Goal: Task Accomplishment & Management: Manage account settings

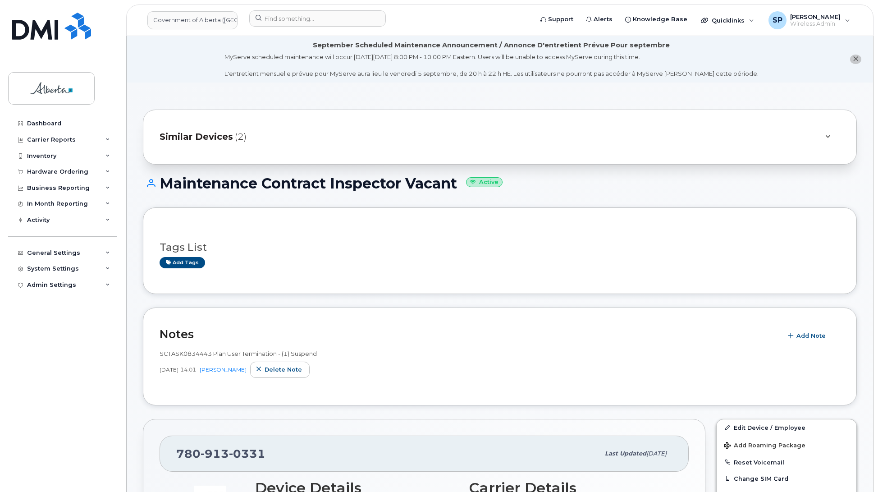
scroll to position [1571, 0]
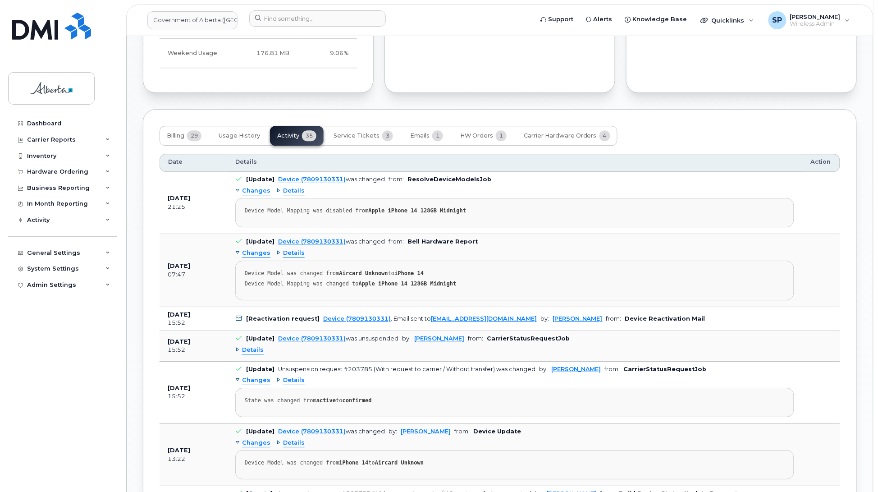
scroll to position [0, 0]
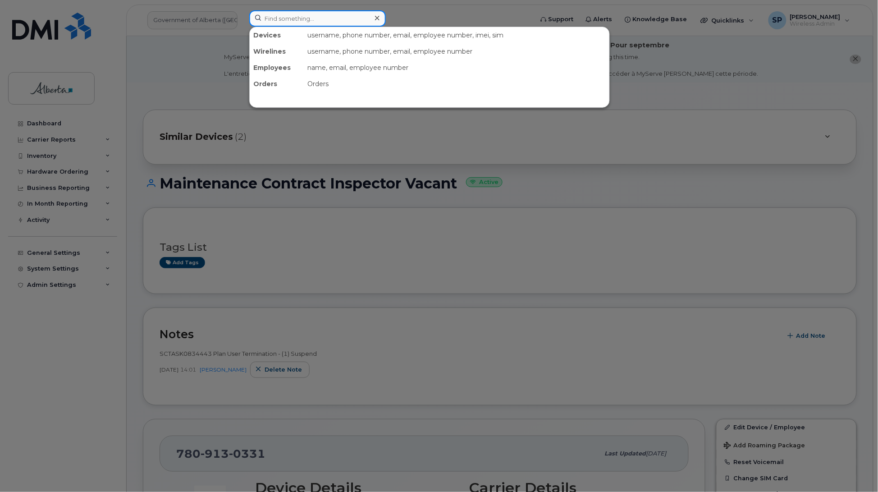
click at [305, 14] on input at bounding box center [317, 18] width 137 height 16
paste input "7802394309"
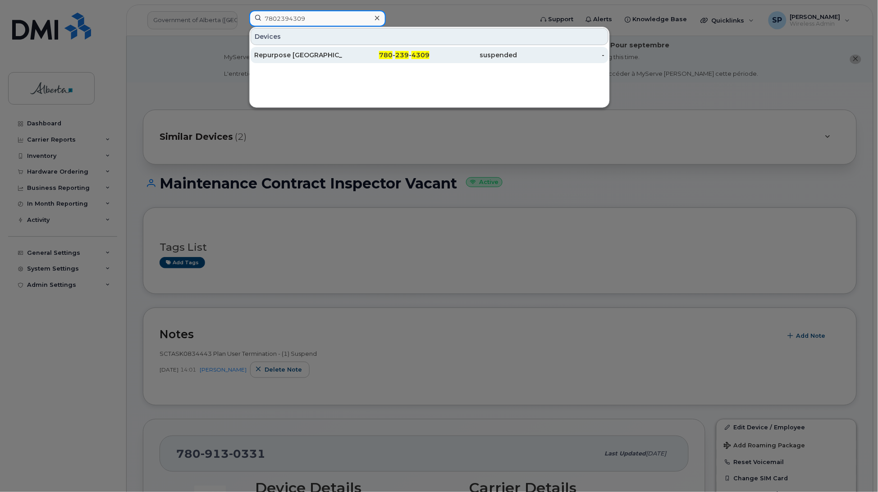
type input "7802394309"
click at [302, 58] on div "Repurpose Edmonton" at bounding box center [298, 54] width 88 height 9
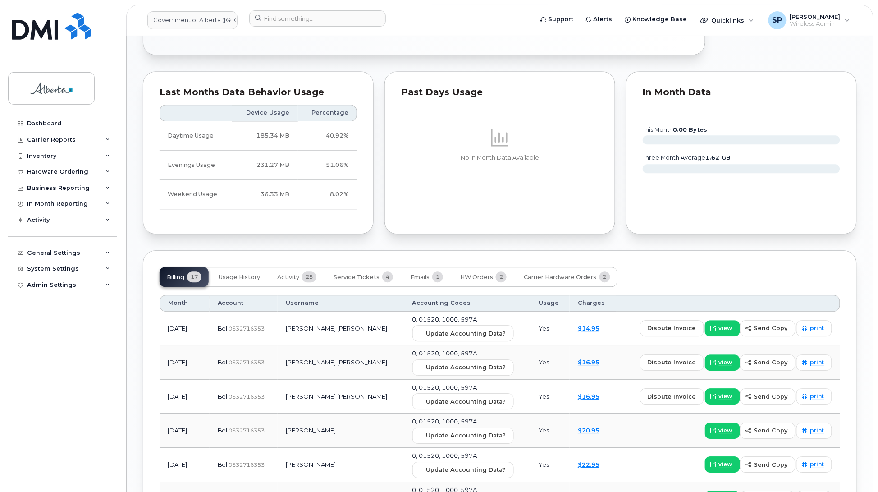
scroll to position [643, 0]
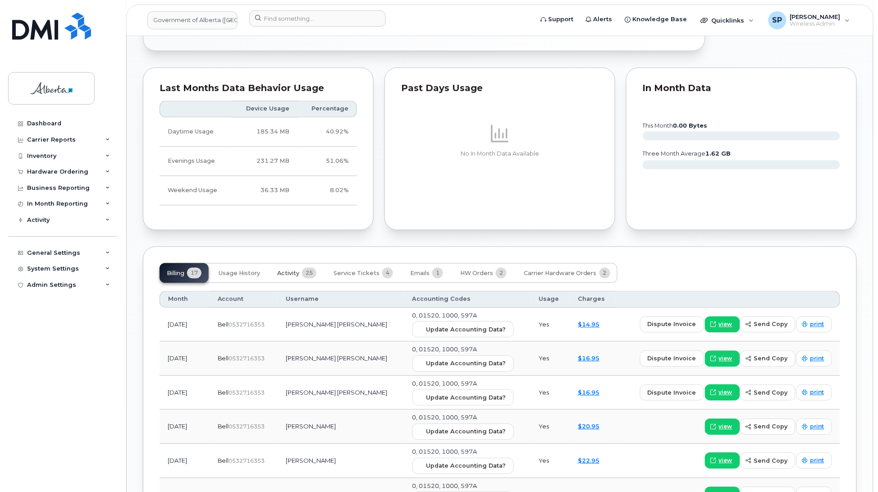
click at [287, 269] on button "Activity 25" at bounding box center [297, 273] width 54 height 20
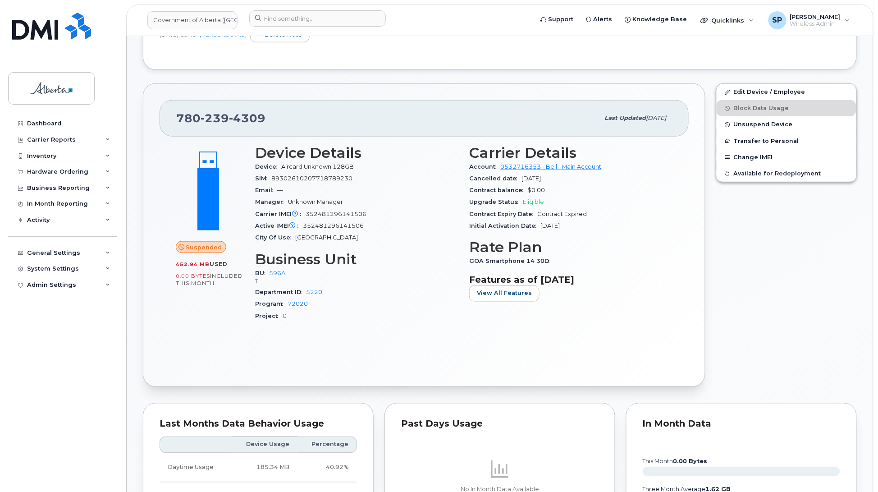
scroll to position [0, 0]
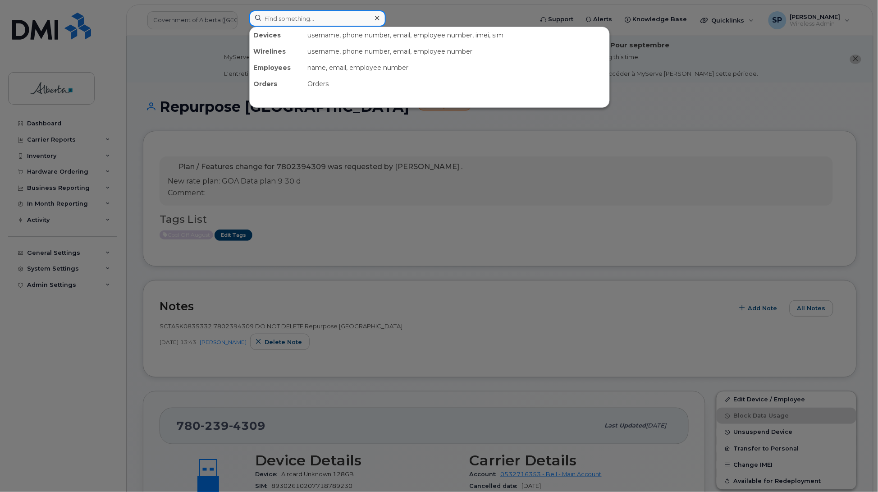
click at [323, 18] on input at bounding box center [317, 18] width 137 height 16
paste input "7809207682"
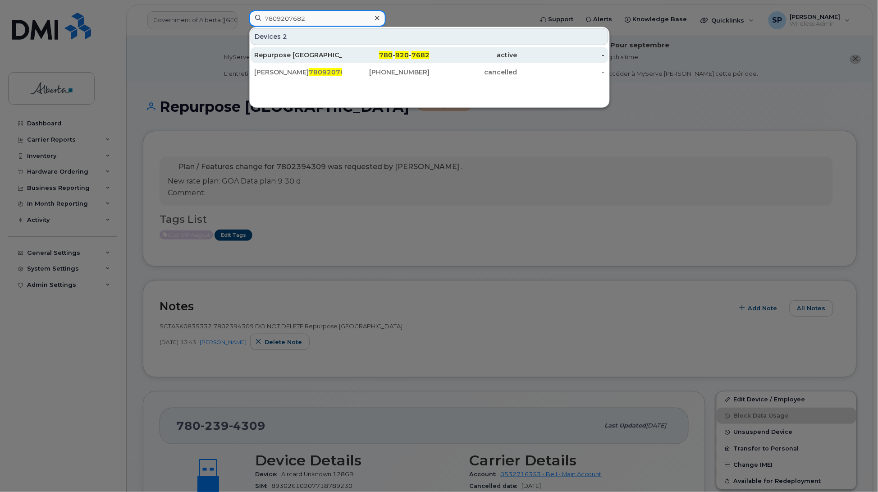
type input "7809207682"
click at [314, 57] on div "Repurpose [GEOGRAPHIC_DATA]" at bounding box center [298, 54] width 88 height 9
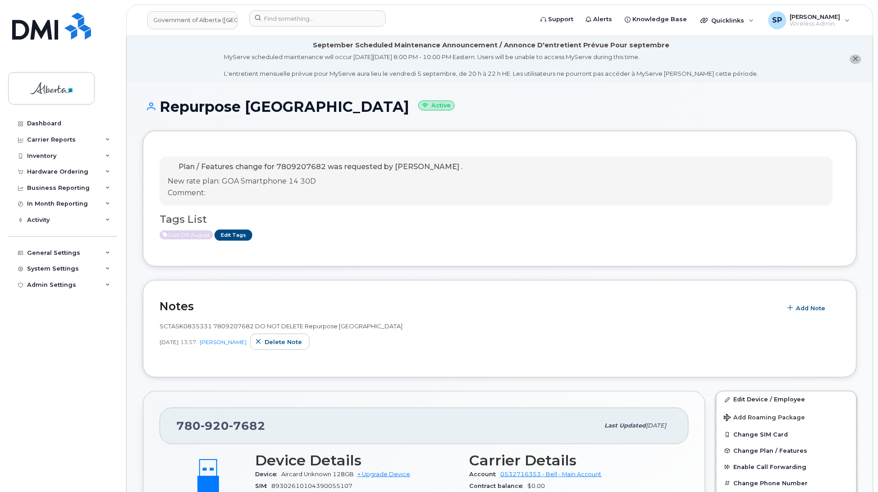
click at [511, 174] on div "Plan / Features change for 7809207682 was requested by [PERSON_NAME] . New rate…" at bounding box center [496, 181] width 673 height 50
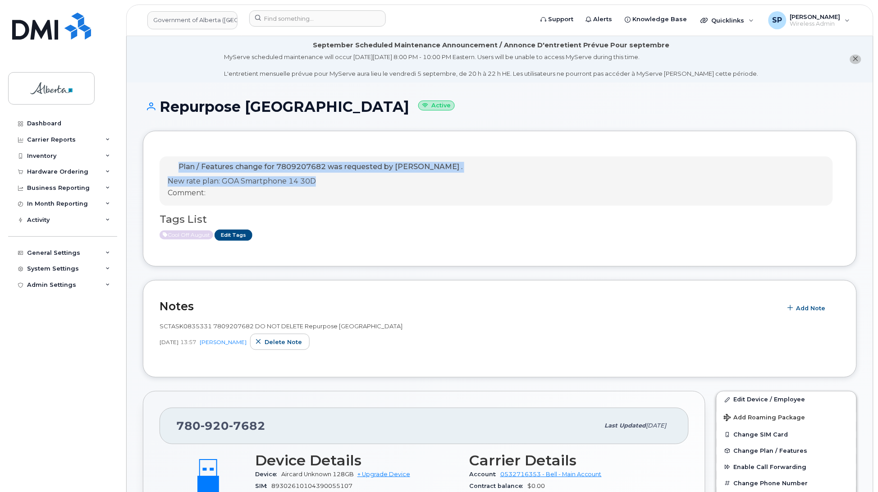
drag, startPoint x: 876, startPoint y: 123, endPoint x: 879, endPoint y: 182, distance: 59.1
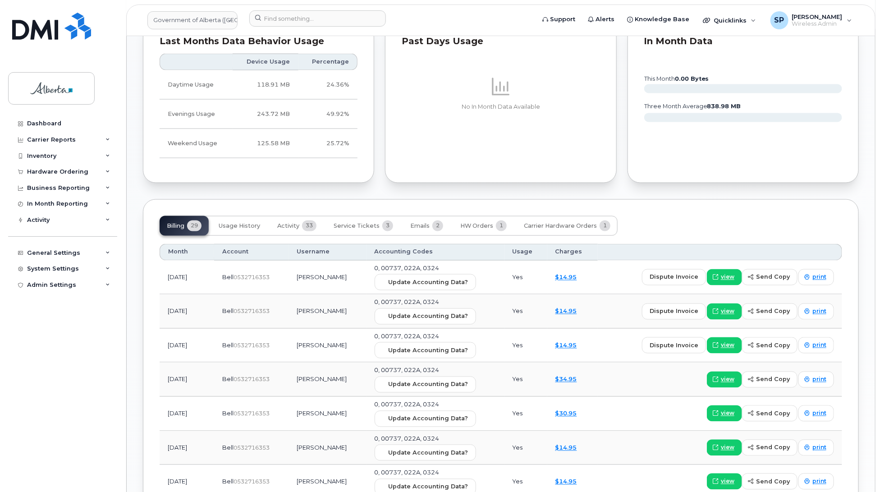
scroll to position [762, 0]
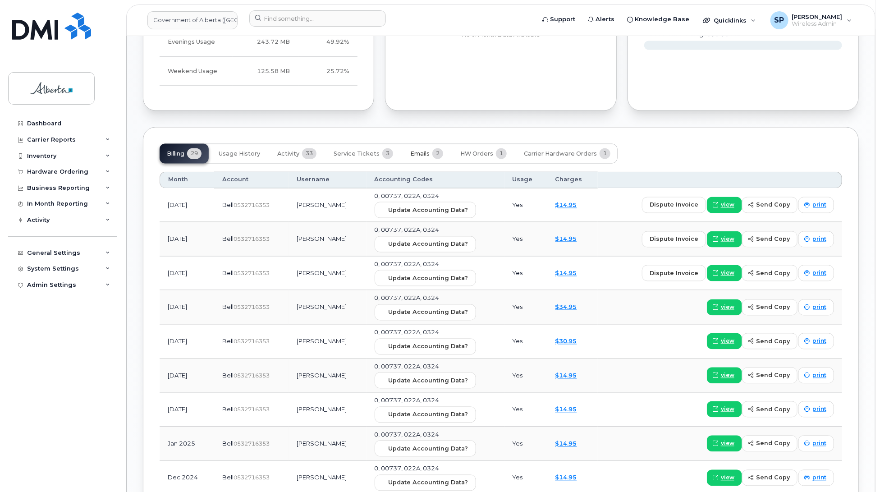
click at [415, 155] on span "Emails" at bounding box center [419, 154] width 19 height 7
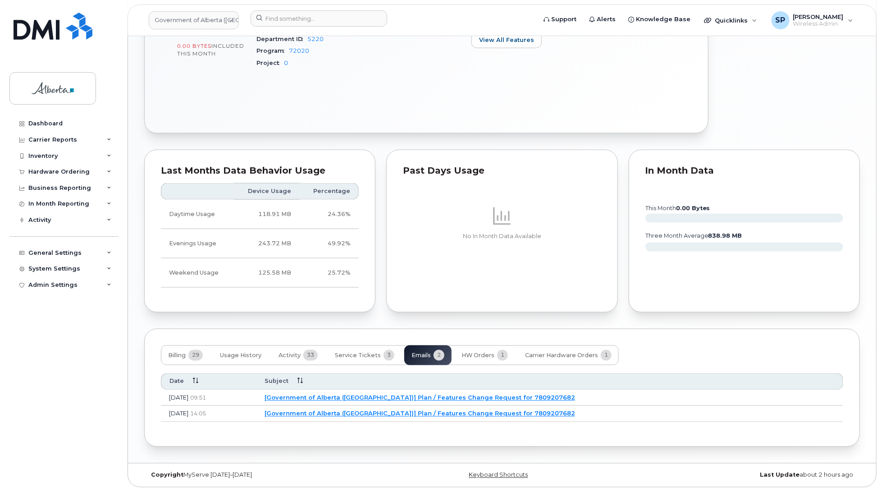
scroll to position [563, 0]
click at [399, 399] on link "[Government of Alberta (GOA)] Plan / Features Change Request for 7809207682" at bounding box center [418, 397] width 310 height 7
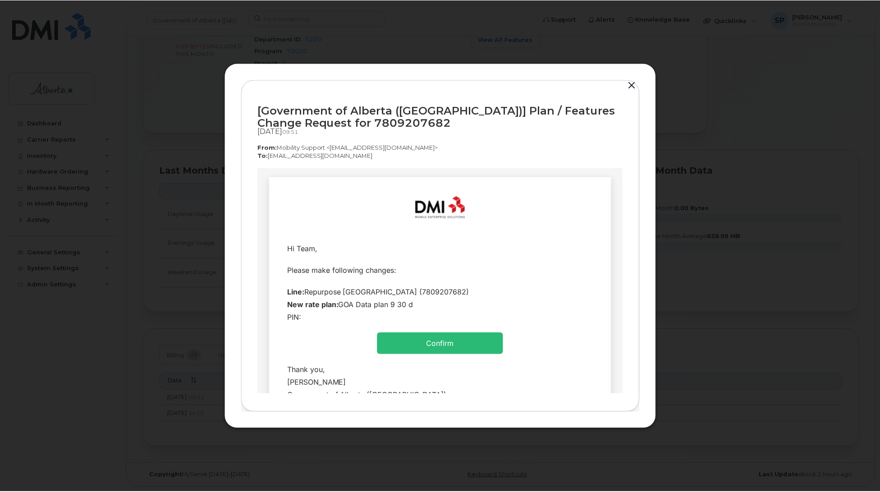
scroll to position [0, 0]
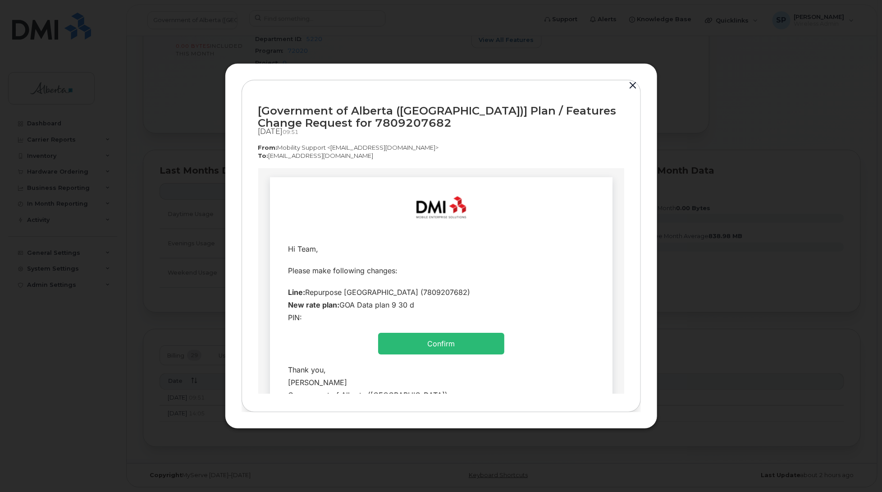
click at [631, 85] on button "button" at bounding box center [633, 85] width 14 height 13
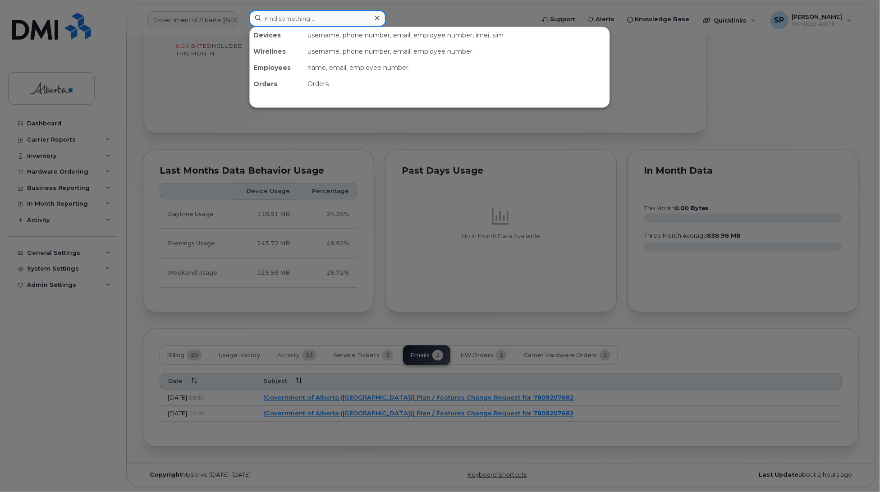
click at [363, 18] on input at bounding box center [317, 18] width 137 height 16
paste input "7809142443"
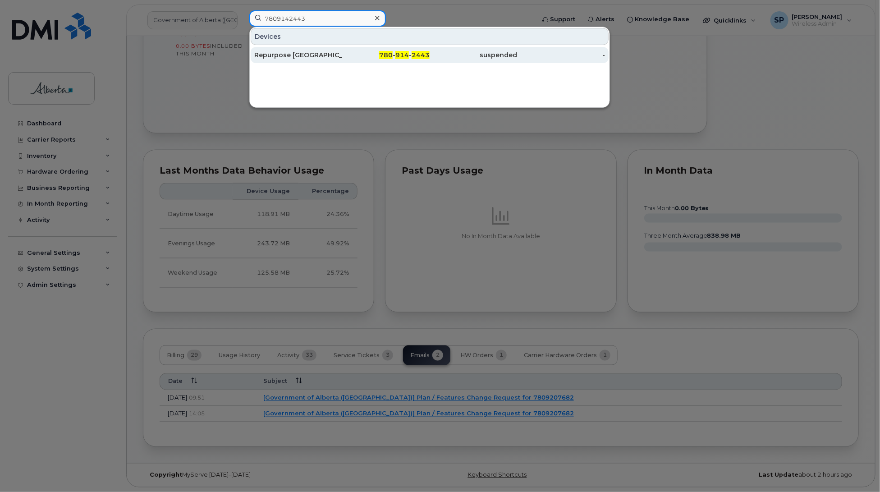
type input "7809142443"
click at [304, 56] on div "Repurpose [GEOGRAPHIC_DATA]" at bounding box center [298, 54] width 88 height 9
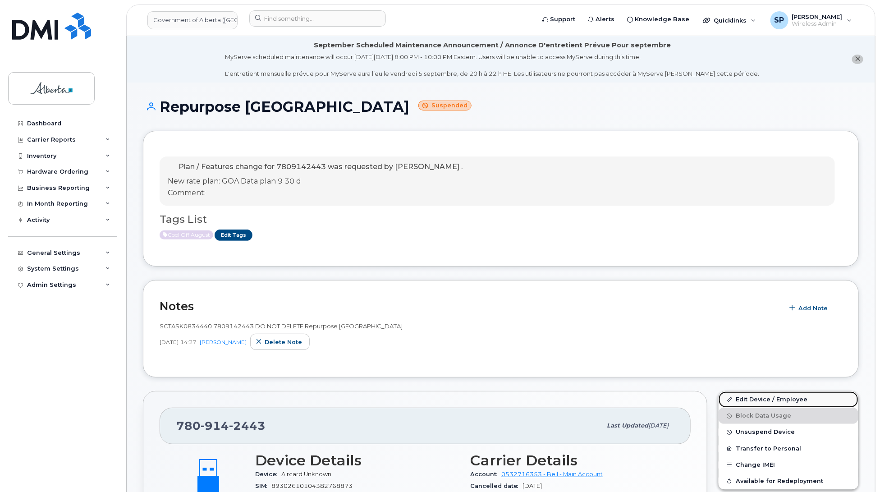
click at [744, 400] on link "Edit Device / Employee" at bounding box center [788, 399] width 140 height 16
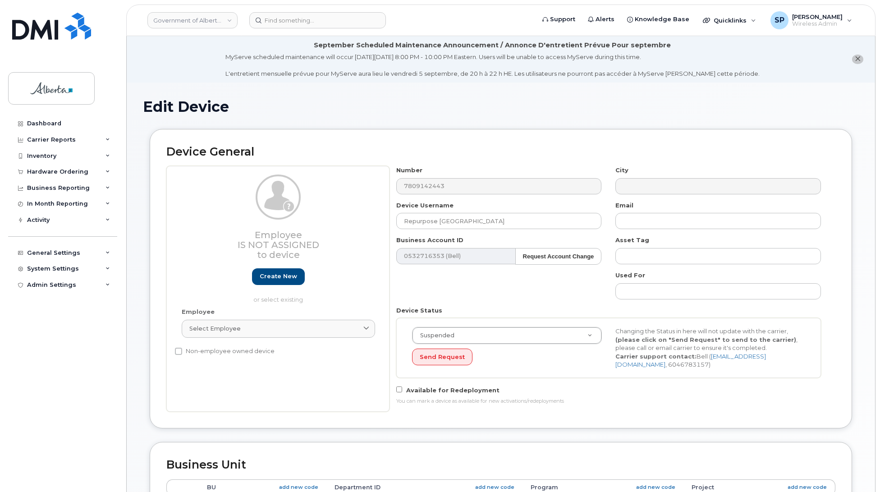
select select "4797729"
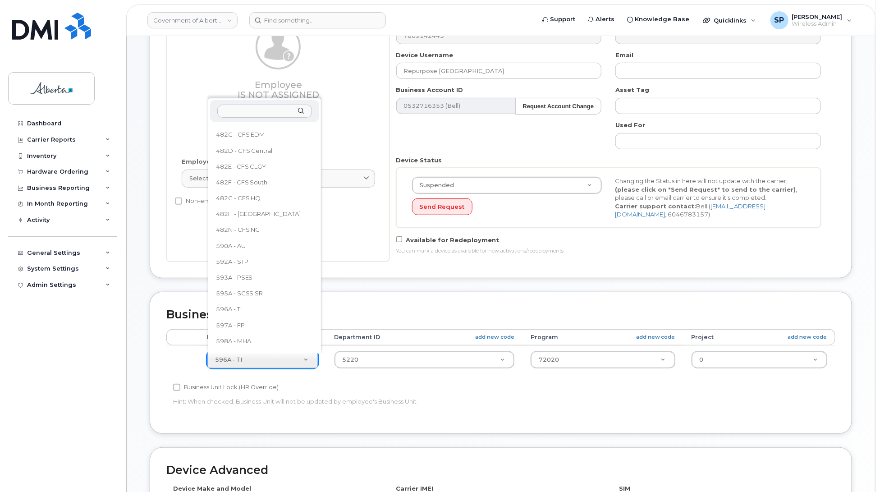
scroll to position [571, 0]
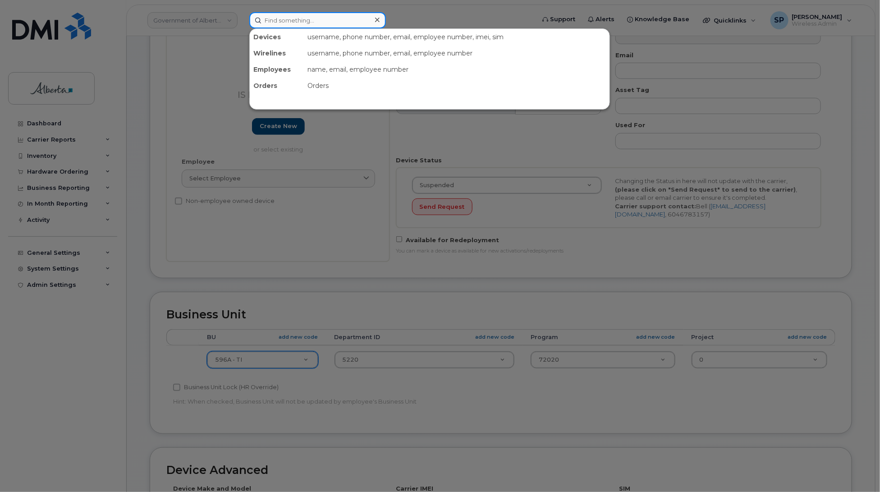
click at [301, 18] on input at bounding box center [317, 20] width 137 height 16
paste input "Amy Zurrer"
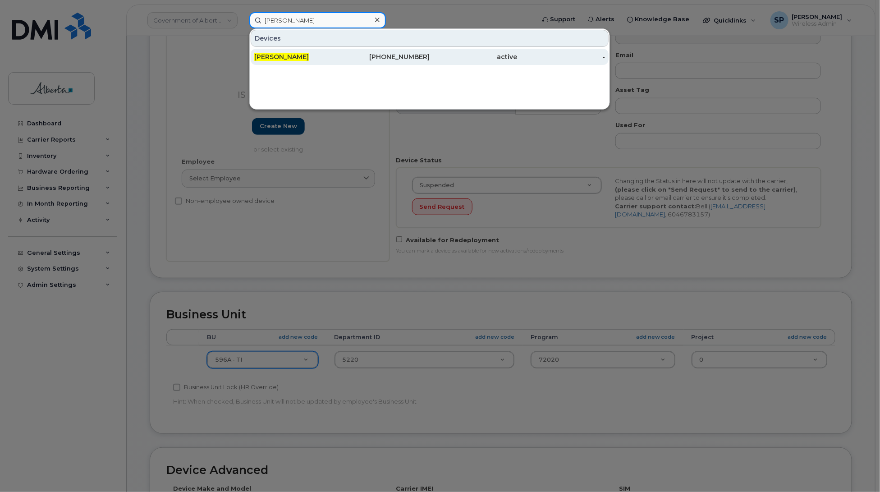
type input "Amy Zurrer"
click at [296, 58] on div "Amy Zurrer" at bounding box center [298, 56] width 88 height 9
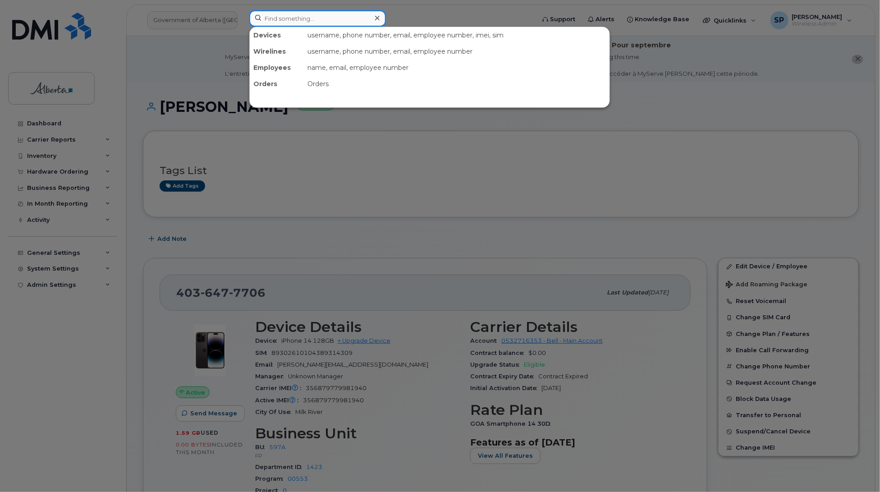
click at [279, 19] on input at bounding box center [317, 18] width 137 height 16
paste input "[PERSON_NAME]"
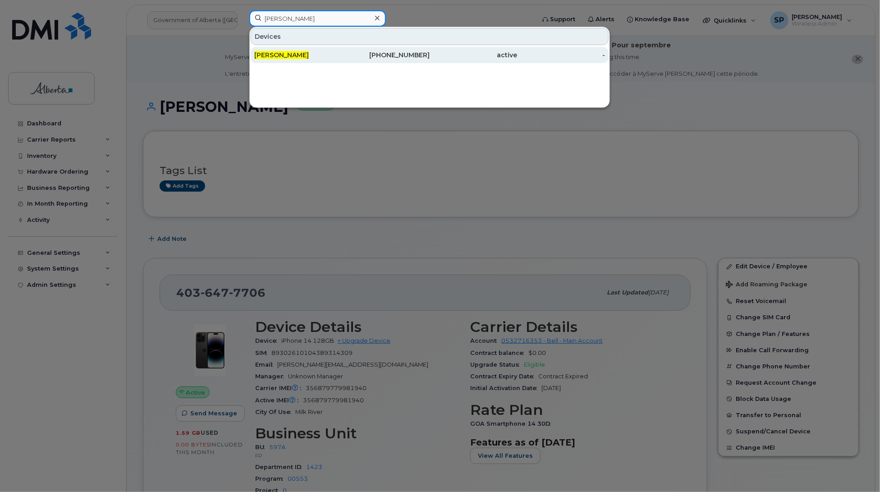
type input "[PERSON_NAME]"
click at [282, 53] on span "[PERSON_NAME]" at bounding box center [281, 55] width 55 height 8
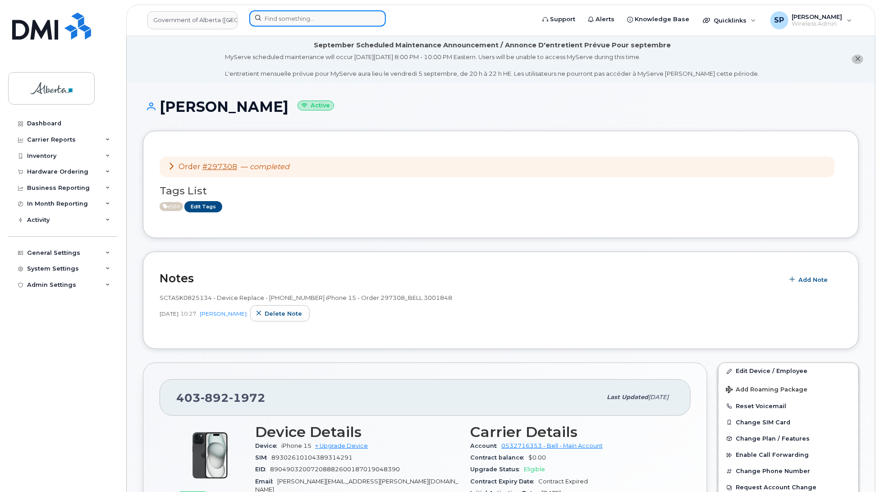
click at [282, 18] on input at bounding box center [317, 18] width 137 height 16
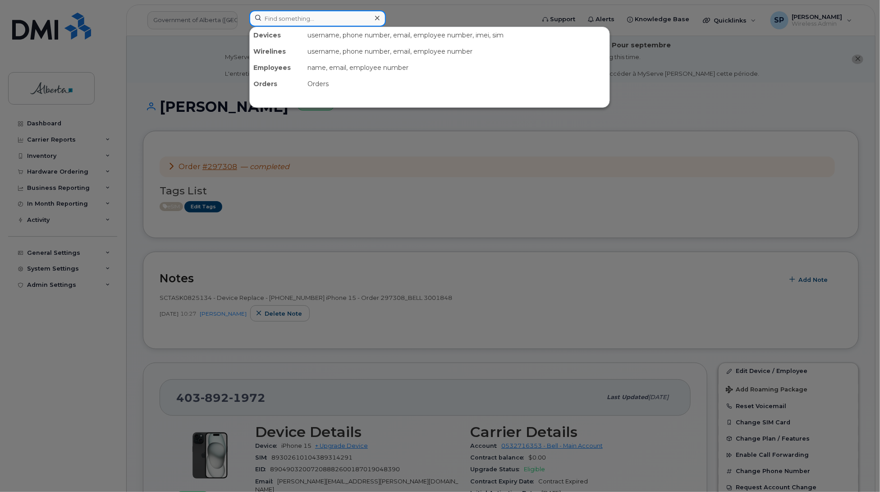
paste input "[PERSON_NAME]"
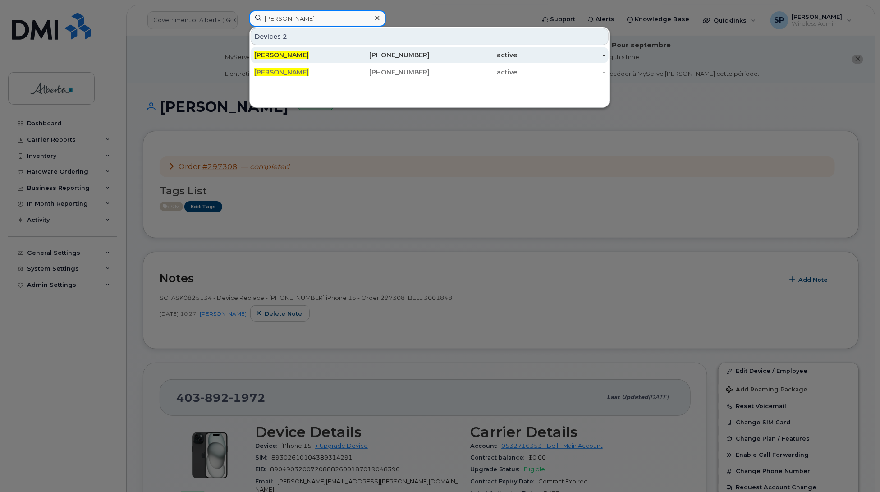
type input "[PERSON_NAME]"
click at [285, 56] on span "[PERSON_NAME]" at bounding box center [281, 55] width 55 height 8
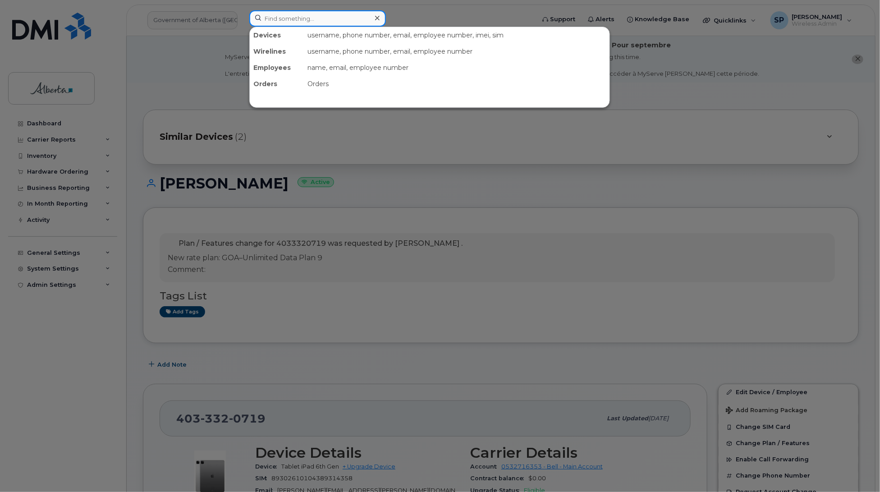
click at [316, 16] on input at bounding box center [317, 18] width 137 height 16
paste input "Brent Lippa"
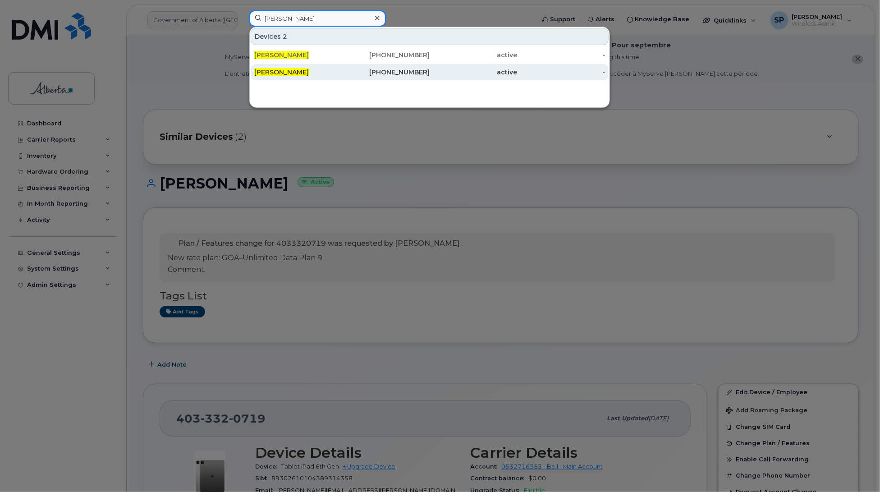
type input "Brent Lippa"
click at [293, 76] on div "Brent Lippa" at bounding box center [298, 72] width 88 height 9
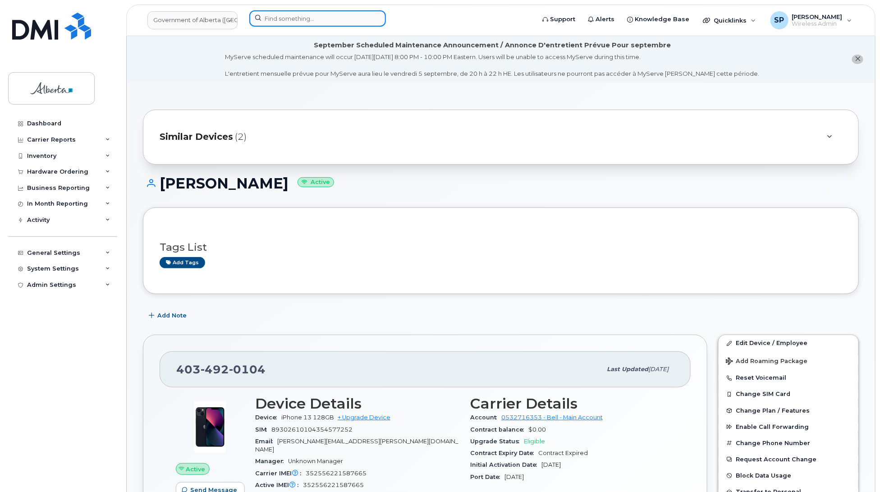
click at [267, 20] on input at bounding box center [317, 18] width 137 height 16
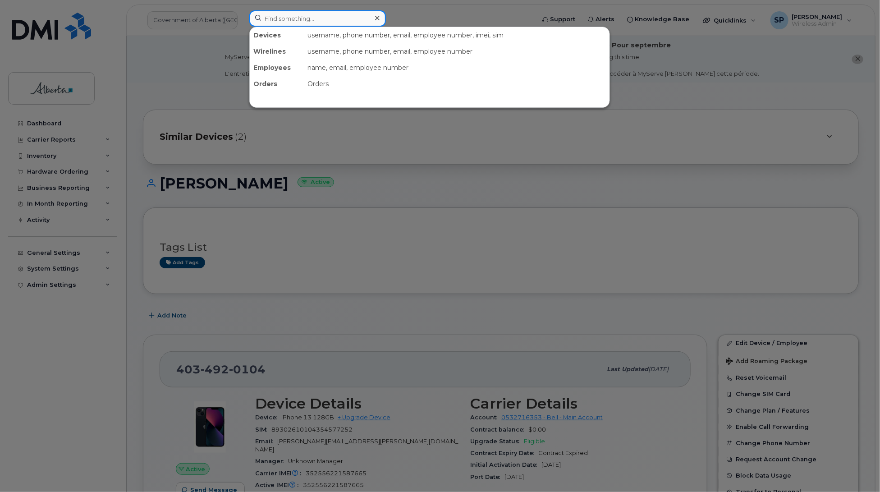
paste input "Suzanne Lodermeier"
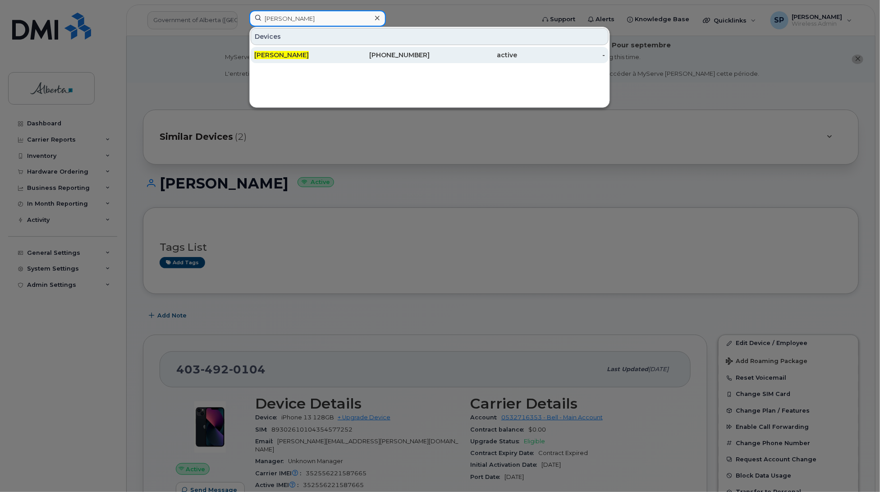
type input "[PERSON_NAME]"
click at [294, 55] on span "Suzanne Lodermeier" at bounding box center [281, 55] width 55 height 8
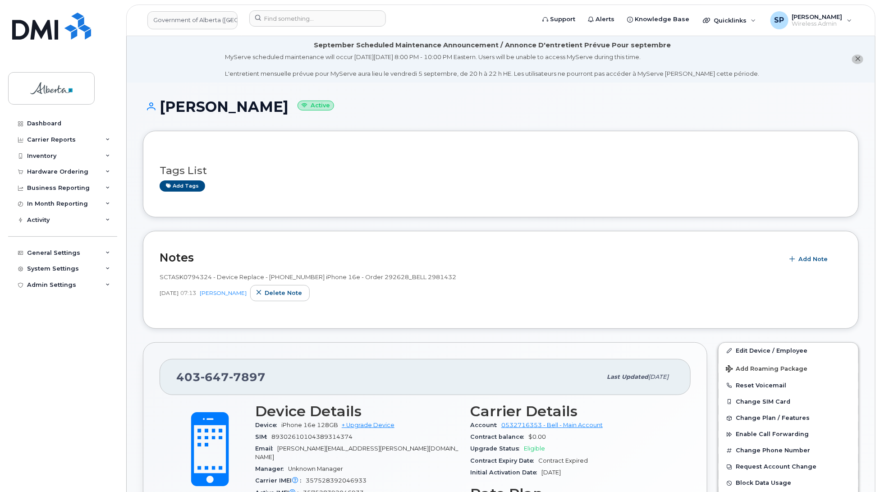
click at [91, 360] on div "Dashboard Carrier Reports Monthly Billing Data Daily Data Pooling Data Behavior…" at bounding box center [63, 296] width 111 height 363
click at [61, 357] on div "Dashboard Carrier Reports Monthly Billing Data Daily Data Pooling Data Behavior…" at bounding box center [63, 296] width 111 height 363
click at [324, 17] on input at bounding box center [317, 18] width 137 height 16
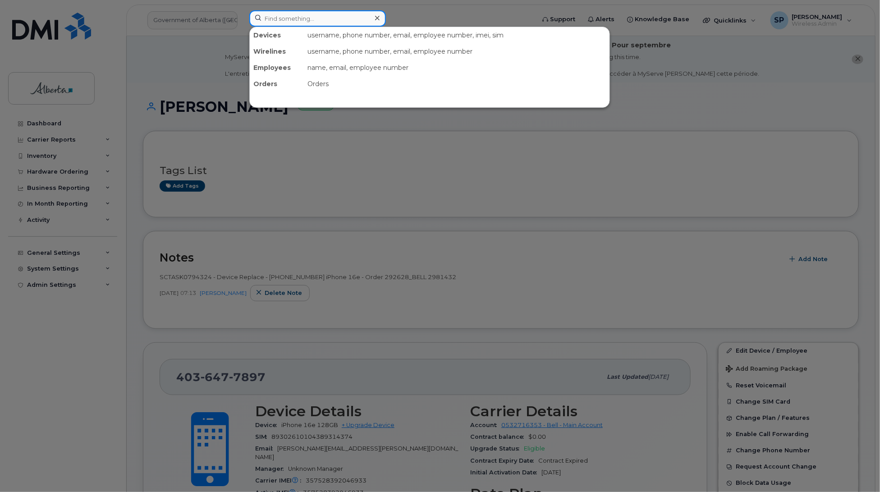
paste input "4038049754"
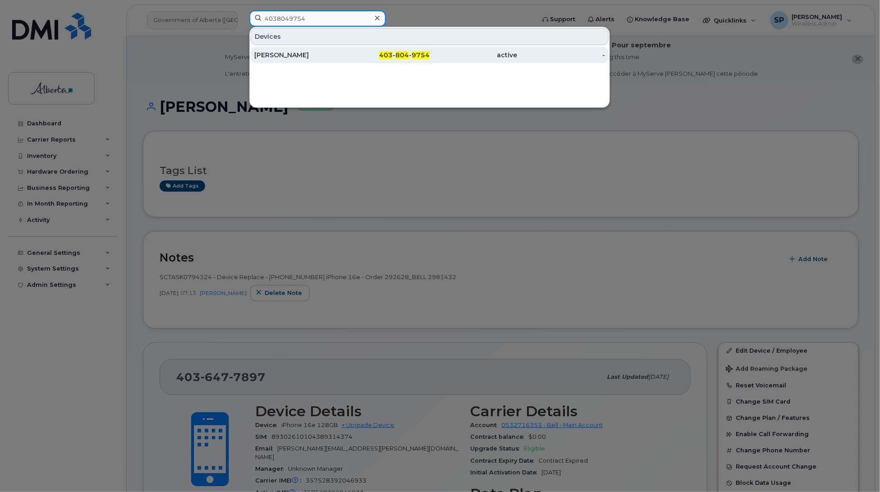
type input "4038049754"
click at [302, 55] on div "Jonathan Sizer" at bounding box center [298, 54] width 88 height 9
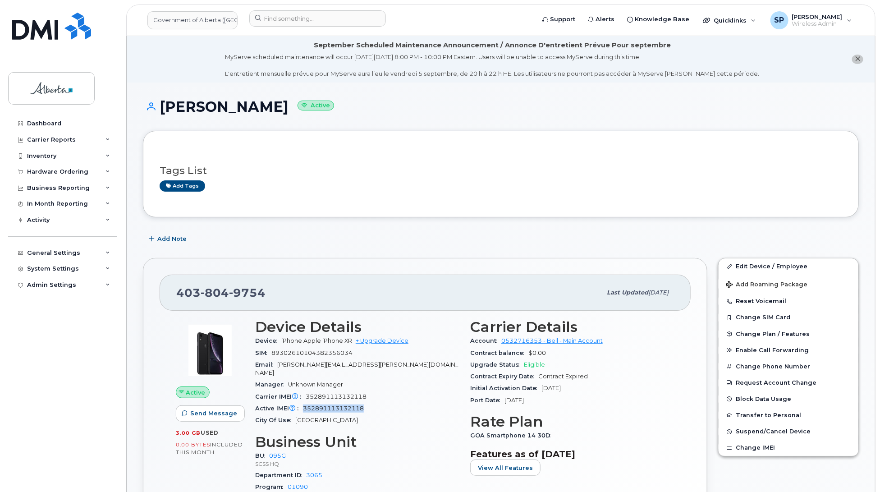
drag, startPoint x: 368, startPoint y: 400, endPoint x: 299, endPoint y: 406, distance: 69.6
click at [299, 406] on div "Active IMEI Active IMEI is refreshed daily with a delay of up to 48 hours follo…" at bounding box center [357, 408] width 204 height 12
copy span "352891113132118"
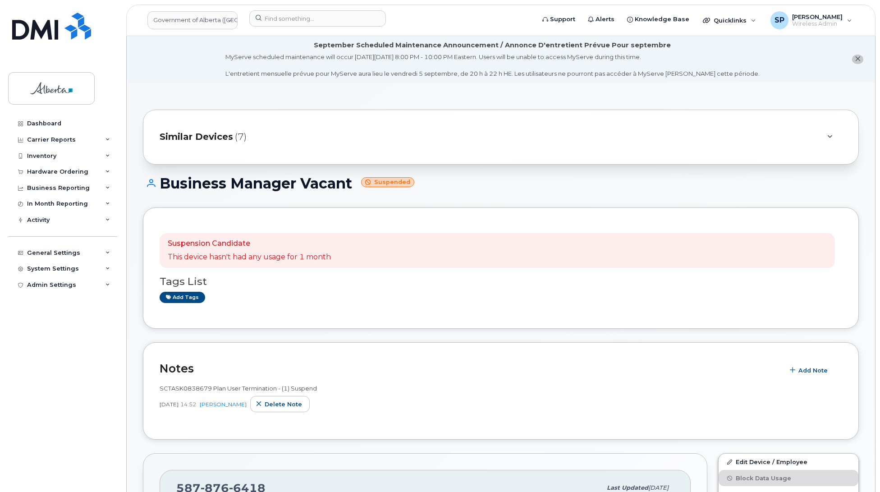
scroll to position [34, 0]
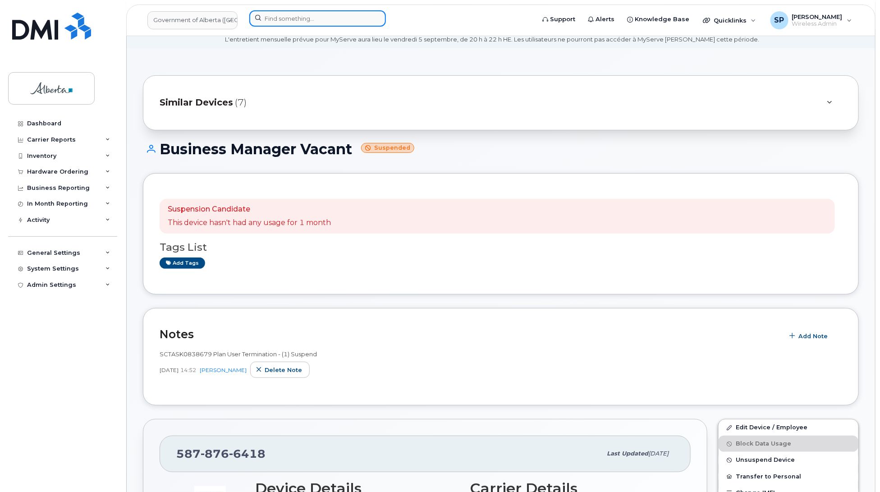
click at [330, 17] on input at bounding box center [317, 18] width 137 height 16
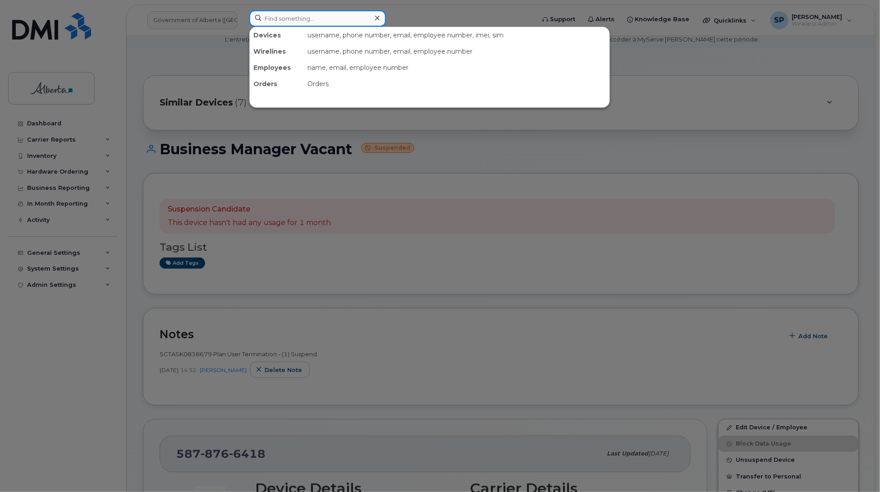
paste input "8253926903."
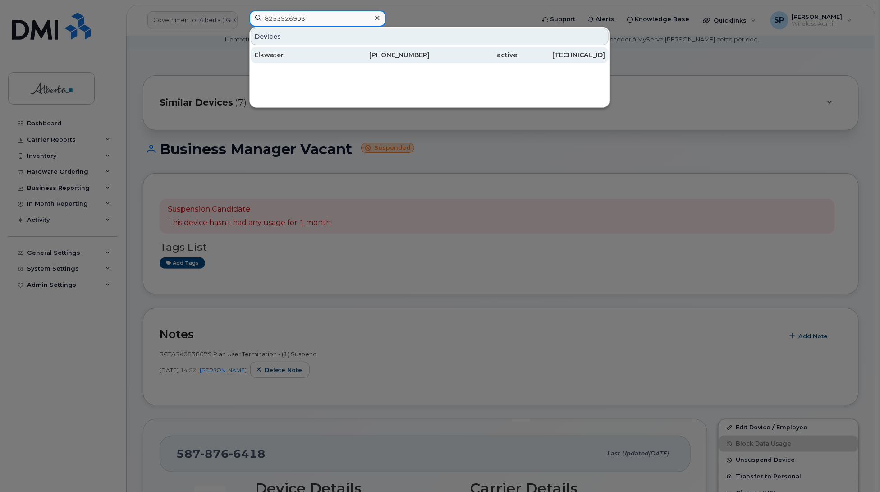
type input "8253926903."
click at [312, 57] on div "Elkwater" at bounding box center [298, 54] width 88 height 9
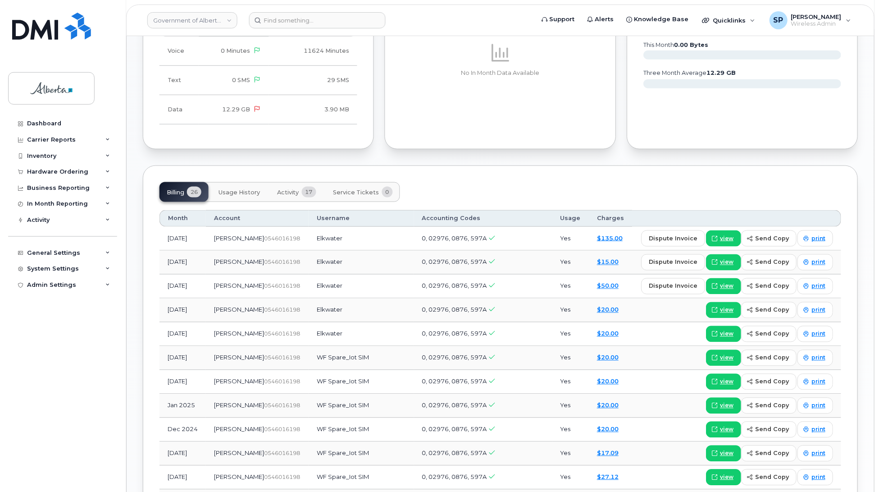
scroll to position [651, 0]
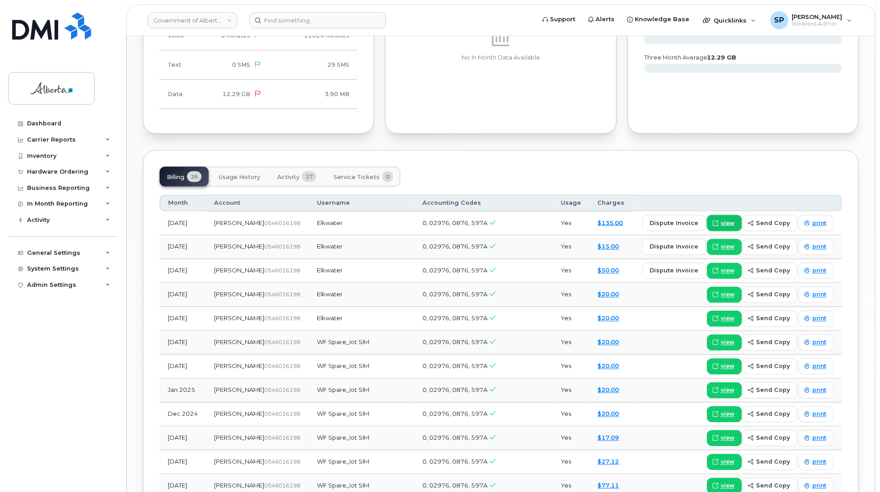
click at [719, 223] on span at bounding box center [715, 223] width 8 height 8
click at [303, 19] on input at bounding box center [317, 20] width 137 height 16
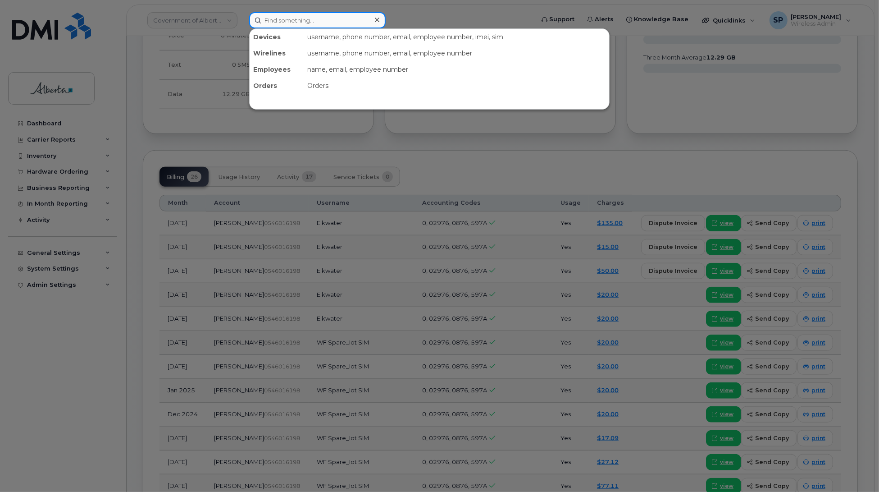
paste input "8253926550"
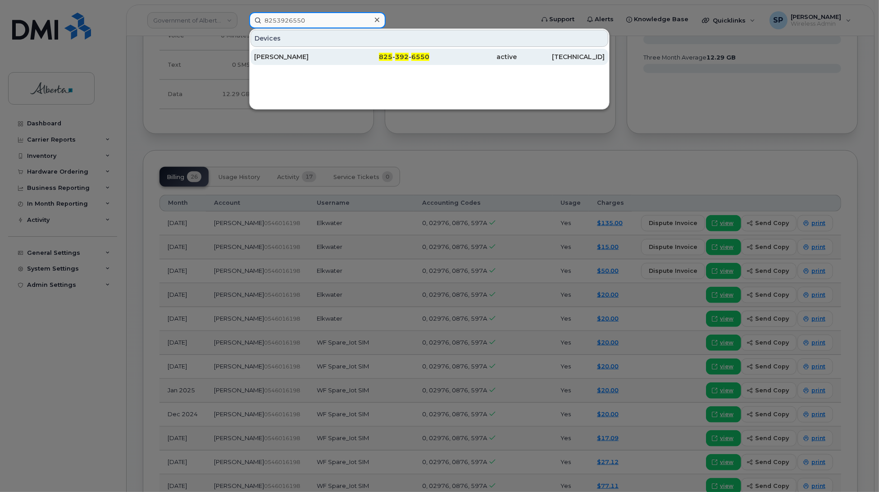
type input "8253926550"
click at [285, 57] on div "Cameron" at bounding box center [298, 56] width 88 height 9
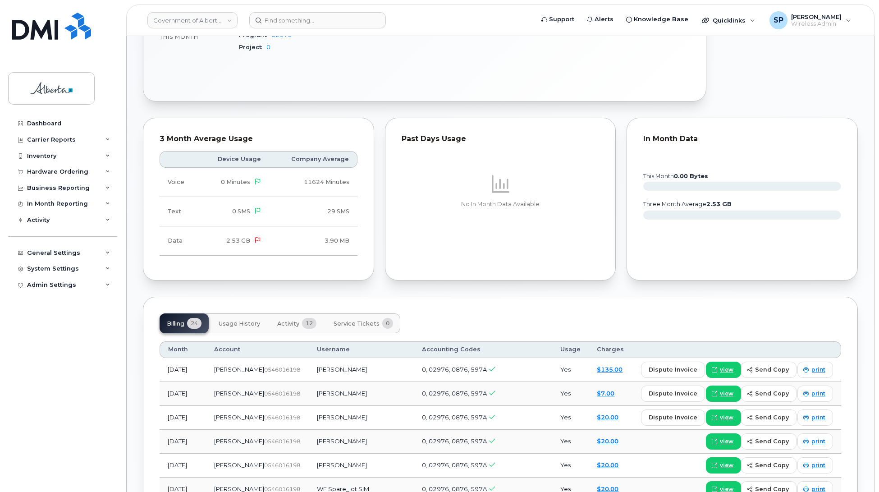
scroll to position [505, 0]
click at [46, 158] on div "Inventory" at bounding box center [41, 155] width 29 height 7
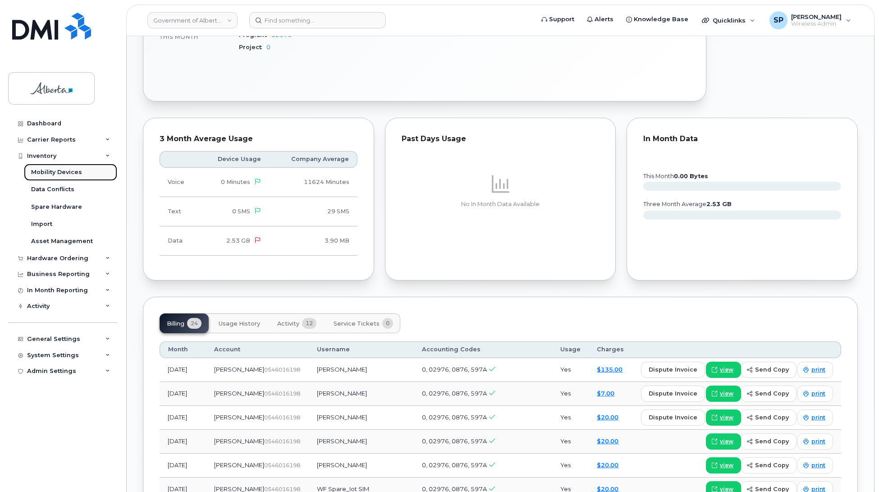
click at [46, 174] on div "Mobility Devices" at bounding box center [56, 172] width 51 height 8
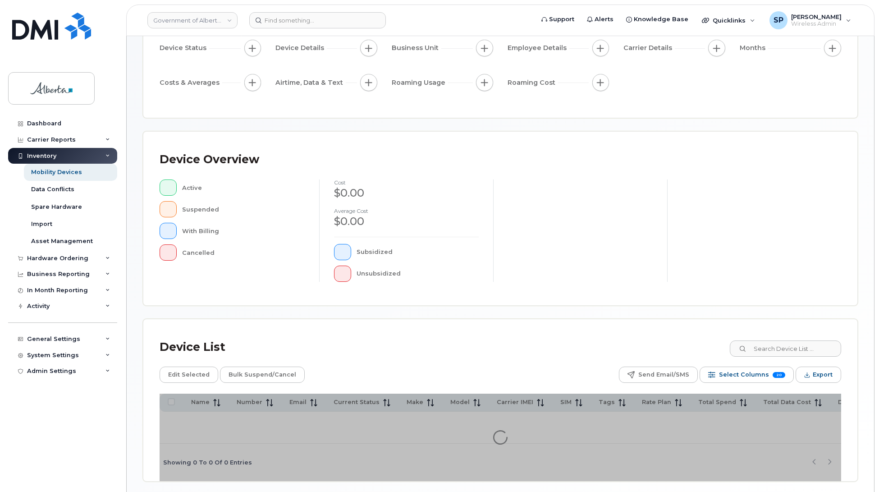
scroll to position [122, 0]
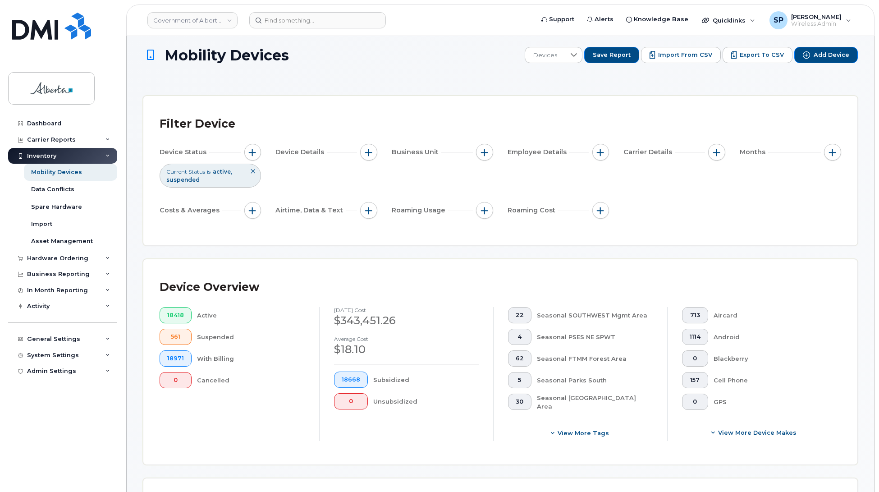
scroll to position [3, 0]
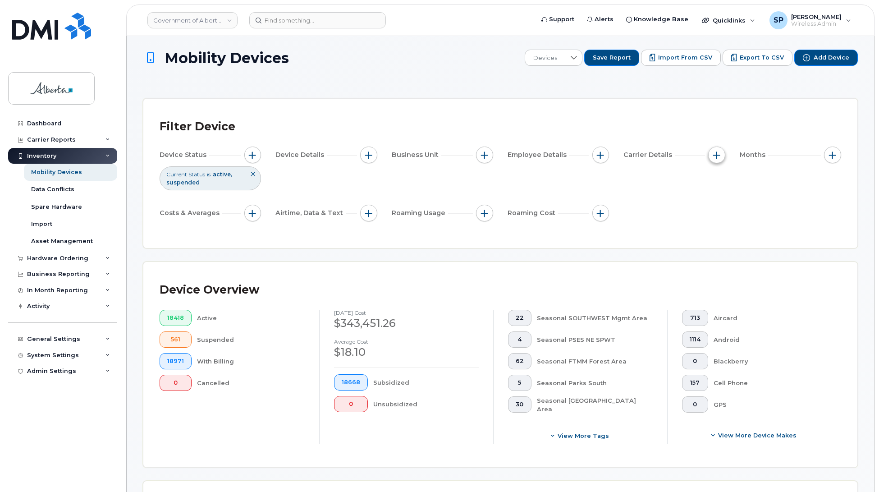
click at [714, 155] on span "button" at bounding box center [716, 154] width 7 height 7
click at [718, 196] on input "Account Number" at bounding box center [718, 196] width 7 height 7
checkbox input "true"
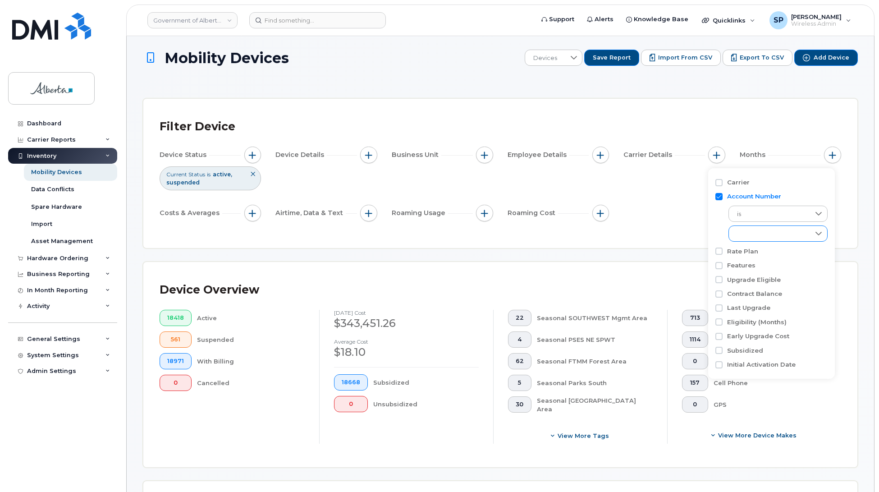
click at [746, 233] on div "empty" at bounding box center [769, 233] width 81 height 15
click at [755, 269] on span "0546016198 - Jasper Bell" at bounding box center [790, 268] width 88 height 9
checkbox input "true"
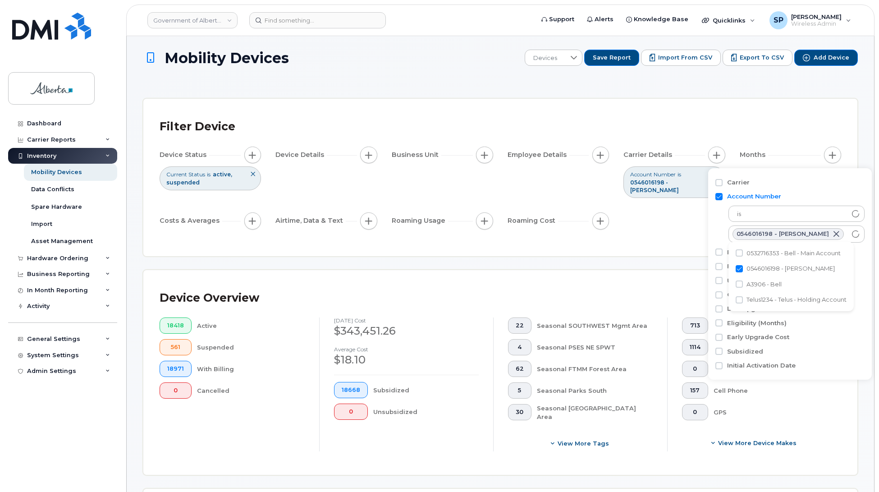
click at [681, 219] on div "Device Status Current Status is active suspended Device Details Business Unit E…" at bounding box center [500, 189] width 681 height 86
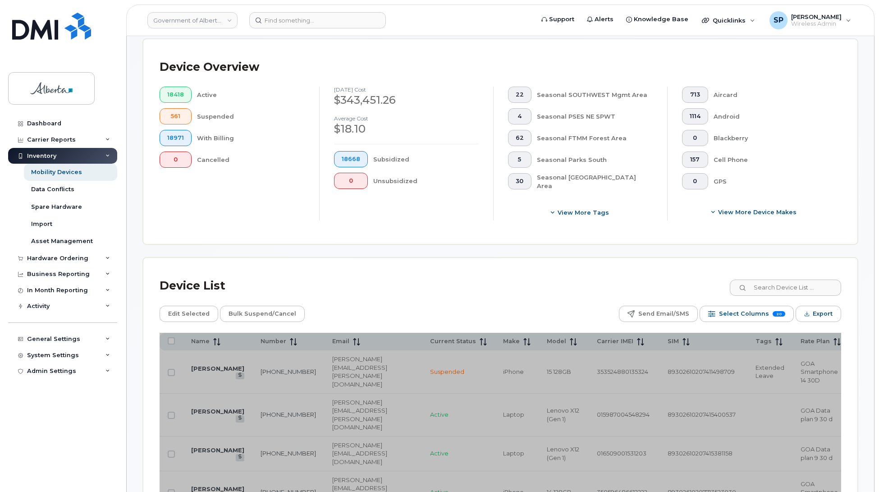
scroll to position [363, 0]
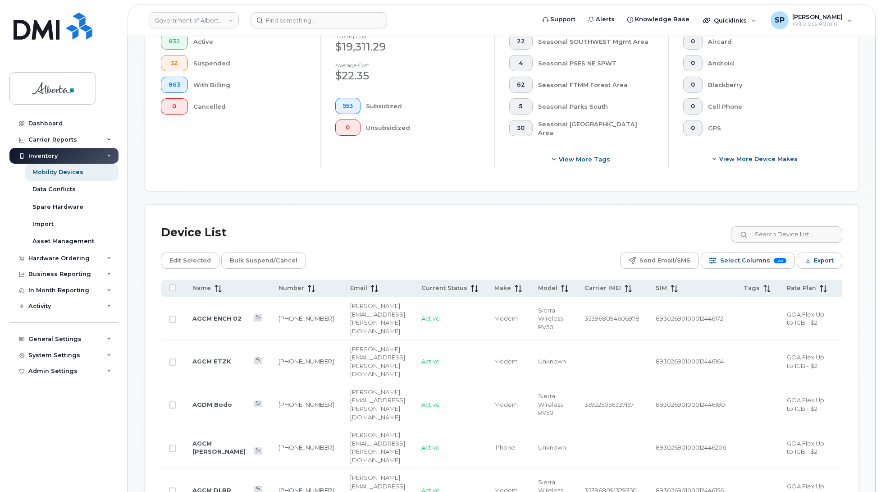
scroll to position [266, 0]
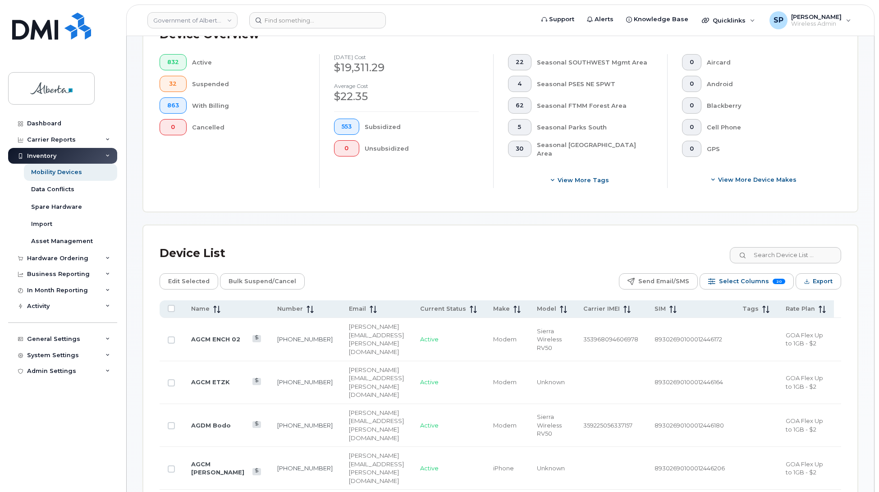
click at [879, 306] on icon at bounding box center [886, 309] width 7 height 7
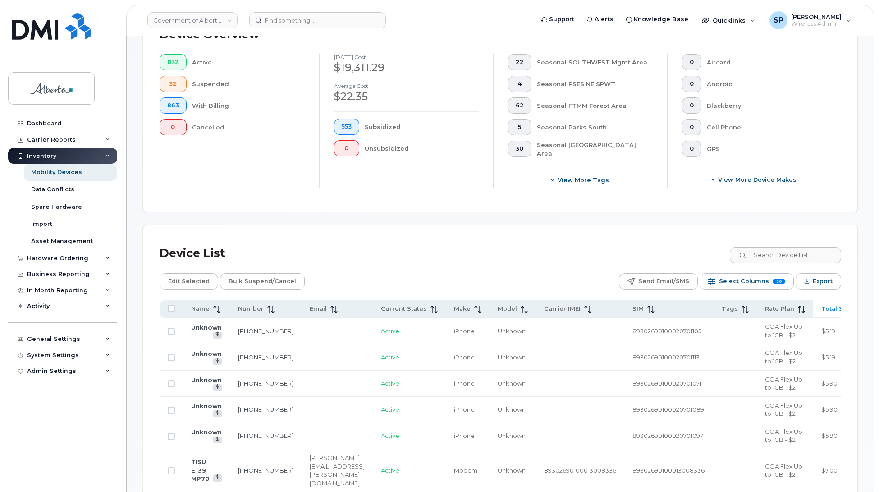
click at [832, 305] on span "Total Spend" at bounding box center [840, 309] width 38 height 8
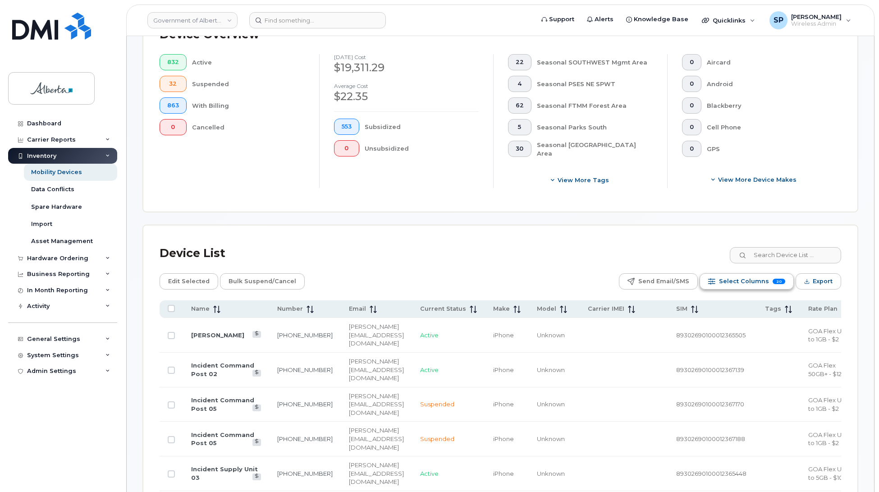
click at [729, 274] on span "Select Columns" at bounding box center [744, 281] width 50 height 14
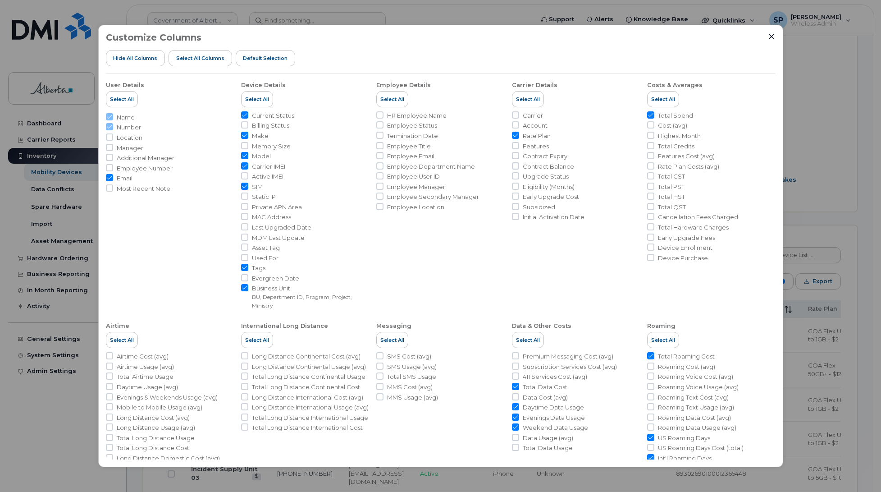
click at [109, 177] on input "Email" at bounding box center [109, 177] width 7 height 7
checkbox input "false"
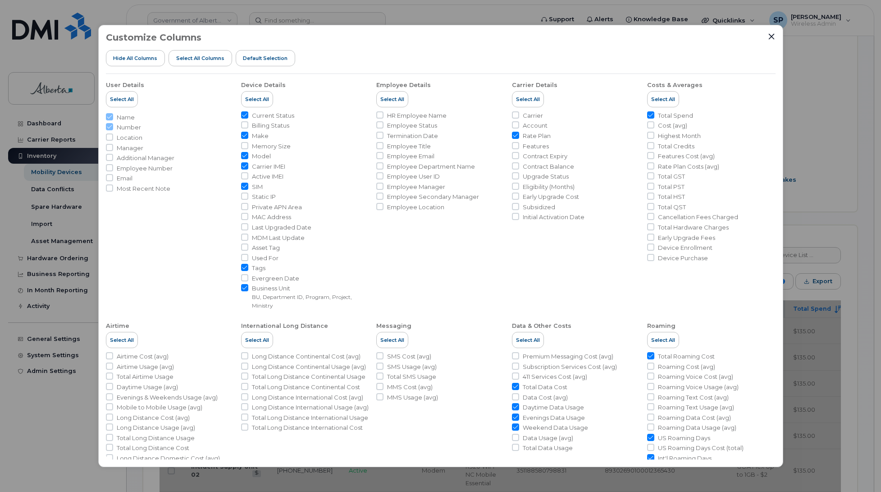
click at [648, 355] on input "Total Roaming Cost" at bounding box center [650, 355] width 7 height 7
checkbox input "false"
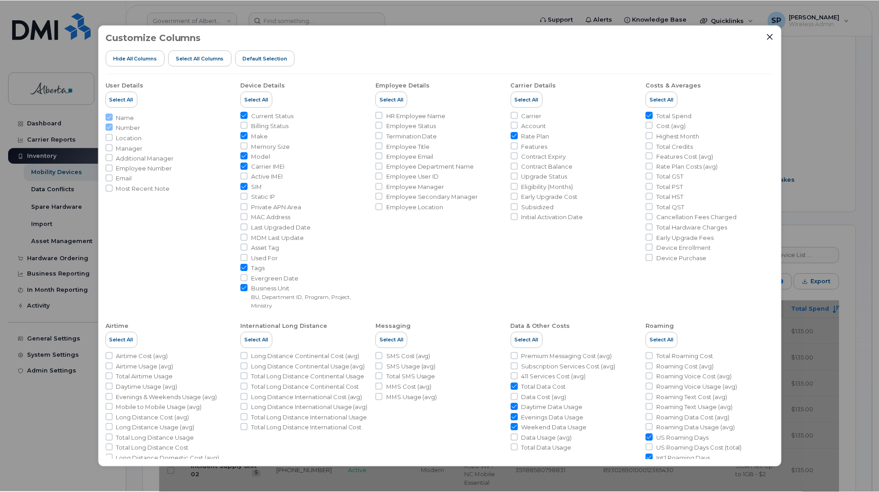
scroll to position [44, 0]
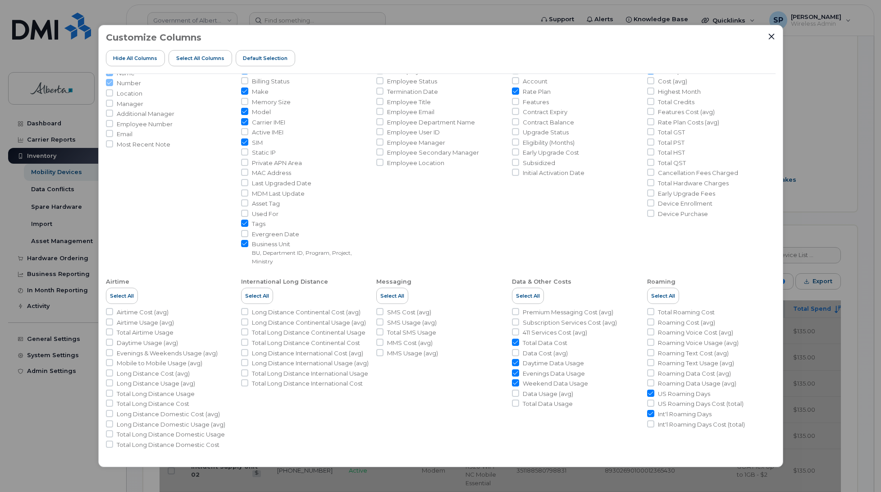
click at [649, 395] on input "US Roaming Days" at bounding box center [650, 392] width 7 height 7
checkbox input "false"
click at [649, 413] on input "Int'l Roaming Days" at bounding box center [650, 413] width 7 height 7
checkbox input "false"
click at [512, 383] on input "Weekend Data Usage" at bounding box center [515, 382] width 7 height 7
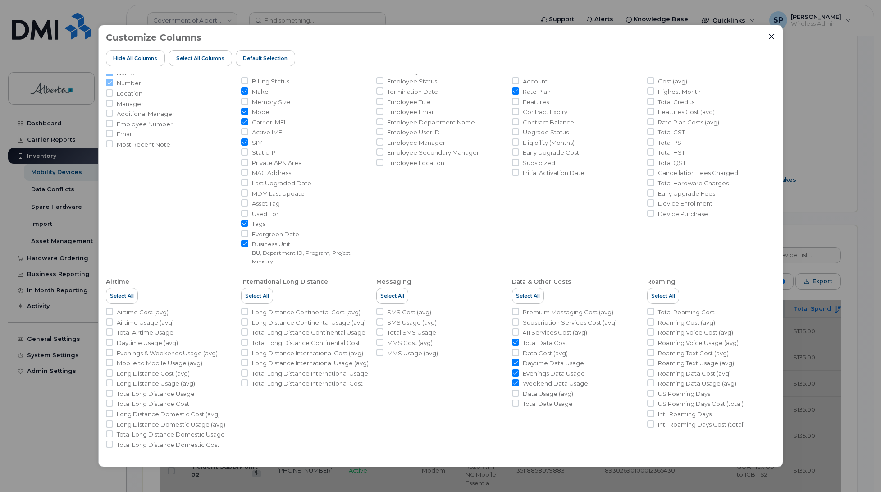
checkbox input "false"
click at [512, 373] on input "Evenings Data Usage" at bounding box center [515, 372] width 7 height 7
checkbox input "false"
click at [514, 361] on input "Daytime Data Usage" at bounding box center [515, 362] width 7 height 7
checkbox input "false"
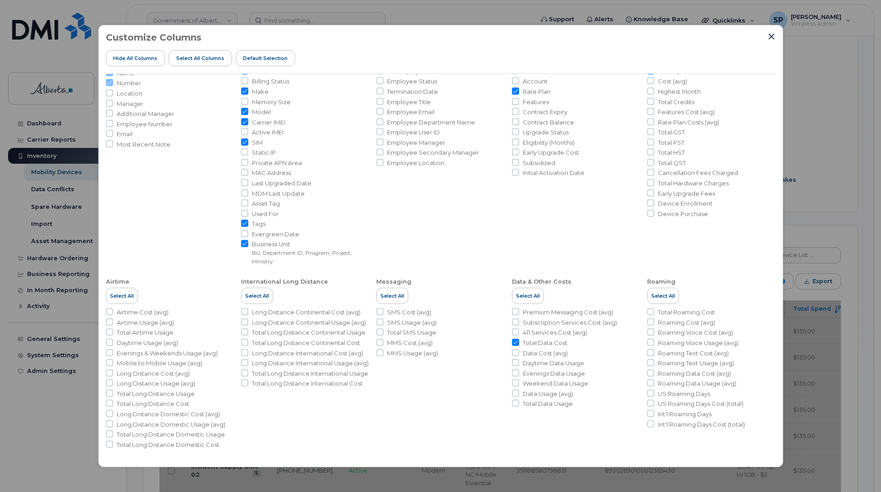
click at [515, 341] on input "Total Data Cost" at bounding box center [515, 341] width 7 height 7
checkbox input "false"
click at [771, 35] on icon "Close" at bounding box center [771, 36] width 7 height 7
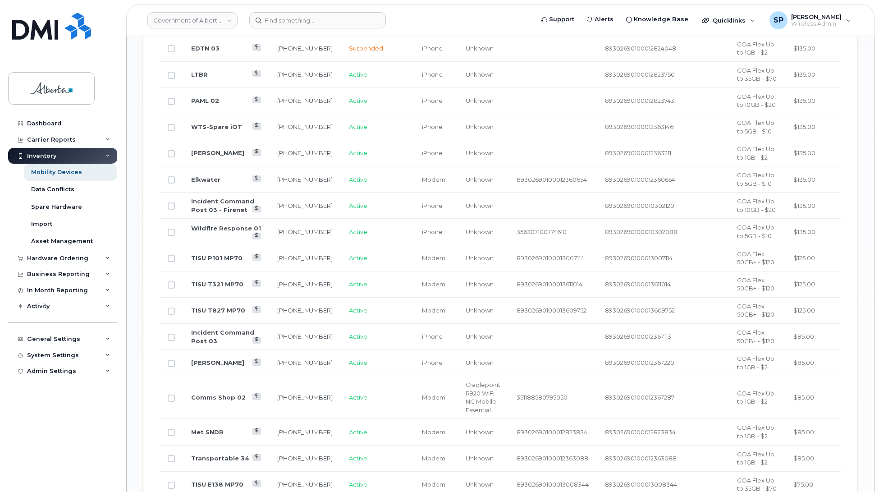
scroll to position [803, 0]
click at [201, 181] on link "Elkwater" at bounding box center [205, 177] width 29 height 7
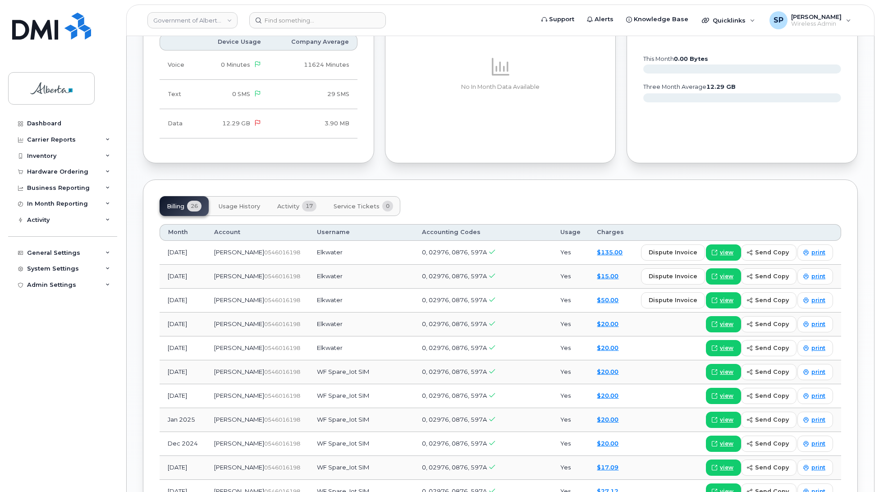
scroll to position [548, 0]
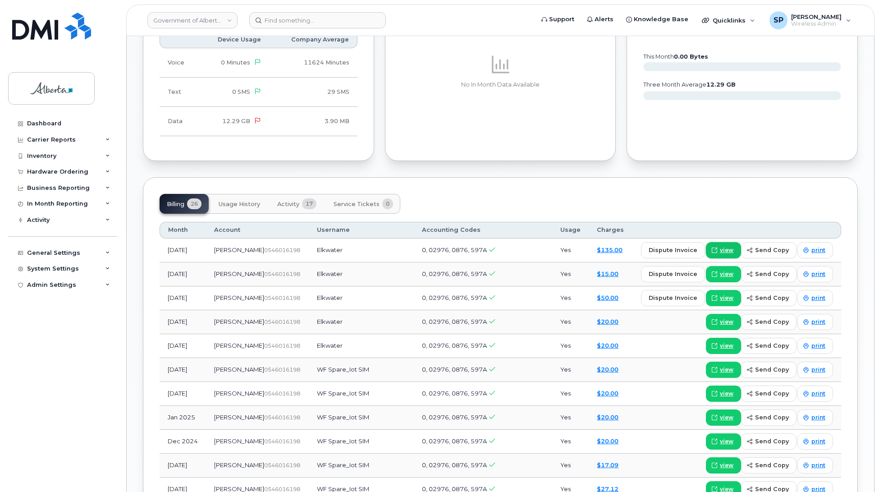
click at [721, 254] on link "view" at bounding box center [723, 250] width 35 height 16
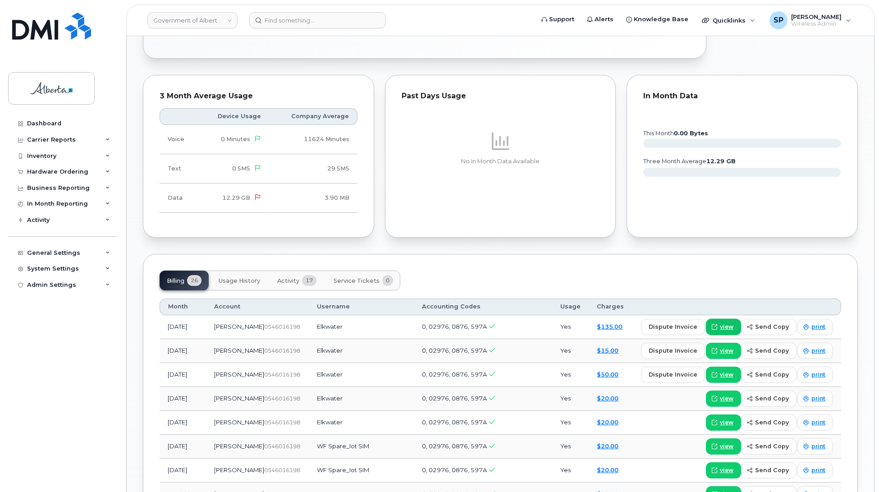
scroll to position [624, 0]
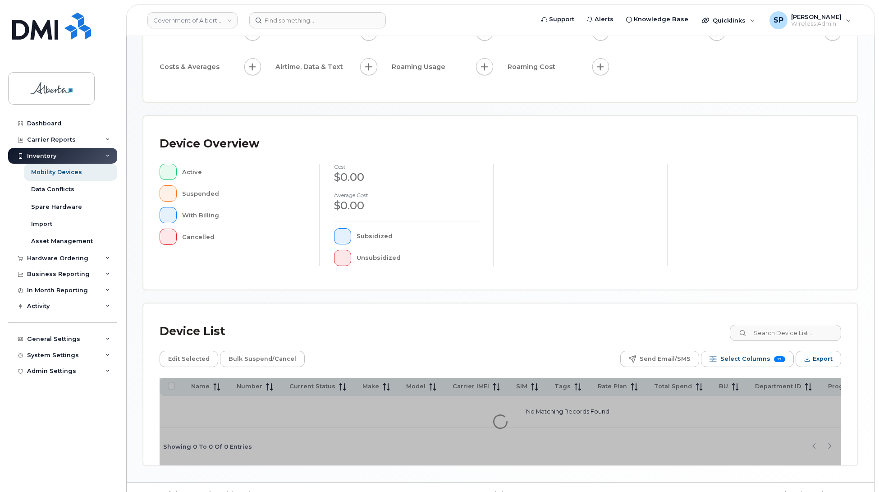
scroll to position [131, 0]
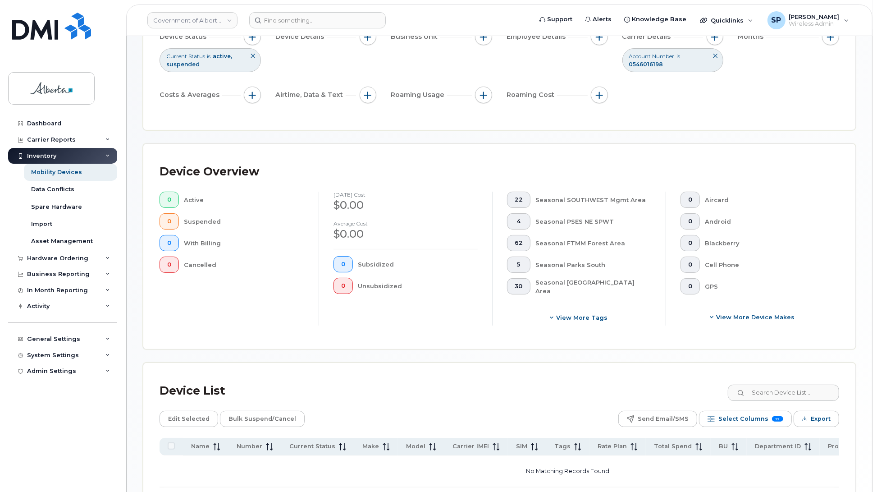
scroll to position [152, 0]
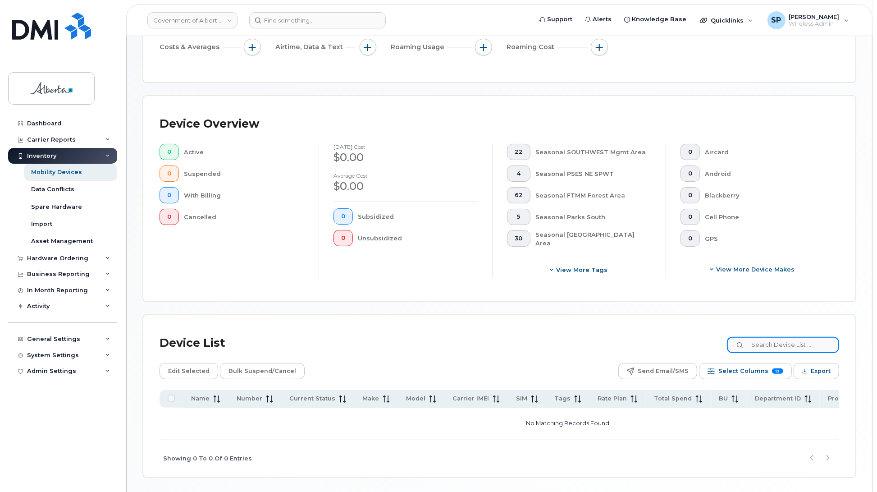
click at [811, 346] on input at bounding box center [783, 345] width 112 height 16
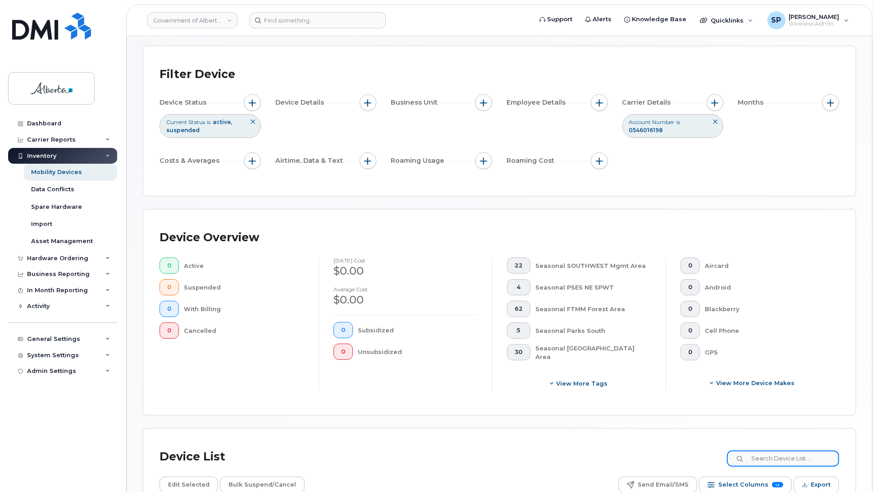
scroll to position [0, 0]
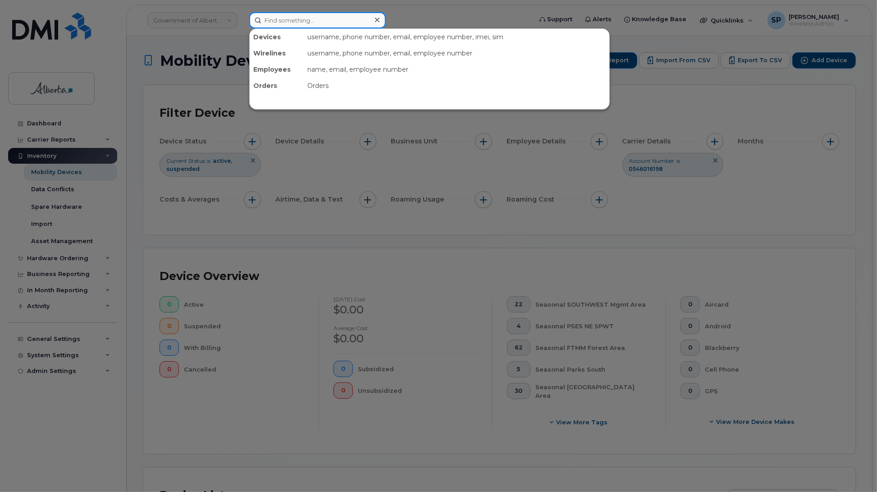
click at [320, 17] on input at bounding box center [317, 20] width 137 height 16
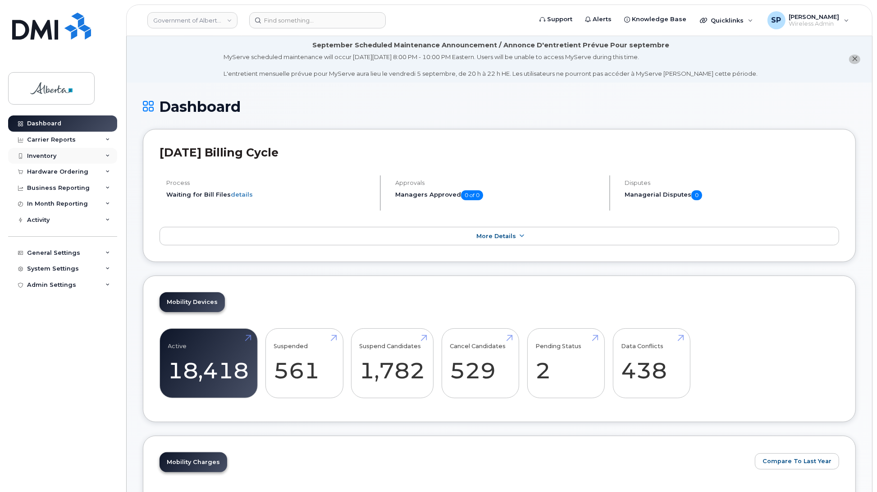
click at [39, 154] on div "Inventory" at bounding box center [41, 155] width 29 height 7
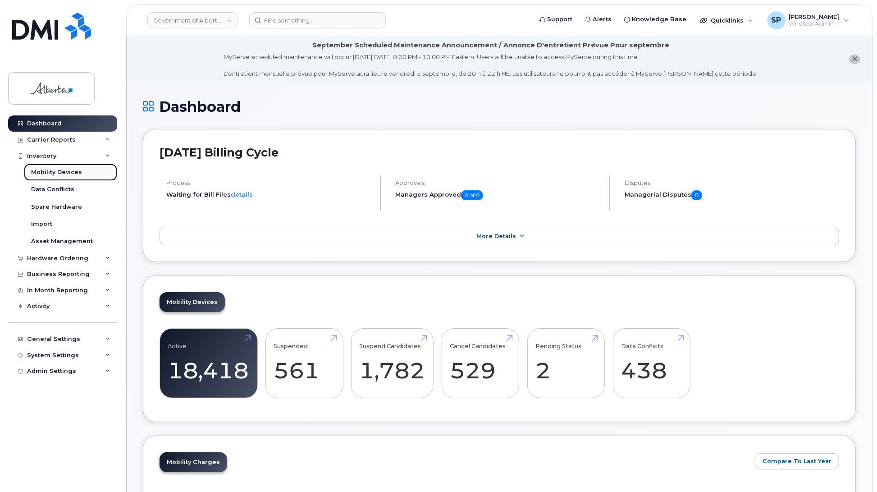
click at [48, 172] on div "Mobility Devices" at bounding box center [56, 172] width 51 height 8
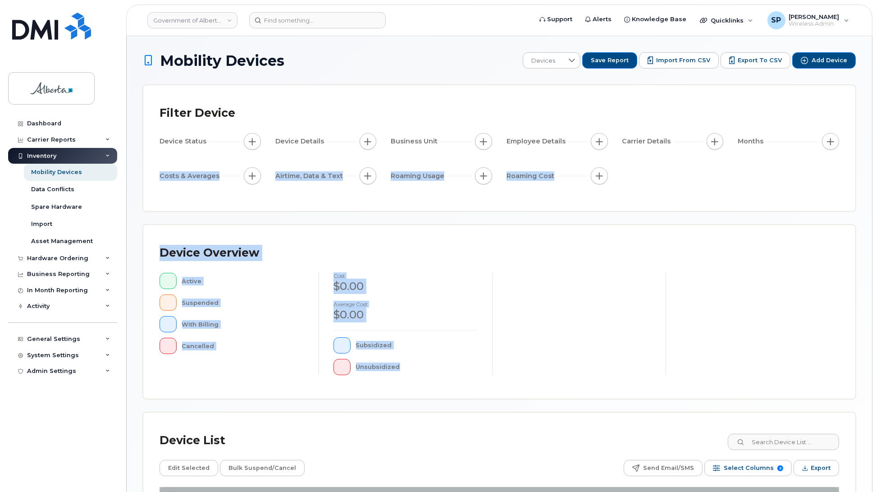
drag, startPoint x: 876, startPoint y: 168, endPoint x: 874, endPoint y: 296, distance: 128.0
click at [874, 296] on body "Government of Alberta (GOA) Support Alerts Knowledge Base Quicklinks Suspend / …" at bounding box center [438, 310] width 877 height 620
click at [855, 307] on div "Mobility Devices Devices Save Report Import from CSV Export to CSV Add Device F…" at bounding box center [499, 313] width 745 height 555
click at [870, 318] on div "Mobility Devices Devices Save Report Import from CSV Export to CSV Add Device F…" at bounding box center [499, 313] width 745 height 555
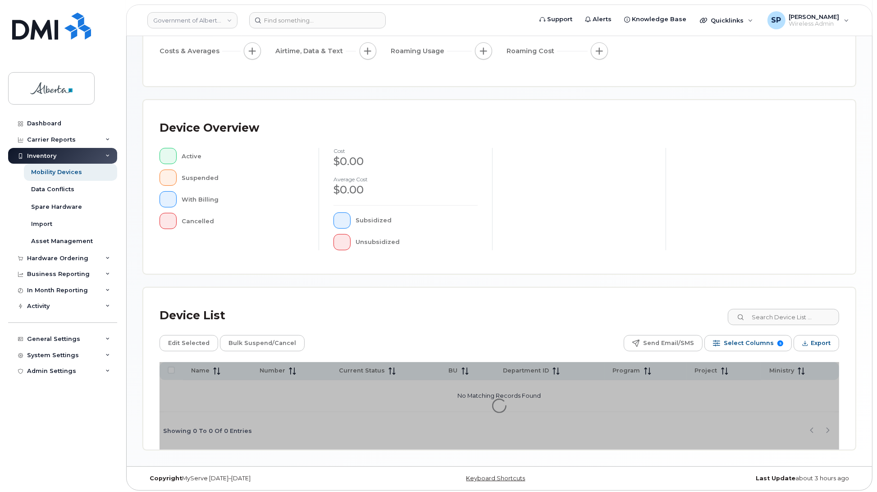
scroll to position [128, 0]
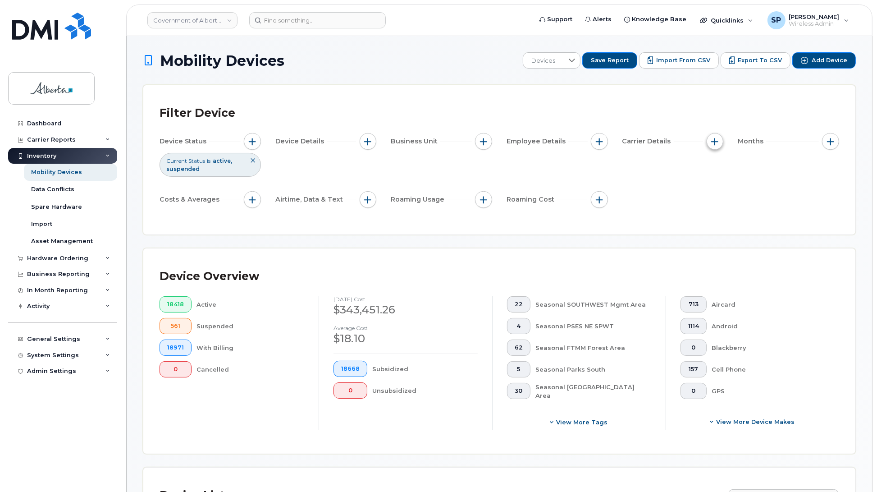
click at [713, 138] on span "button" at bounding box center [714, 141] width 7 height 7
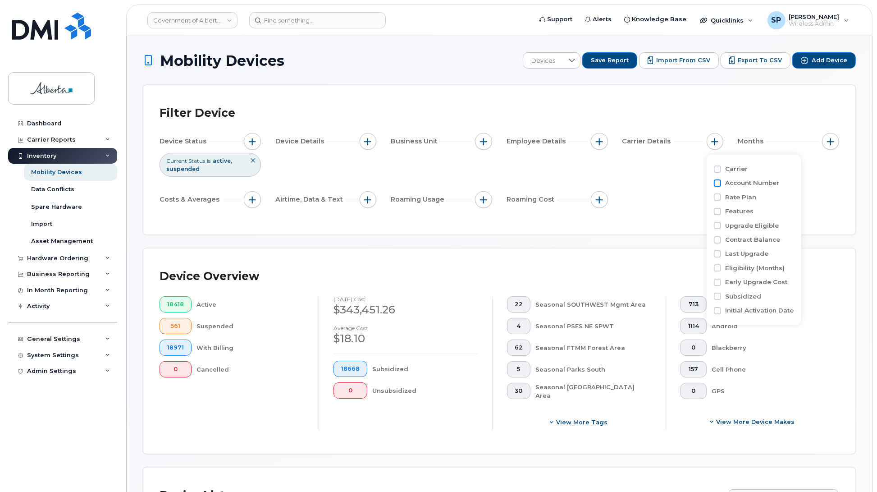
click at [717, 182] on input "Account Number" at bounding box center [717, 182] width 7 height 7
checkbox input "true"
click at [746, 220] on div "empty" at bounding box center [767, 219] width 81 height 15
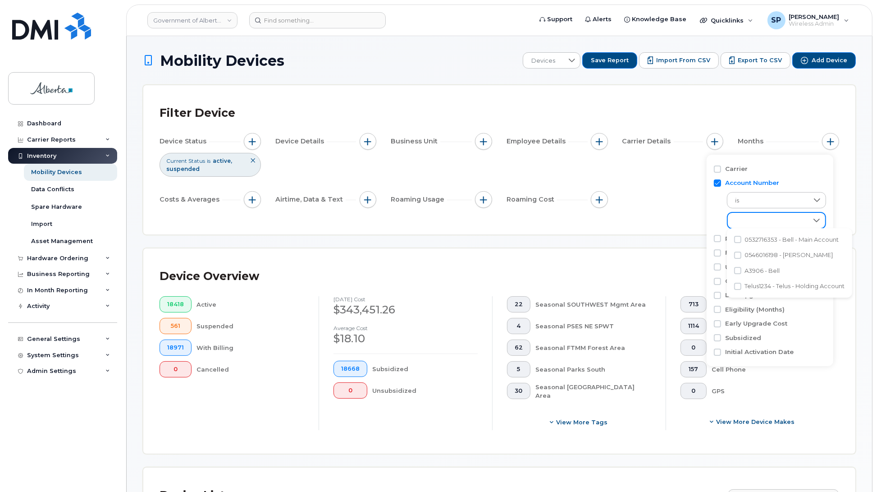
scroll to position [5, 39]
click at [738, 256] on input "0546016198 - Jasper Bell" at bounding box center [737, 254] width 7 height 7
checkbox input "true"
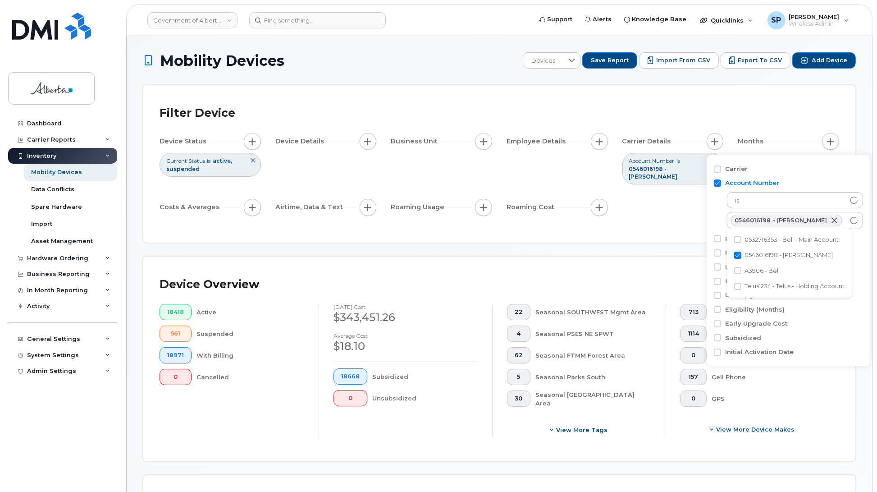
click at [649, 215] on div "Filter Device Device Status Current Status is active suspended Device Details B…" at bounding box center [500, 163] width 680 height 125
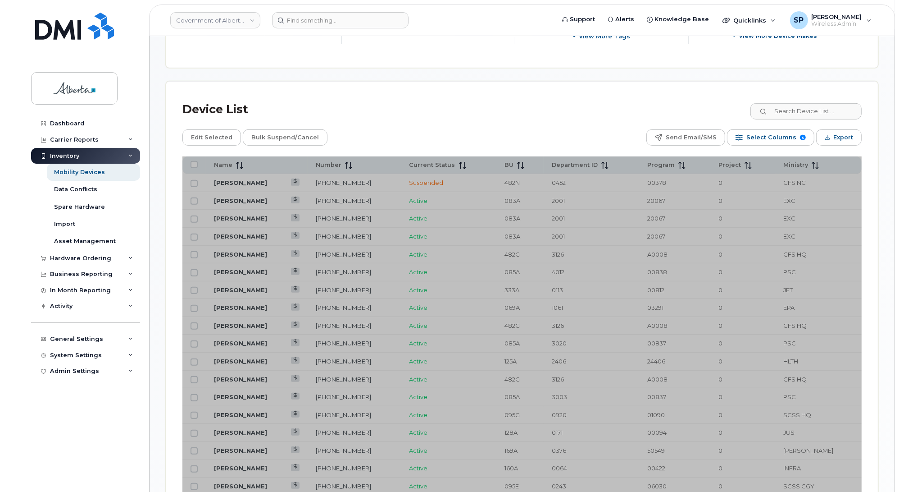
scroll to position [411, 0]
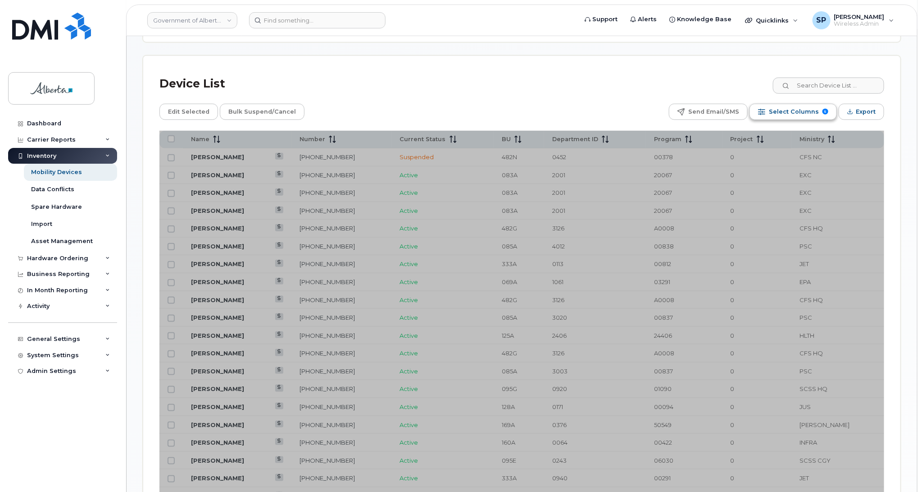
click at [795, 110] on span "Select Columns" at bounding box center [794, 112] width 50 height 14
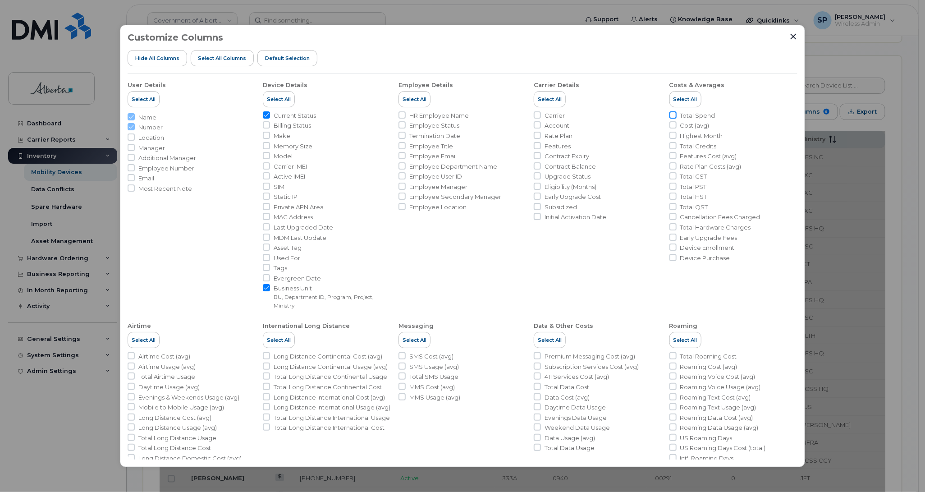
click at [671, 115] on input "Total Spend" at bounding box center [672, 114] width 7 height 7
checkbox input "true"
click at [795, 35] on icon "Close" at bounding box center [792, 36] width 7 height 7
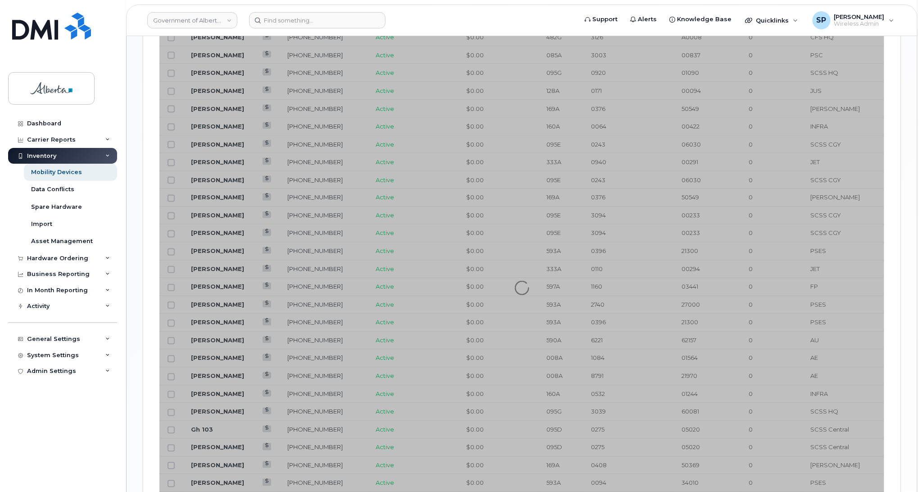
scroll to position [729, 0]
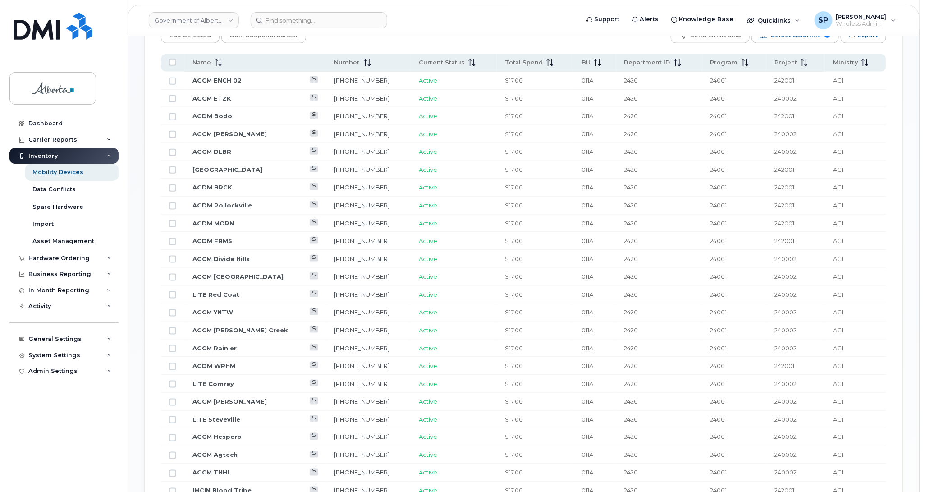
scroll to position [452, 0]
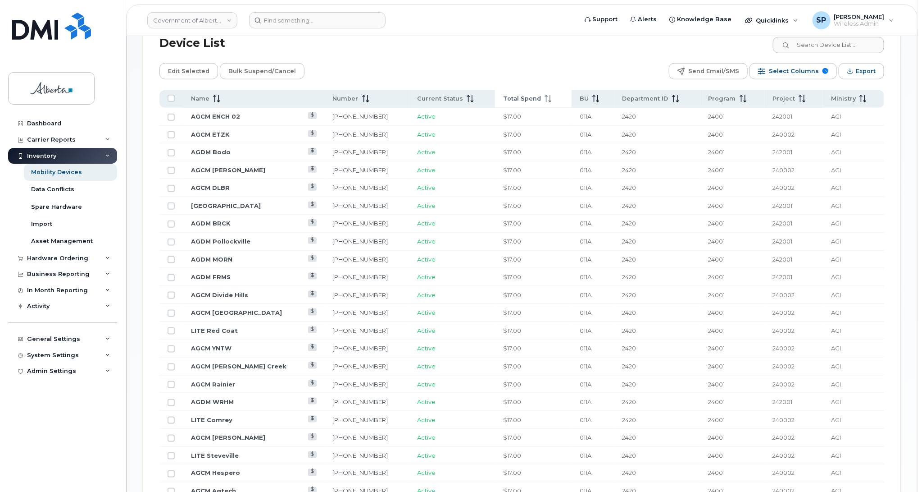
click at [545, 99] on icon at bounding box center [548, 98] width 7 height 7
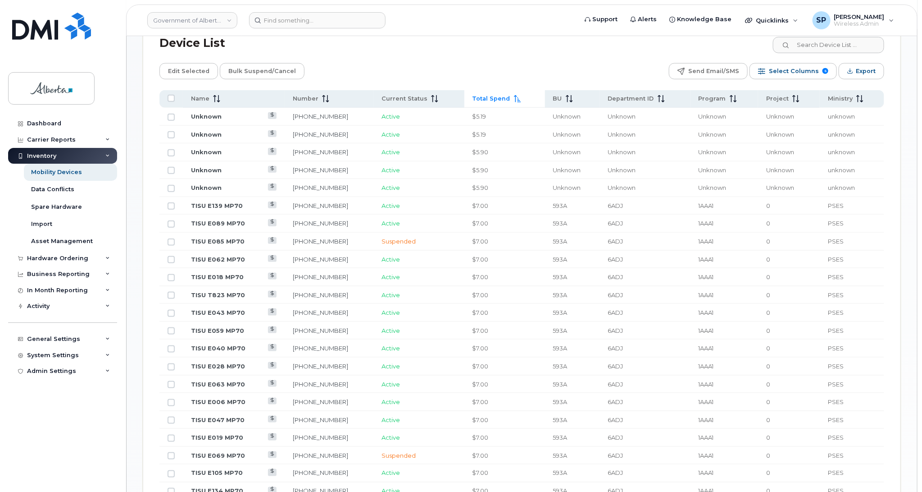
click at [514, 99] on icon at bounding box center [517, 98] width 7 height 7
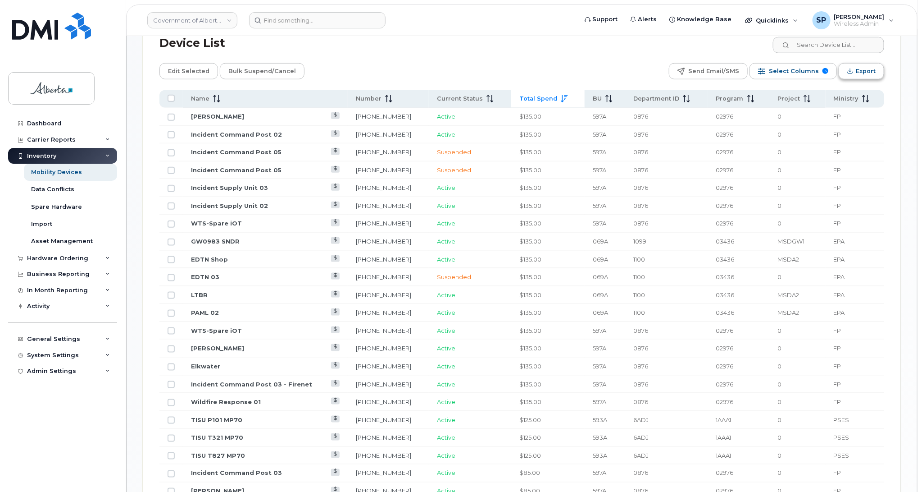
click at [867, 72] on span "Export" at bounding box center [866, 71] width 20 height 14
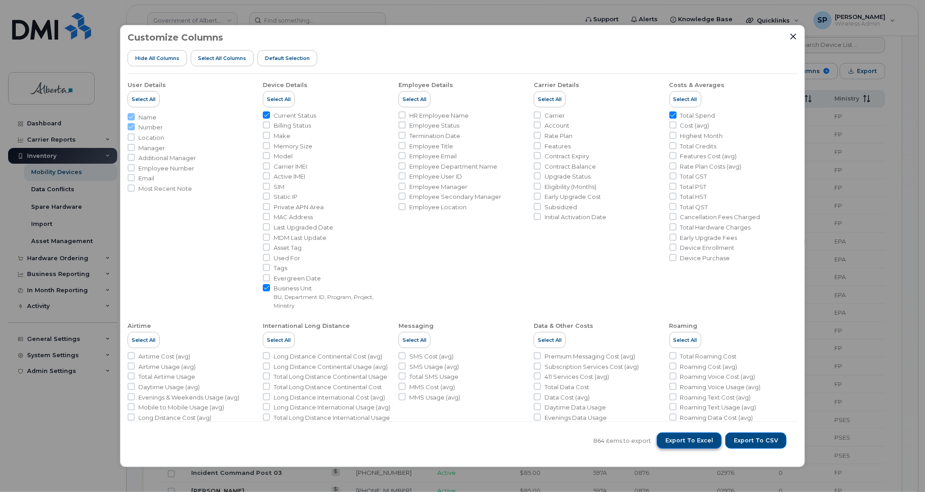
click at [692, 440] on span "Export to Excel" at bounding box center [689, 440] width 48 height 8
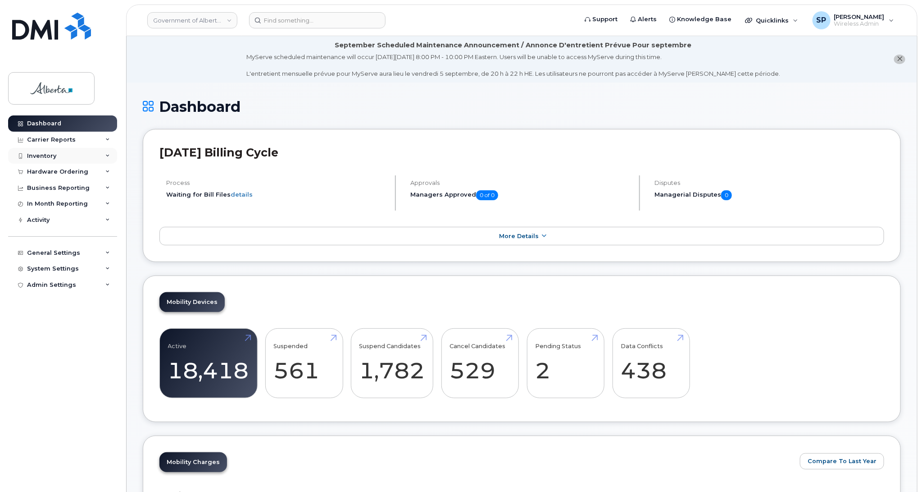
click at [46, 155] on div "Inventory" at bounding box center [41, 155] width 29 height 7
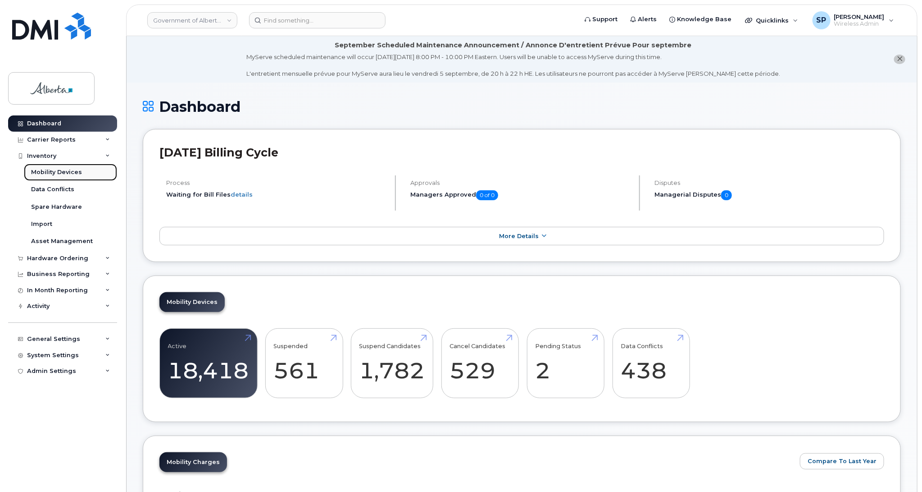
click at [48, 173] on div "Mobility Devices" at bounding box center [56, 172] width 51 height 8
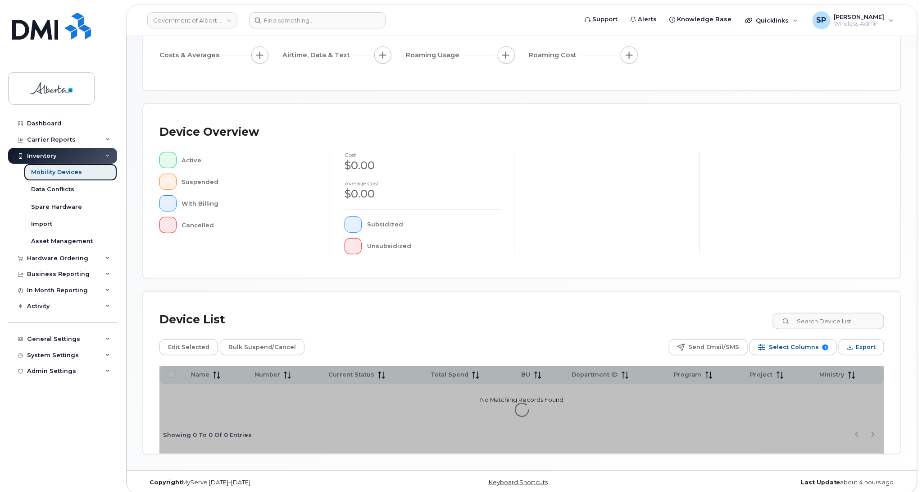
scroll to position [128, 0]
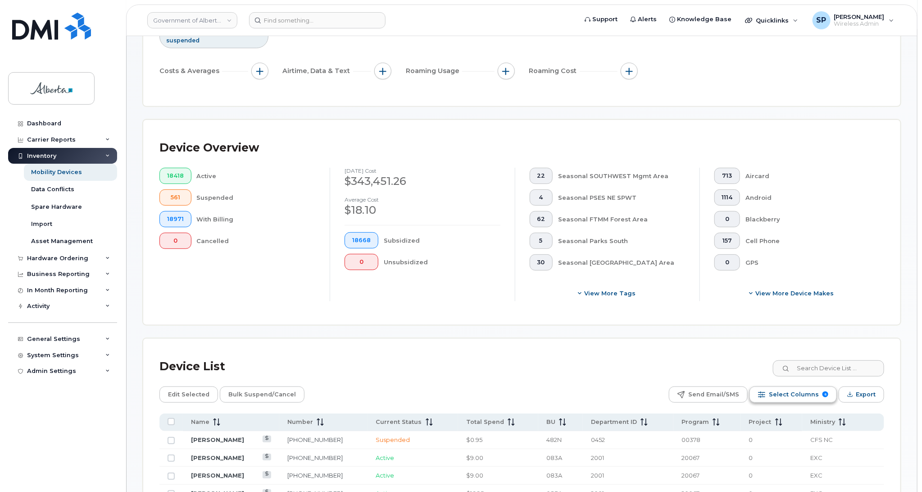
click at [781, 392] on span "Select Columns" at bounding box center [794, 395] width 50 height 14
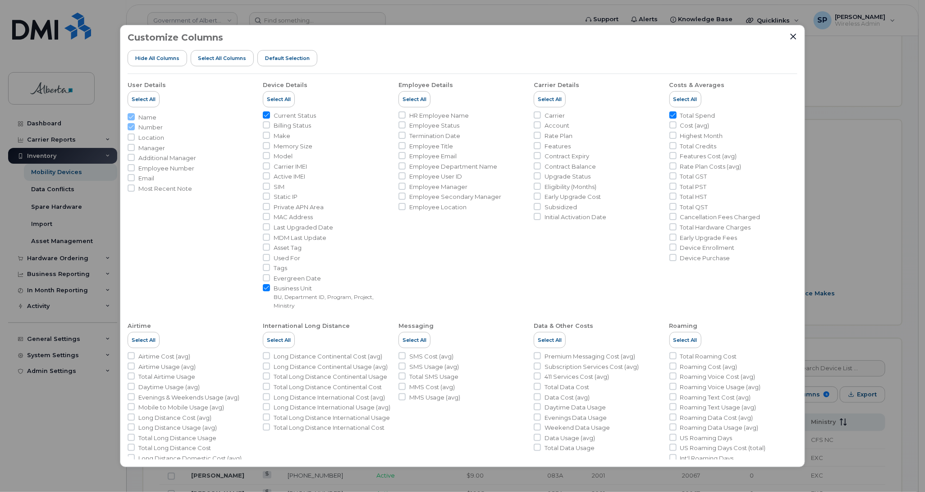
click at [263, 287] on input "Business Unit BU, Department ID, Program, Project, Ministry" at bounding box center [266, 287] width 7 height 7
checkbox input "false"
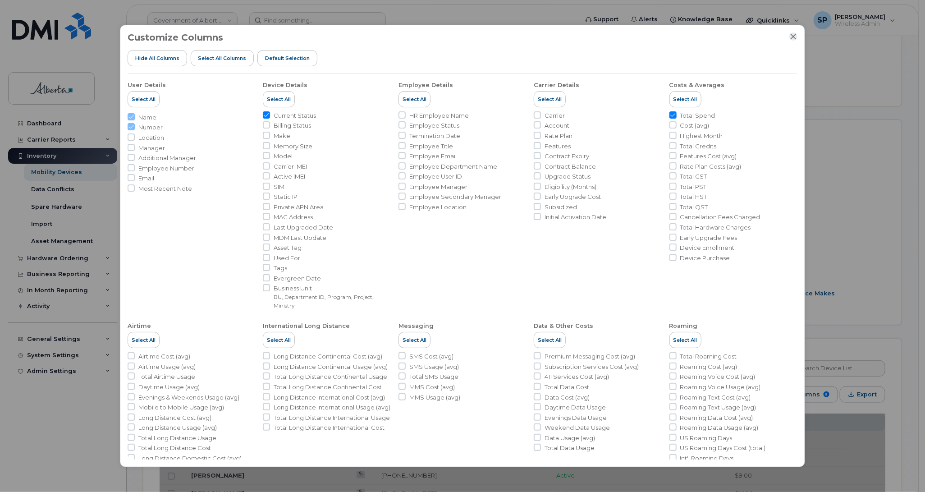
click at [795, 37] on icon "Close" at bounding box center [792, 36] width 7 height 7
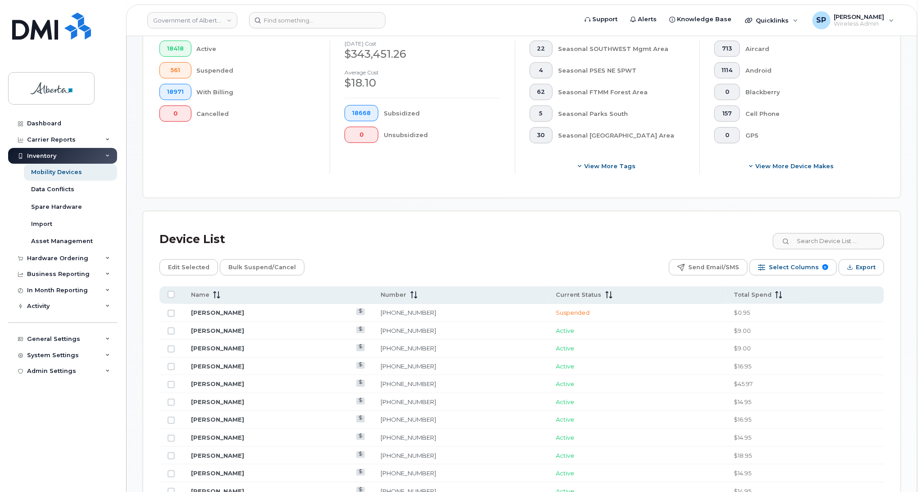
scroll to position [8, 0]
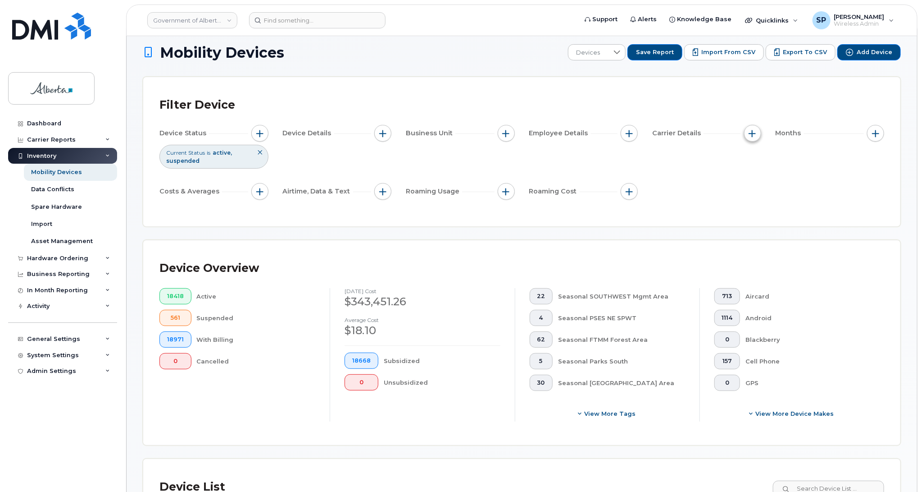
click at [751, 133] on span "button" at bounding box center [752, 133] width 7 height 7
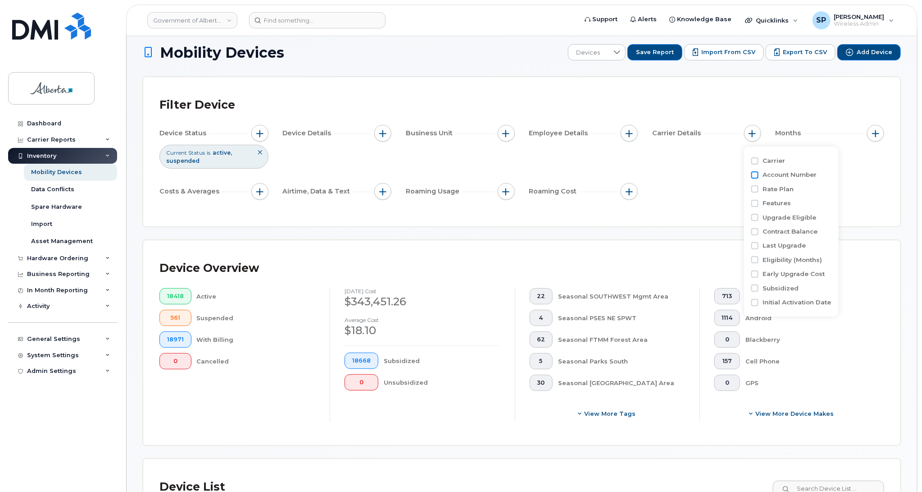
click at [756, 174] on input "Account Number" at bounding box center [755, 174] width 7 height 7
checkbox input "true"
click at [794, 214] on div "empty" at bounding box center [805, 211] width 81 height 15
click at [772, 248] on input "0546016198 - Jasper Bell" at bounding box center [775, 246] width 7 height 7
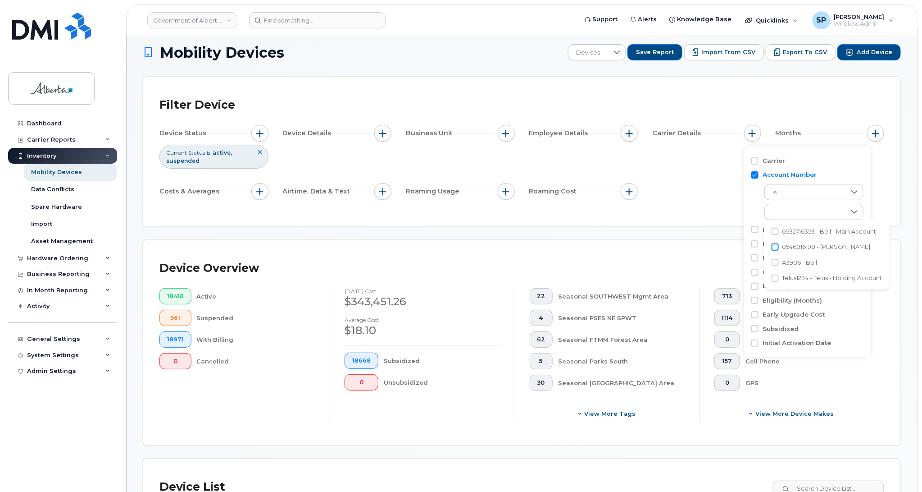
checkbox input "true"
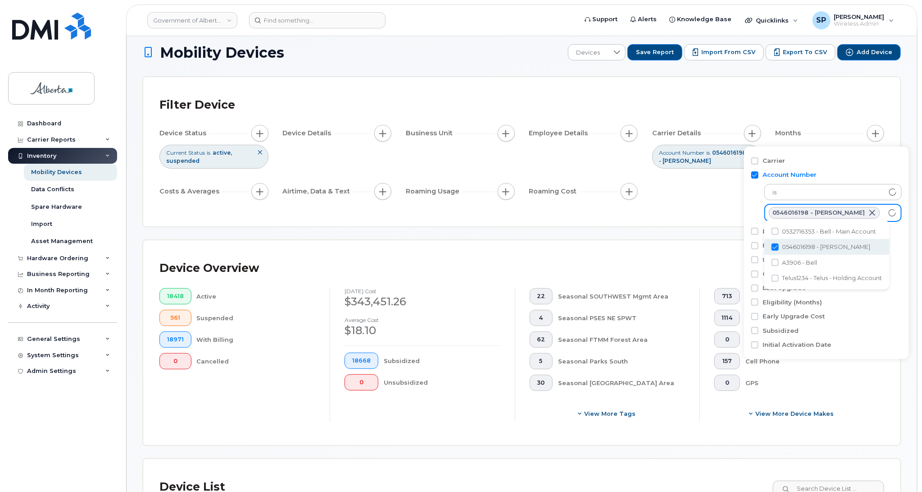
click at [717, 196] on div "Device Status Current Status is active suspended Device Details Business Unit E…" at bounding box center [522, 164] width 725 height 78
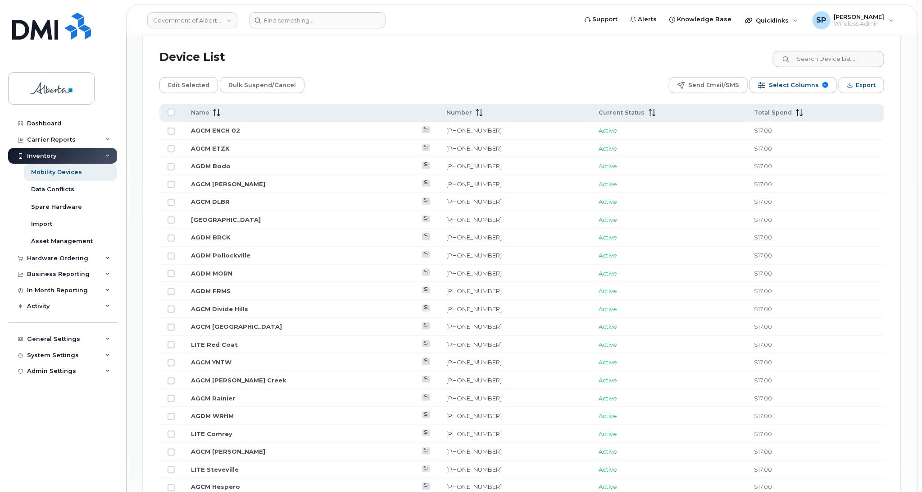
scroll to position [457, 0]
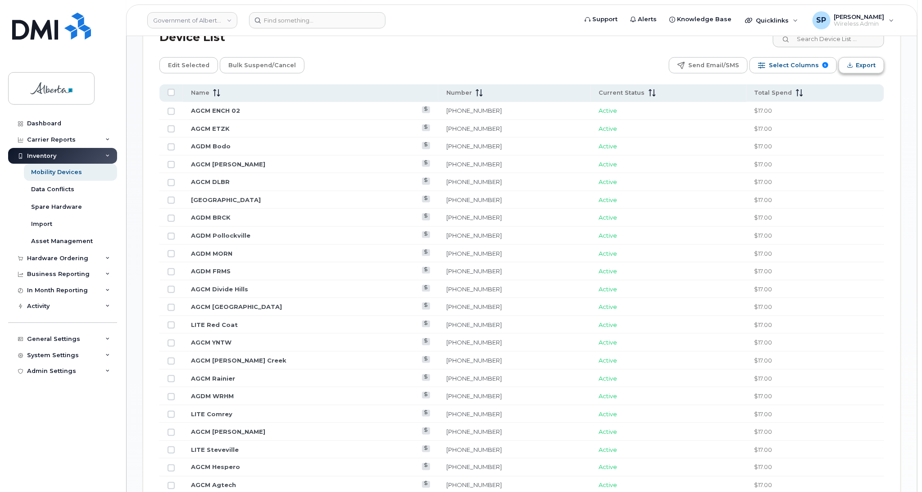
click at [856, 65] on span "Export" at bounding box center [866, 66] width 20 height 14
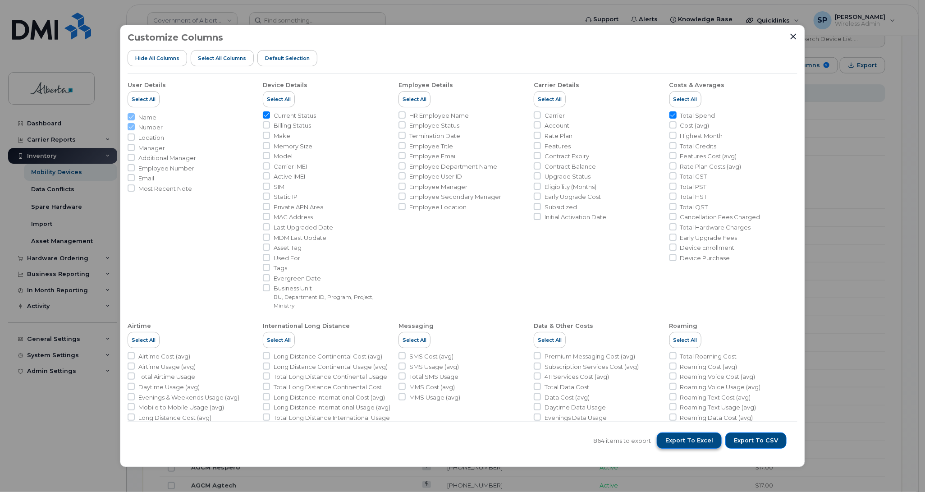
click at [694, 440] on span "Export to Excel" at bounding box center [689, 440] width 48 height 8
drag, startPoint x: 797, startPoint y: 299, endPoint x: 798, endPoint y: 306, distance: 7.8
click at [798, 306] on div "Customize Columns Hide All Columns Select all Columns Default Selection User De…" at bounding box center [462, 246] width 685 height 443
click at [792, 36] on icon "Close" at bounding box center [793, 36] width 6 height 6
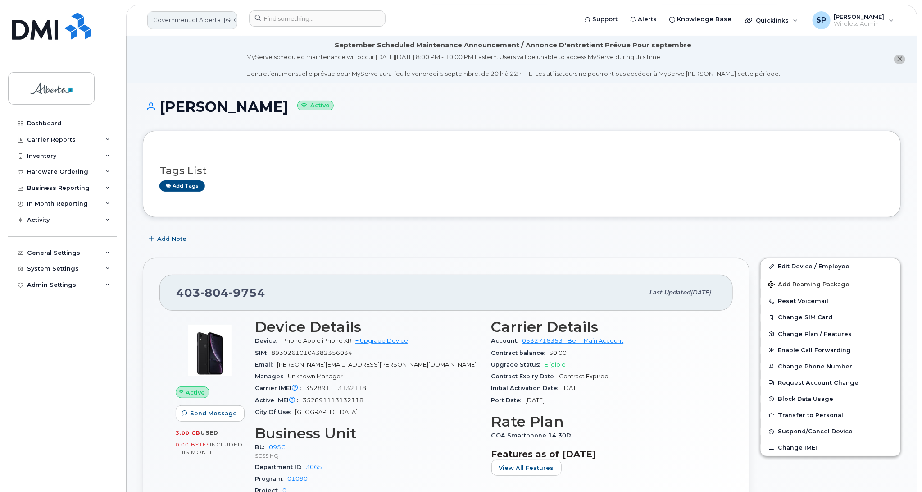
click at [197, 19] on link "Government of Alberta ([GEOGRAPHIC_DATA])" at bounding box center [192, 20] width 90 height 18
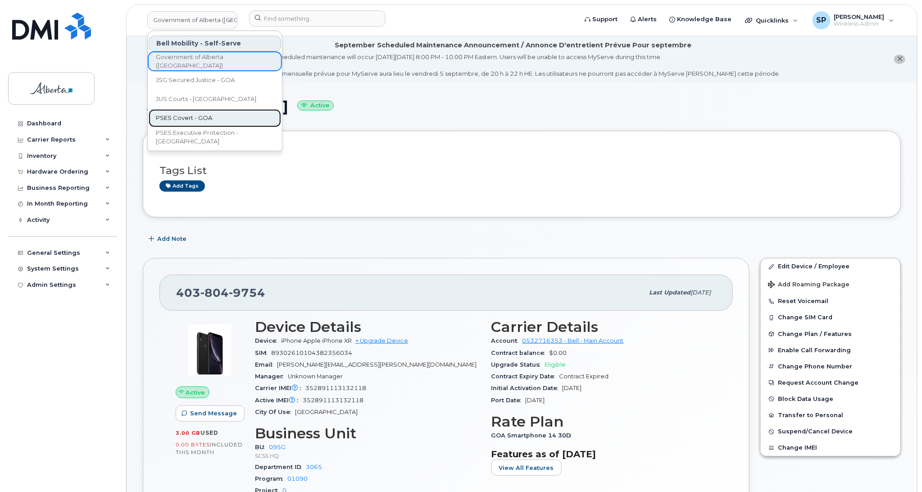
click at [188, 118] on span "PSES Covert - GOA" at bounding box center [184, 118] width 56 height 9
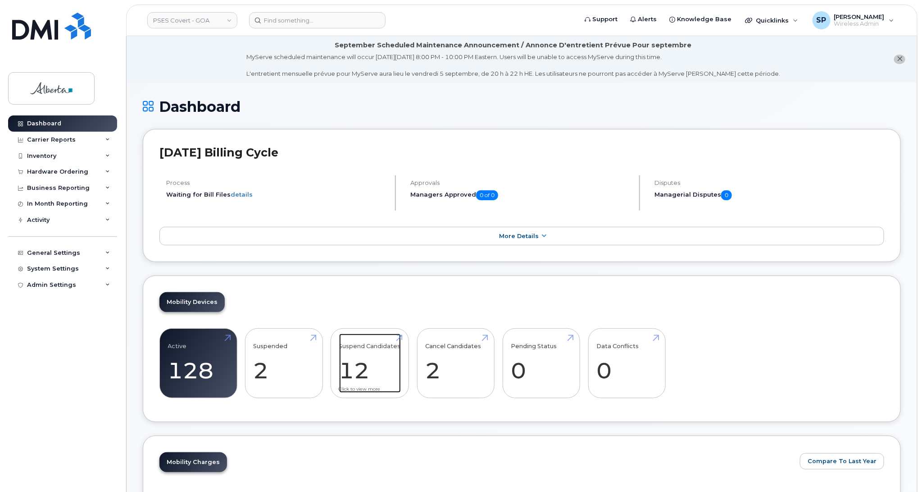
click at [356, 377] on link "Suspend Candidates 12" at bounding box center [370, 362] width 62 height 59
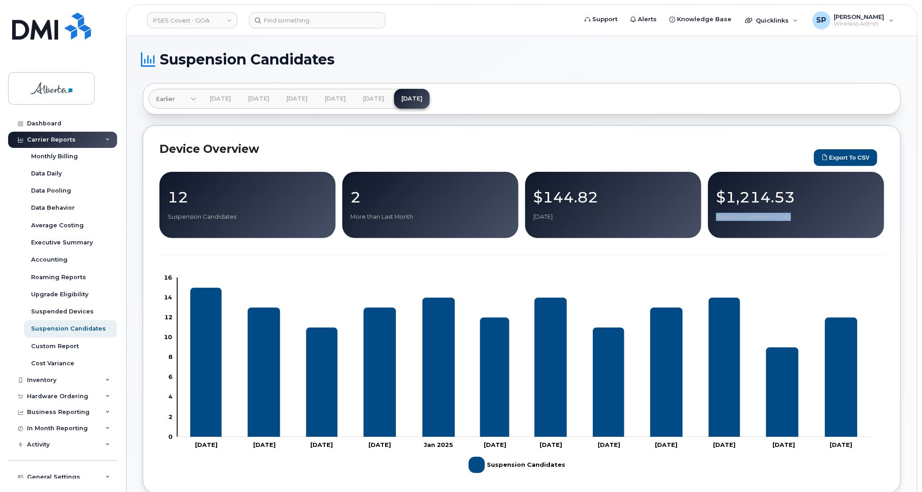
drag, startPoint x: 922, startPoint y: 188, endPoint x: 924, endPoint y: 226, distance: 37.9
click at [836, 157] on button "Export to CSV" at bounding box center [846, 157] width 64 height 17
click at [46, 124] on div "Dashboard" at bounding box center [44, 123] width 34 height 7
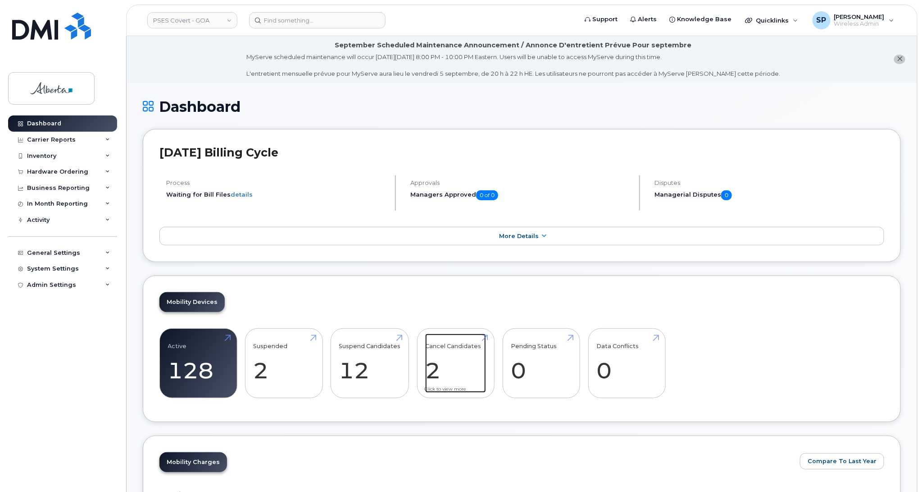
click at [459, 346] on link "Cancel Candidates 2" at bounding box center [455, 362] width 61 height 59
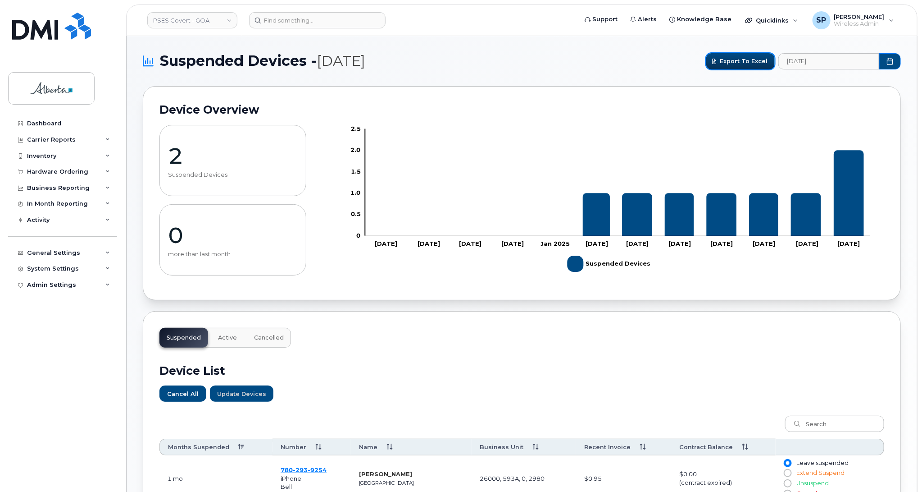
click at [745, 60] on span "Export to Excel" at bounding box center [744, 61] width 48 height 9
click at [312, 19] on input at bounding box center [317, 20] width 137 height 16
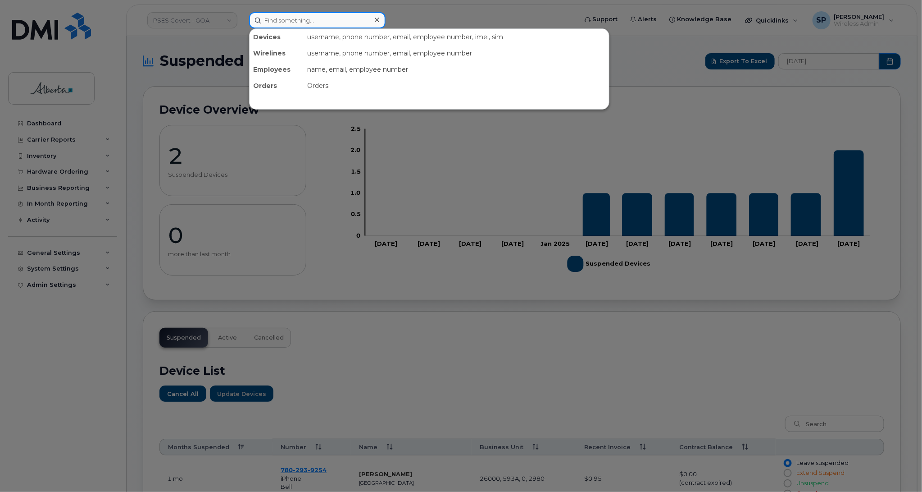
paste input "5878737127"
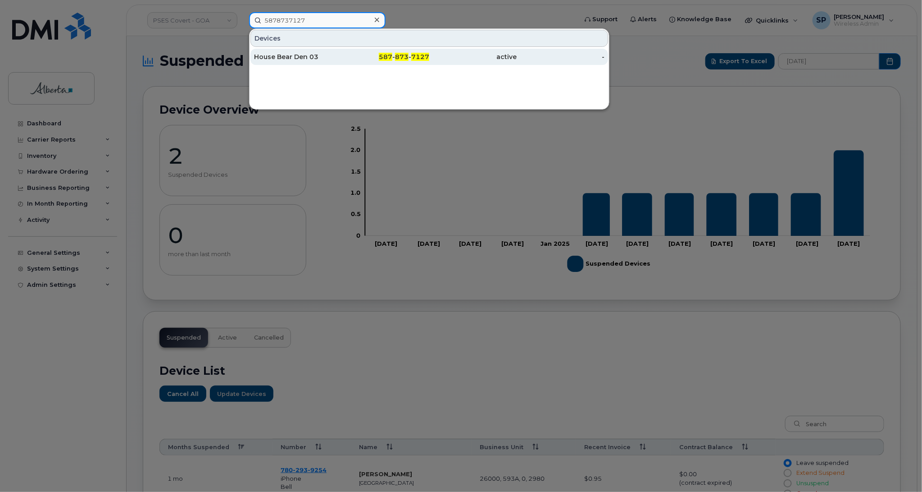
type input "5878737127"
click at [296, 59] on div "House Bear Den 03" at bounding box center [298, 56] width 88 height 9
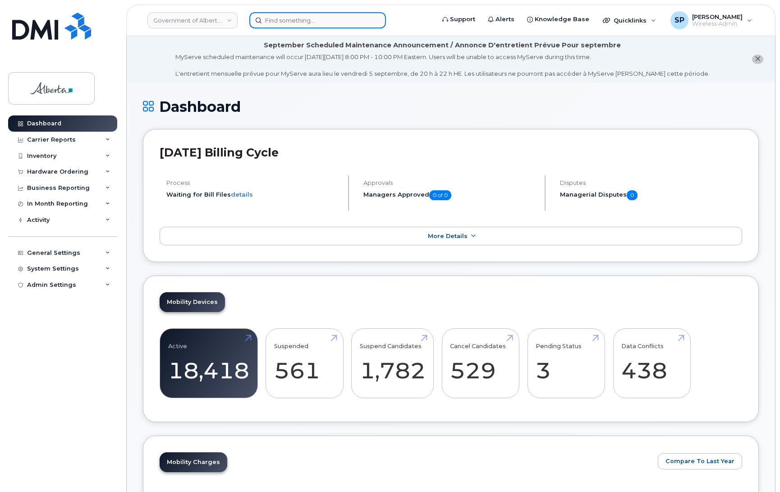
click at [336, 23] on input at bounding box center [317, 20] width 137 height 16
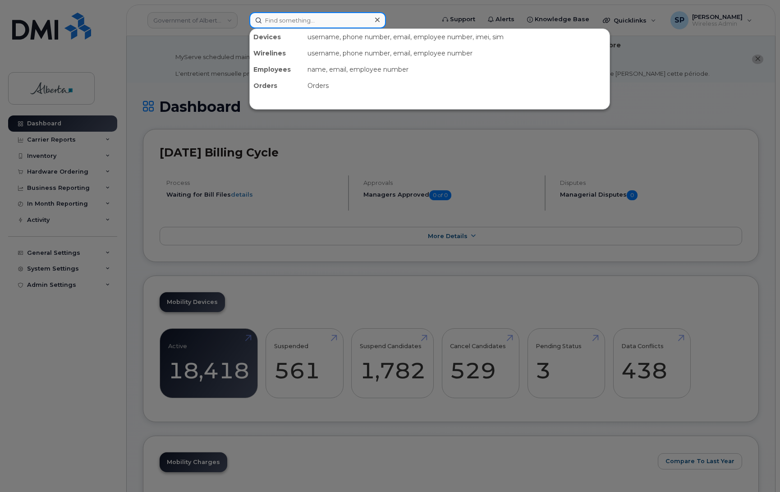
paste input "[PHONE_NUMBER]."
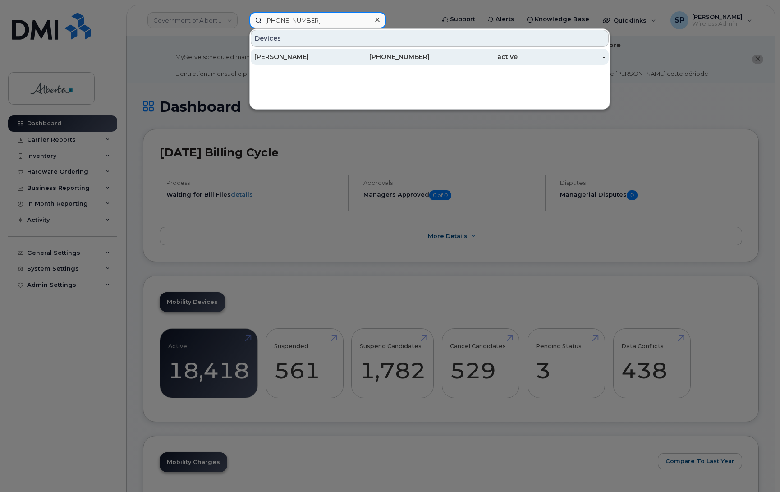
type input "[PHONE_NUMBER]."
click at [293, 59] on div "[PERSON_NAME]" at bounding box center [298, 56] width 88 height 9
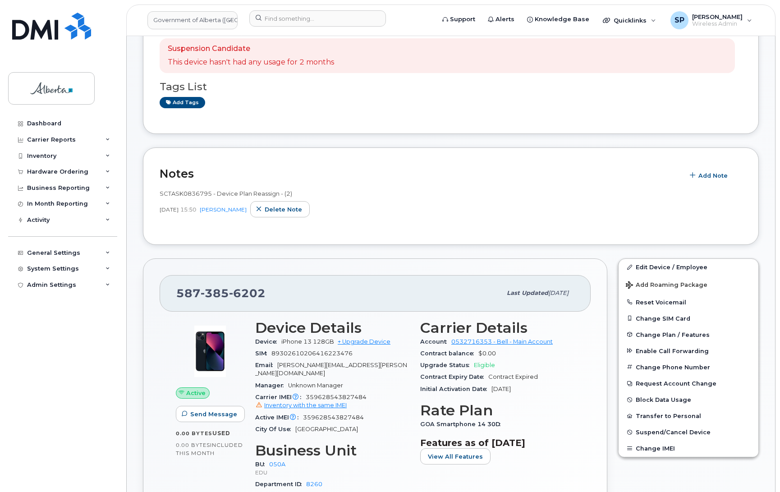
scroll to position [205, 0]
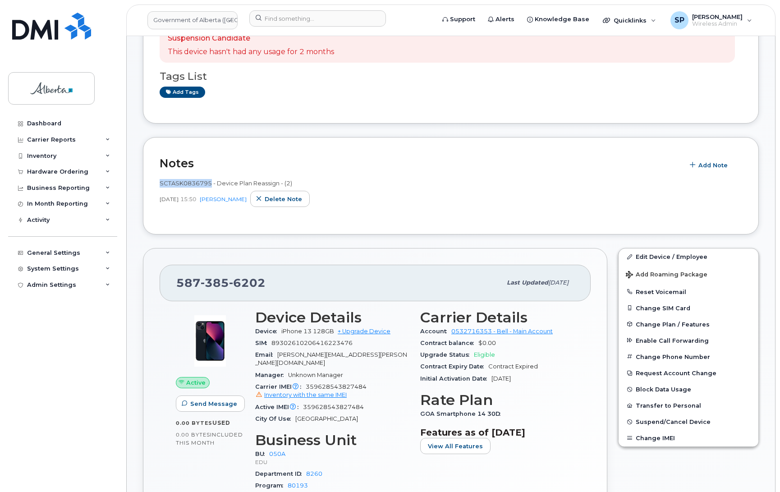
drag, startPoint x: 210, startPoint y: 183, endPoint x: 159, endPoint y: 180, distance: 51.4
click at [160, 180] on span "SCTASK0836795 - Device Plan Reassign - (2)" at bounding box center [226, 182] width 132 height 7
drag, startPoint x: 269, startPoint y: 284, endPoint x: 176, endPoint y: 279, distance: 92.5
click at [176, 279] on div "587 385 6202" at bounding box center [338, 282] width 325 height 19
drag, startPoint x: 210, startPoint y: 183, endPoint x: 157, endPoint y: 186, distance: 53.3
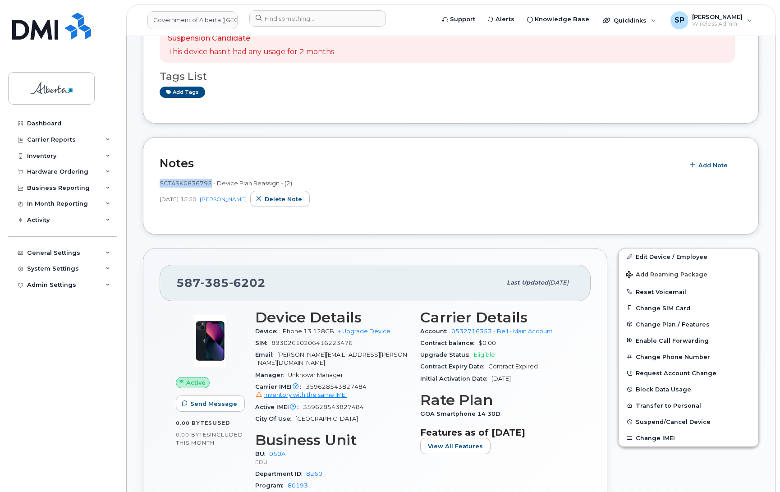
click at [157, 186] on div "Notes Add Note SCTASK0836795 - Device Plan Reassign - (2) Aug 21, 2025 15:50 Ka…" at bounding box center [451, 186] width 616 height 98
copy span "SCTASK0836795"
click at [325, 21] on input at bounding box center [317, 18] width 137 height 16
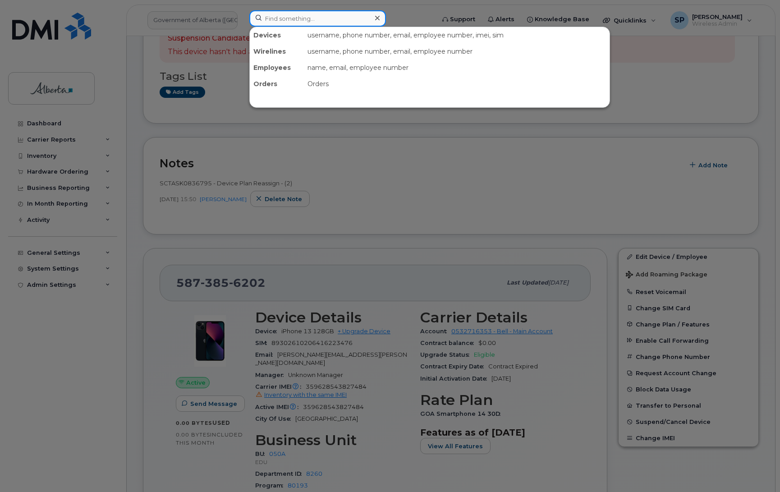
paste input "351500431048648"
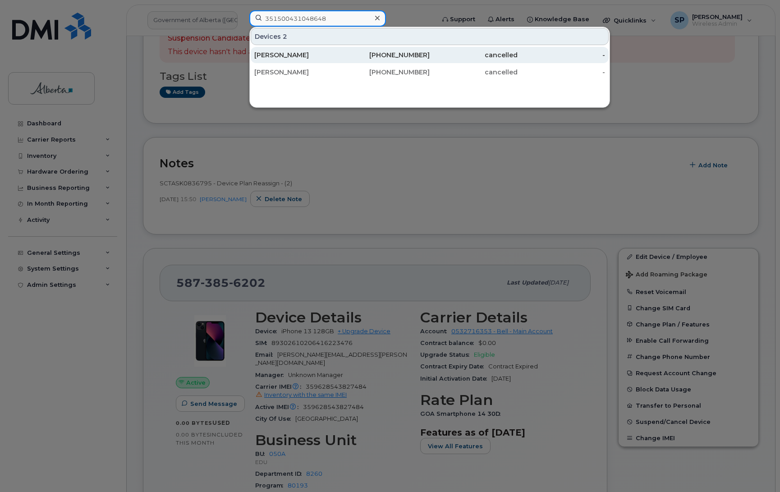
type input "351500431048648"
click at [306, 57] on div "[PERSON_NAME]" at bounding box center [298, 54] width 88 height 9
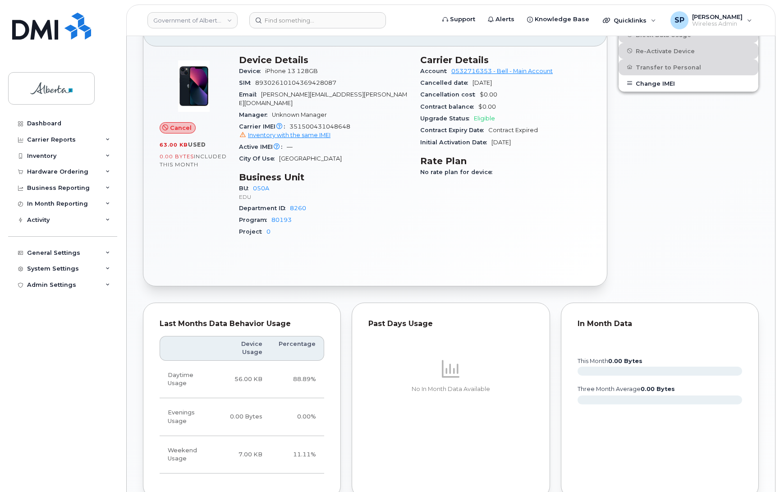
scroll to position [351, 0]
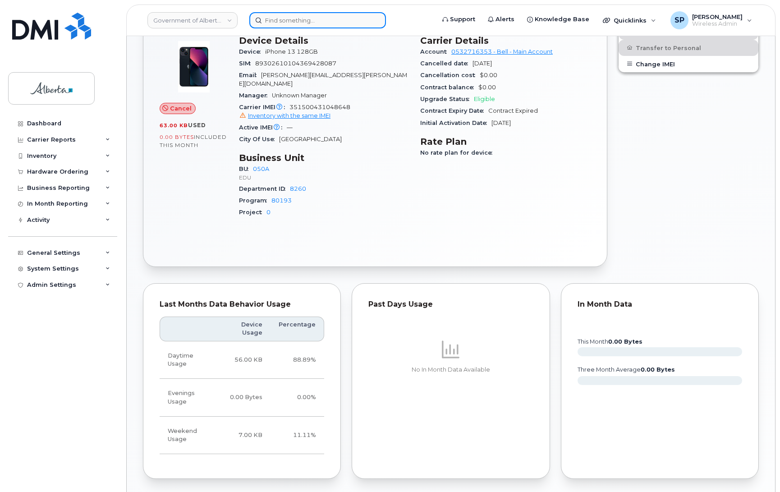
click at [316, 17] on input at bounding box center [317, 20] width 137 height 16
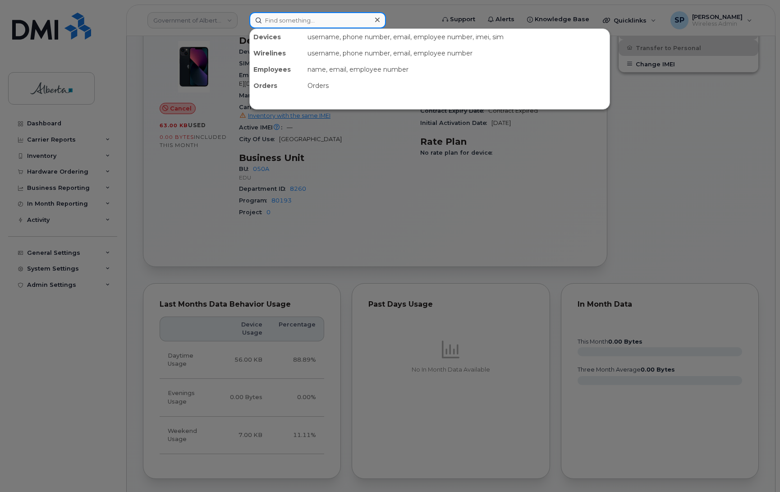
paste input "5879854108"
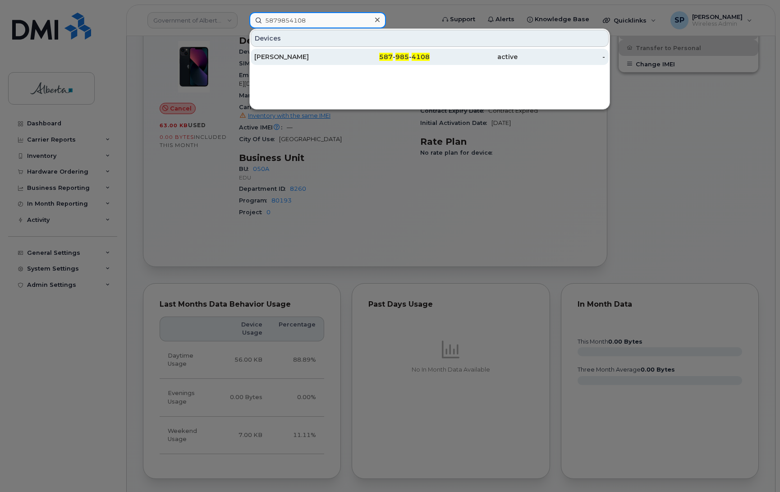
type input "5879854108"
click at [290, 57] on div "Laurie Mosier" at bounding box center [298, 56] width 88 height 9
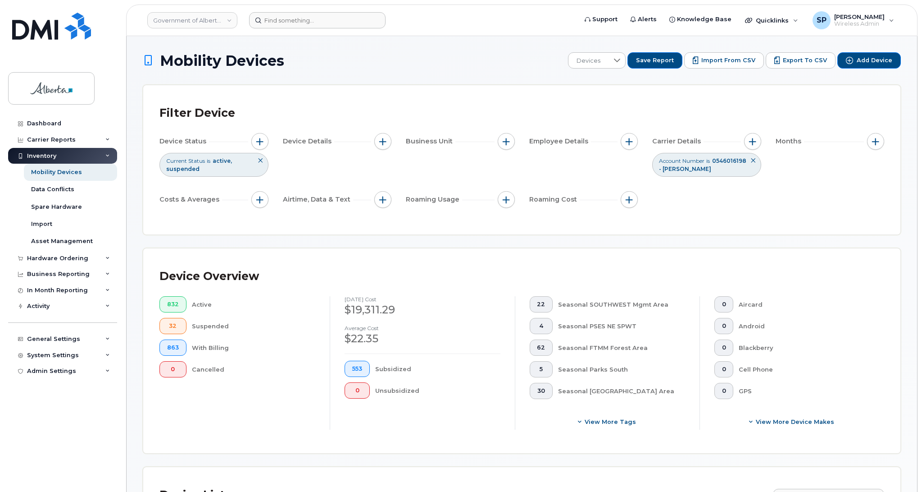
scroll to position [457, 0]
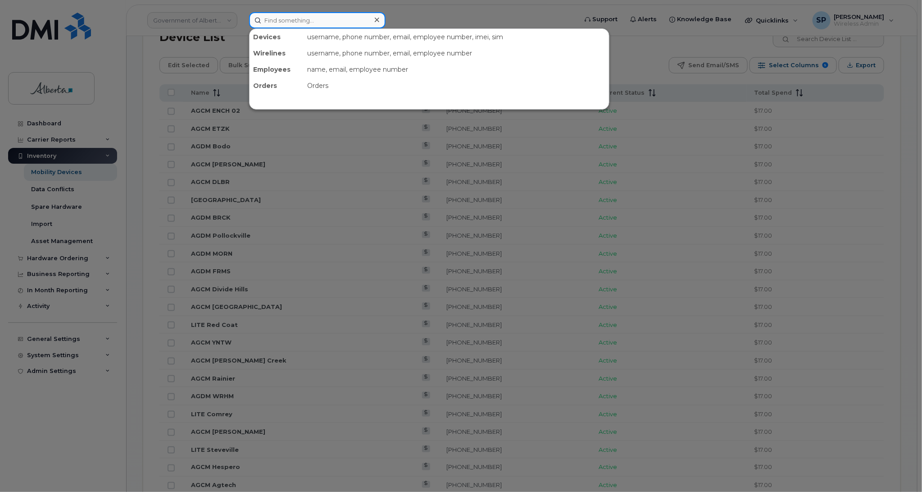
click at [346, 19] on input at bounding box center [317, 20] width 137 height 16
paste input "359628543827484"
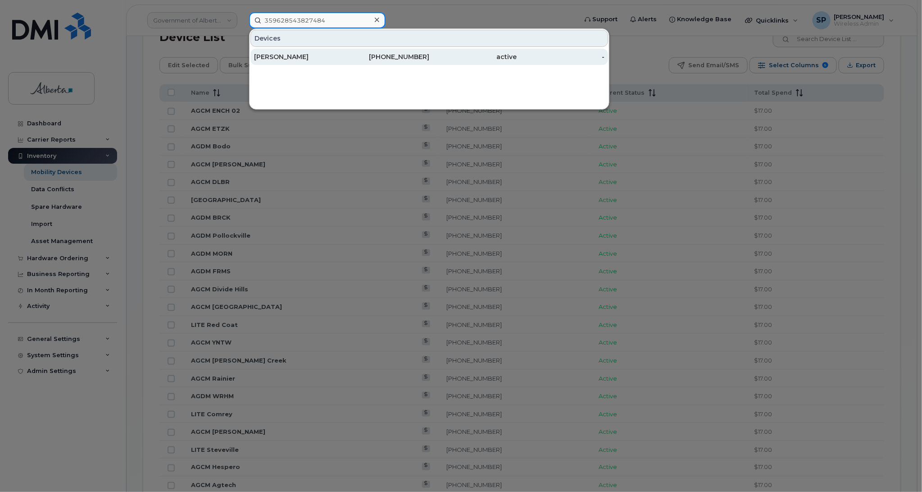
type input "359628543827484"
click at [344, 59] on div "587-385-6202" at bounding box center [386, 56] width 88 height 9
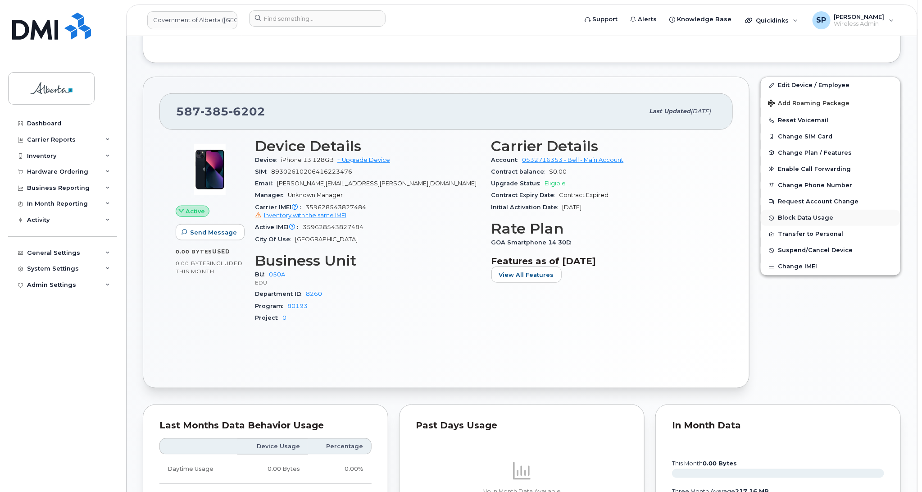
scroll to position [379, 0]
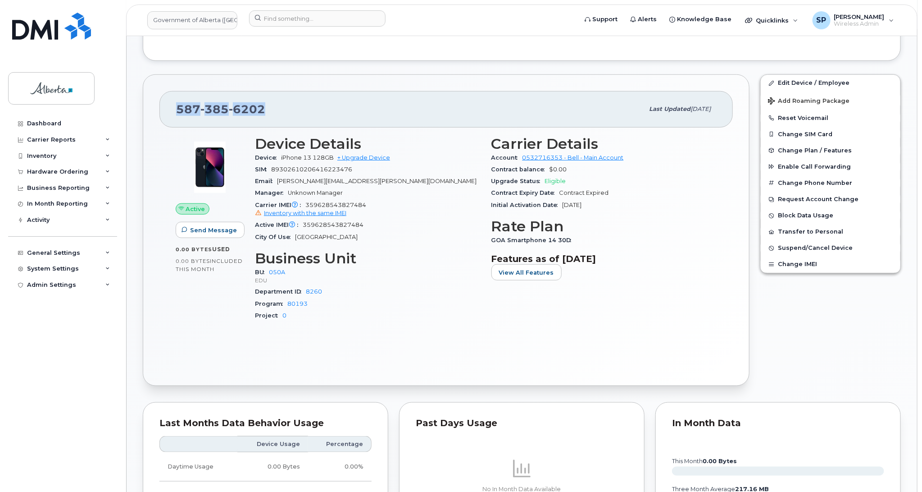
drag, startPoint x: 267, startPoint y: 111, endPoint x: 174, endPoint y: 111, distance: 92.8
click at [174, 111] on div "[PHONE_NUMBER] Last updated [DATE]" at bounding box center [447, 109] width 574 height 36
click at [379, 193] on div "Manager Unknown Manager" at bounding box center [368, 193] width 226 height 12
drag, startPoint x: 366, startPoint y: 226, endPoint x: 308, endPoint y: 225, distance: 58.1
click at [308, 225] on div "Active IMEI Active IMEI is refreshed daily with a delay of up to 48 hours follo…" at bounding box center [368, 225] width 226 height 12
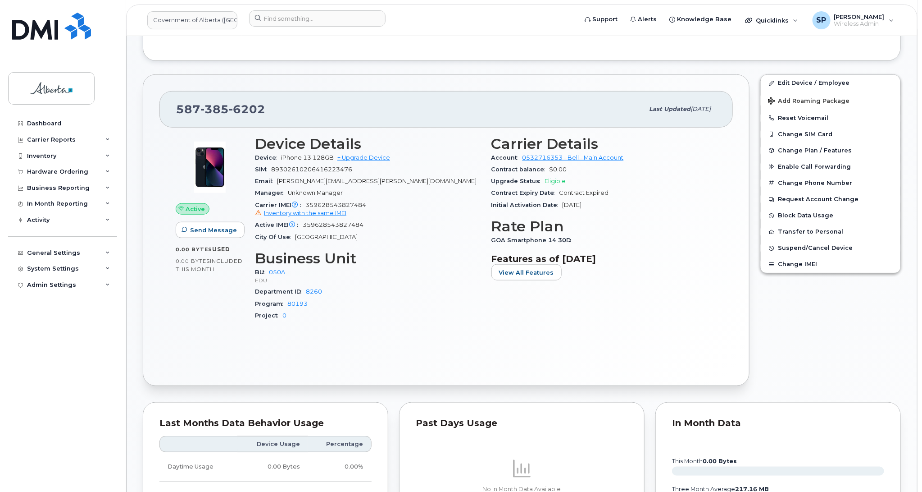
drag, startPoint x: 44, startPoint y: 360, endPoint x: 49, endPoint y: 357, distance: 5.6
click at [44, 359] on div "Dashboard Carrier Reports Monthly Billing Data Daily Data Pooling Data Behavior…" at bounding box center [63, 296] width 111 height 363
click at [320, 20] on input at bounding box center [317, 18] width 137 height 16
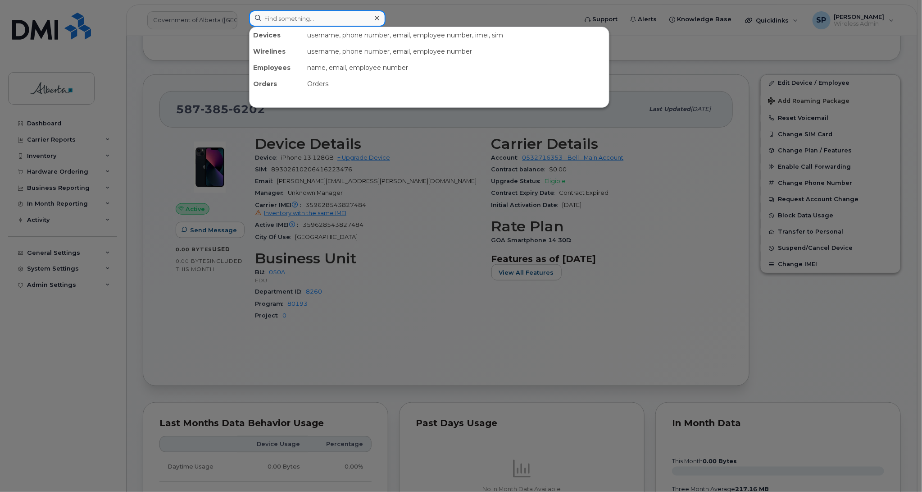
paste input "35 150043 104864 8"
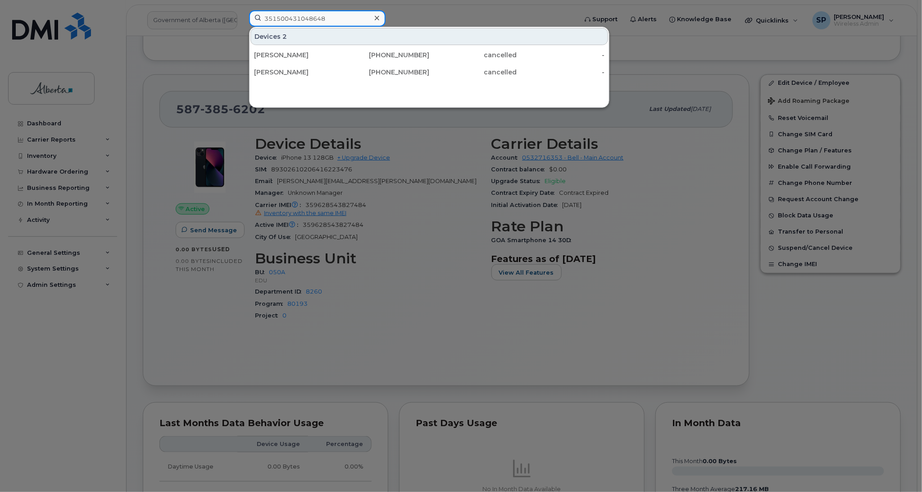
drag, startPoint x: 330, startPoint y: 19, endPoint x: 264, endPoint y: 19, distance: 66.2
click at [264, 19] on input "351500431048648" at bounding box center [317, 18] width 137 height 16
type input "351500431048648"
click at [436, 191] on div at bounding box center [461, 246] width 922 height 492
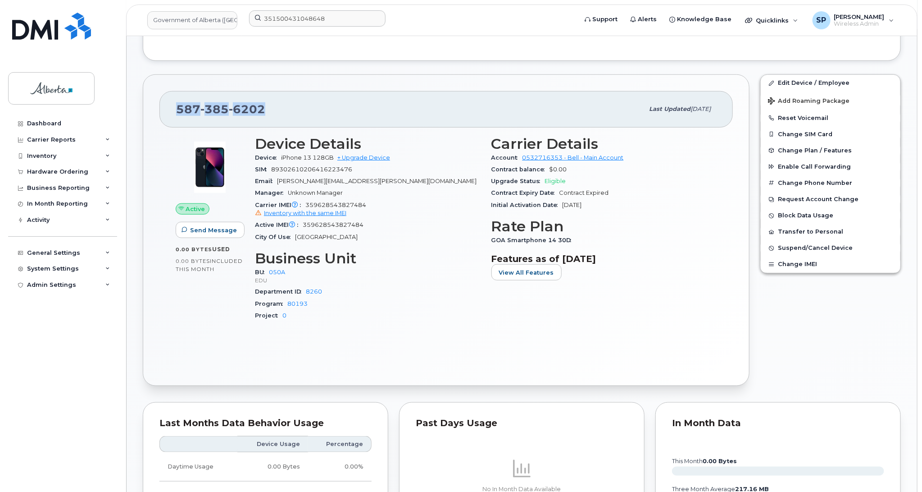
drag, startPoint x: 266, startPoint y: 105, endPoint x: 178, endPoint y: 105, distance: 87.4
click at [178, 105] on div "587 385 6202" at bounding box center [410, 109] width 468 height 19
copy span "587 385 6202"
click at [320, 23] on input "351500431048648" at bounding box center [317, 18] width 137 height 16
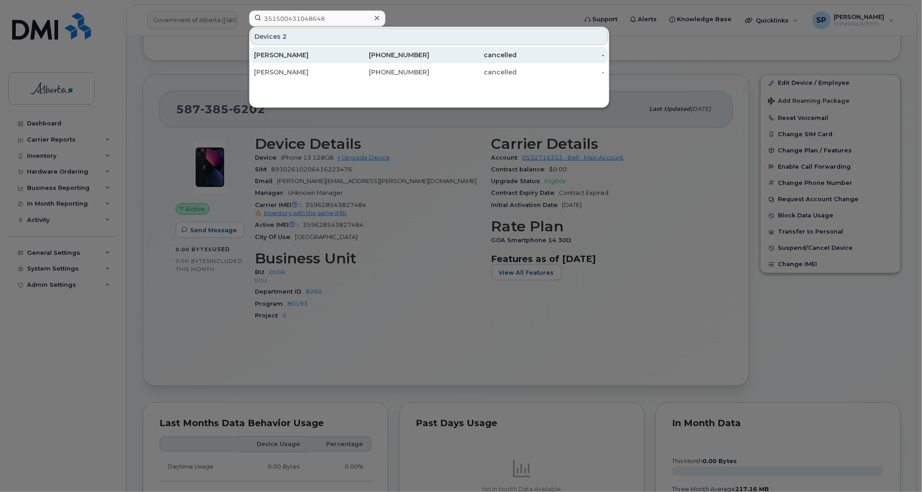
click at [290, 57] on div "Michael Cormack" at bounding box center [298, 54] width 88 height 9
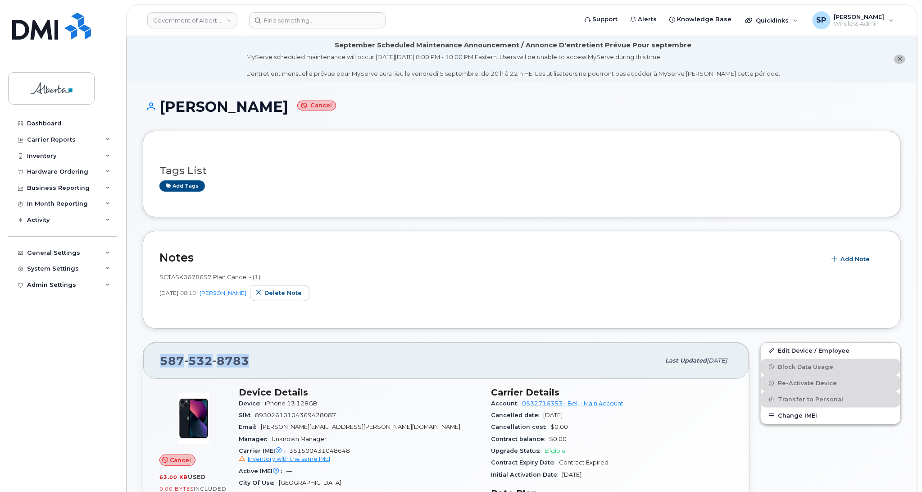
drag, startPoint x: 248, startPoint y: 362, endPoint x: 158, endPoint y: 356, distance: 90.3
click at [158, 356] on div "[PHONE_NUMBER] Last updated [DATE]" at bounding box center [446, 360] width 606 height 36
copy span "[PHONE_NUMBER]"
drag, startPoint x: 339, startPoint y: 416, endPoint x: 259, endPoint y: 419, distance: 79.8
click at [259, 419] on div "SIM [TECHNICAL_ID]" at bounding box center [360, 415] width 242 height 12
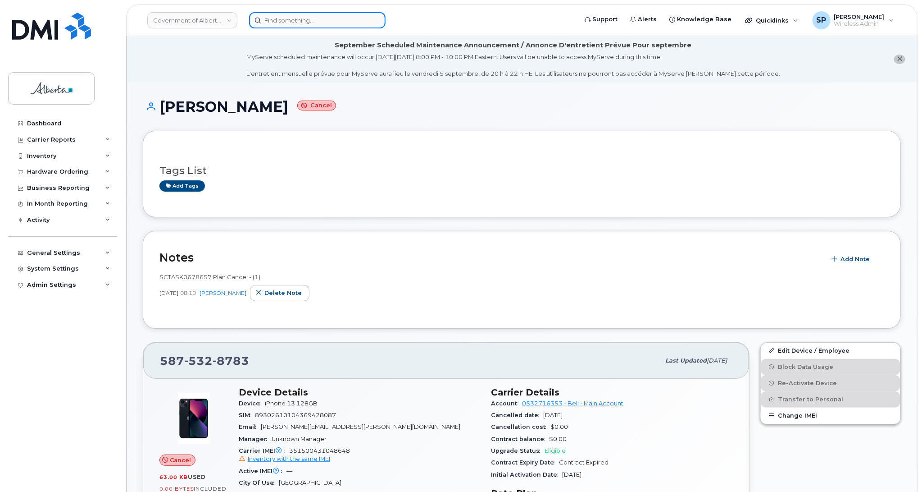
click at [322, 16] on input at bounding box center [317, 20] width 137 height 16
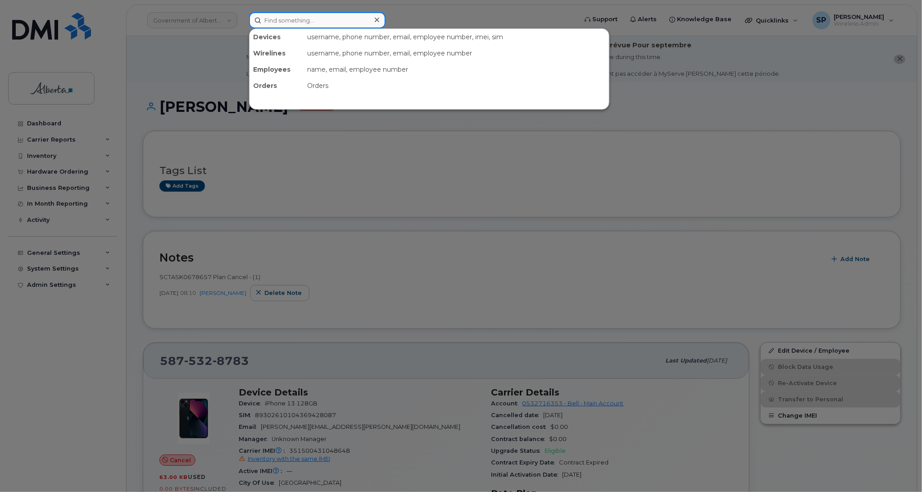
paste input "5879854108"
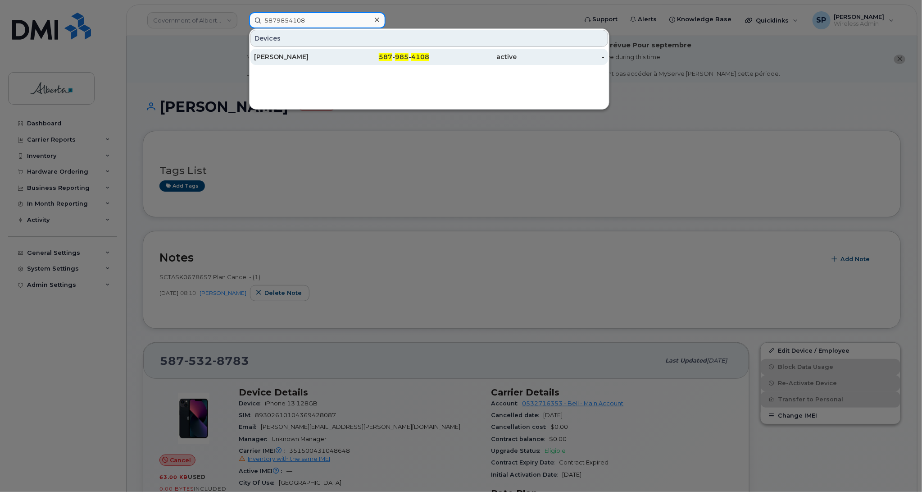
type input "5879854108"
click at [298, 54] on div "[PERSON_NAME]" at bounding box center [298, 56] width 88 height 9
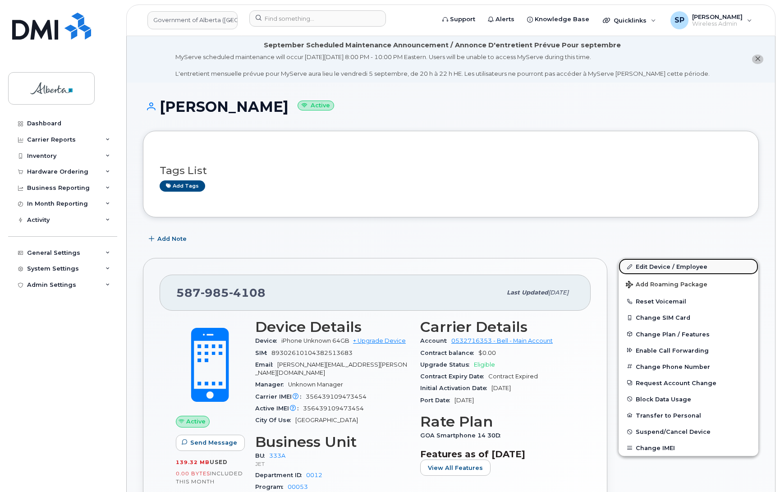
click at [659, 266] on link "Edit Device / Employee" at bounding box center [688, 266] width 140 height 16
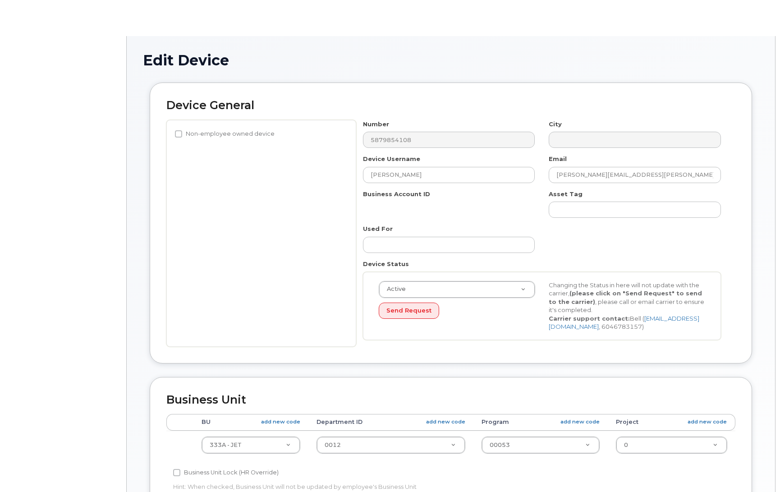
select select "4206363"
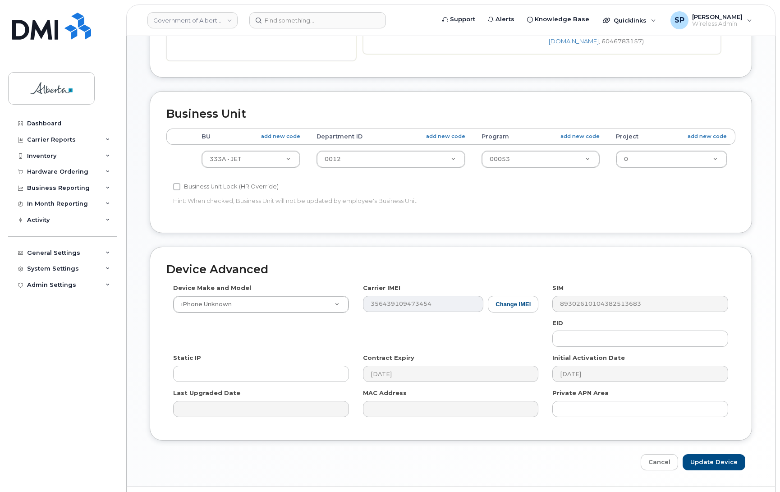
scroll to position [357, 0]
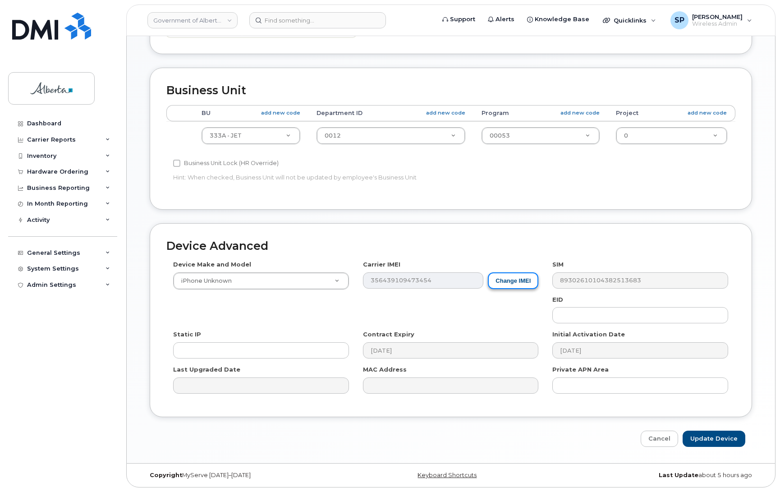
click at [512, 280] on button "Change IMEI" at bounding box center [513, 280] width 50 height 17
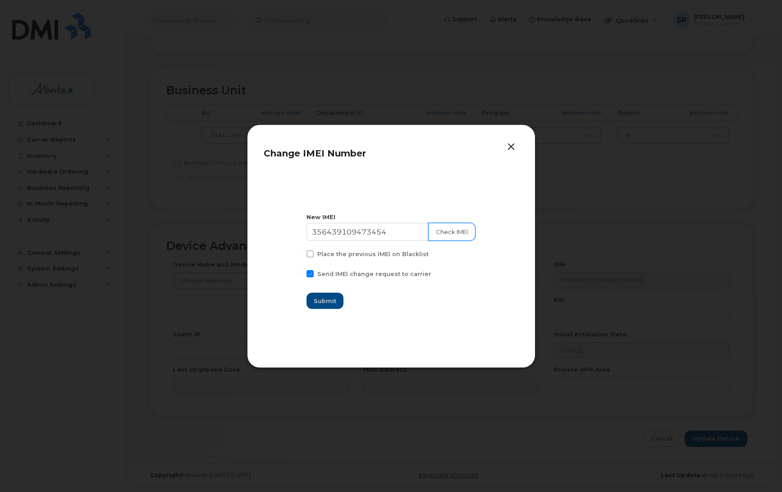
click at [445, 233] on button "Check IMEI" at bounding box center [451, 232] width 47 height 18
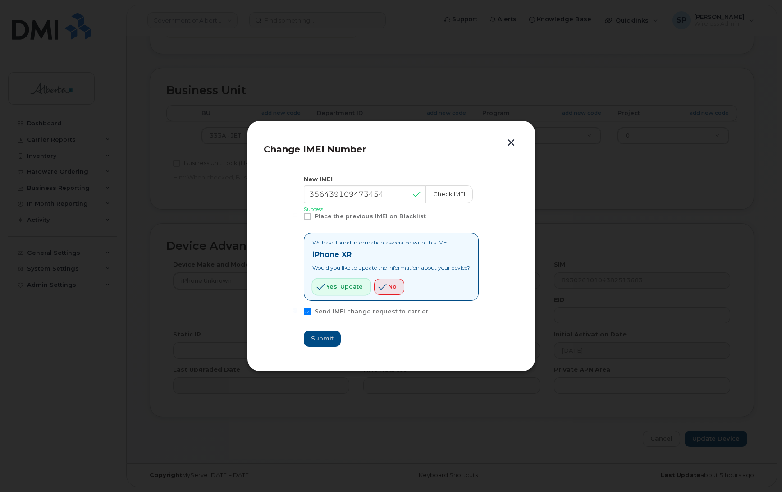
click at [336, 285] on span "Yes, update" at bounding box center [344, 286] width 37 height 9
click at [512, 143] on button "button" at bounding box center [511, 143] width 14 height 13
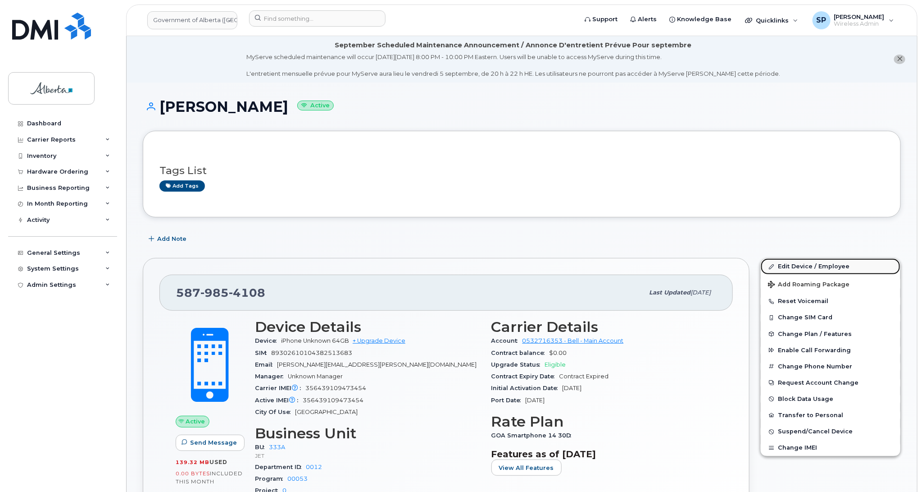
click at [794, 267] on link "Edit Device / Employee" at bounding box center [831, 266] width 140 height 16
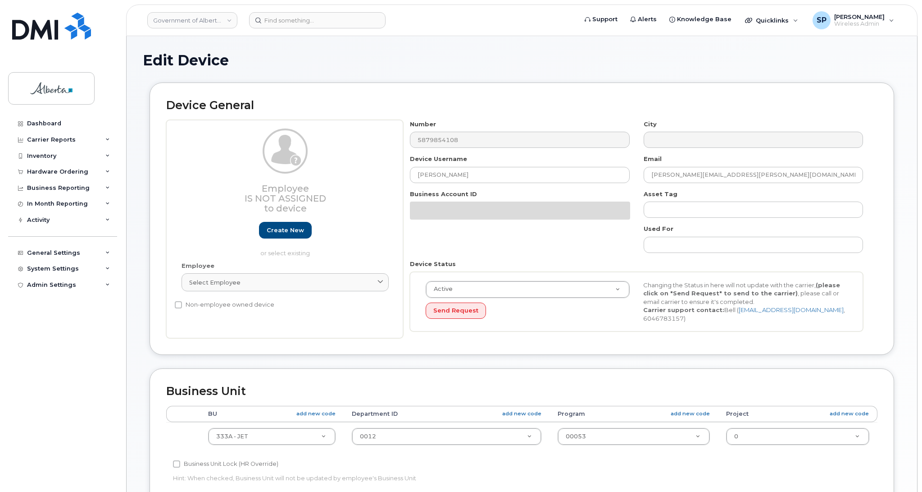
select select "4206363"
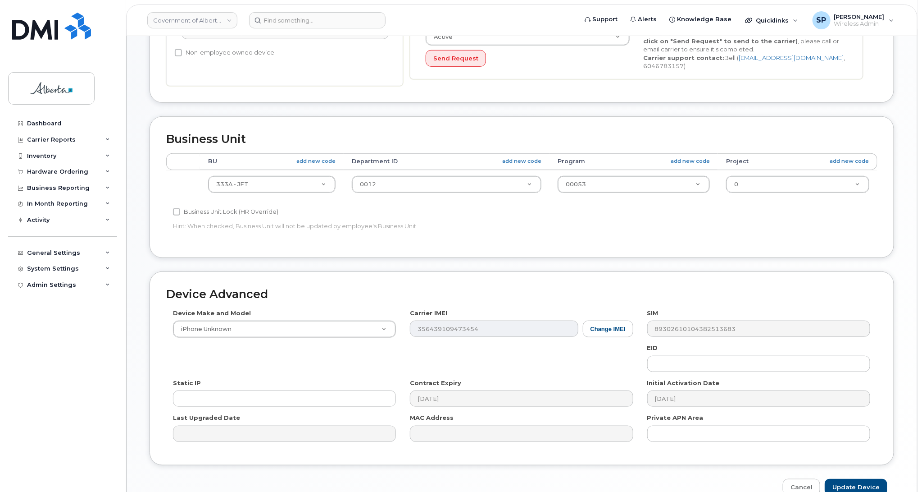
scroll to position [301, 0]
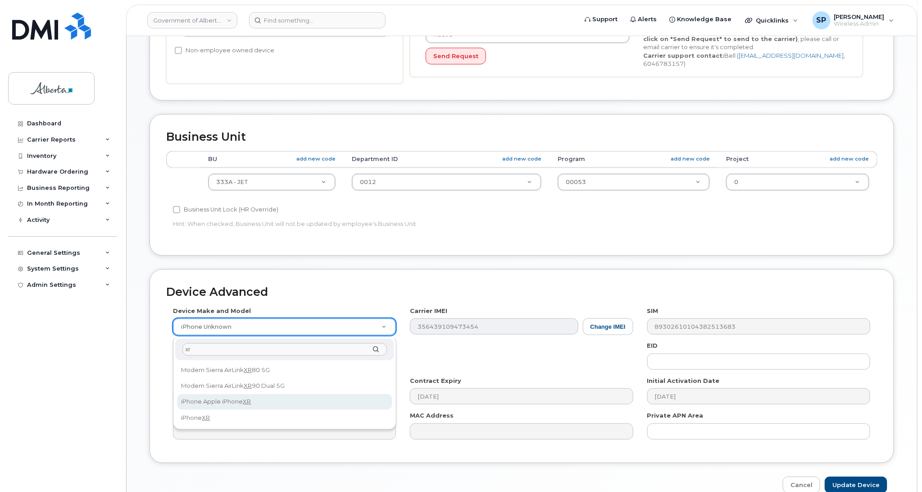
type input "xr"
select select "1612"
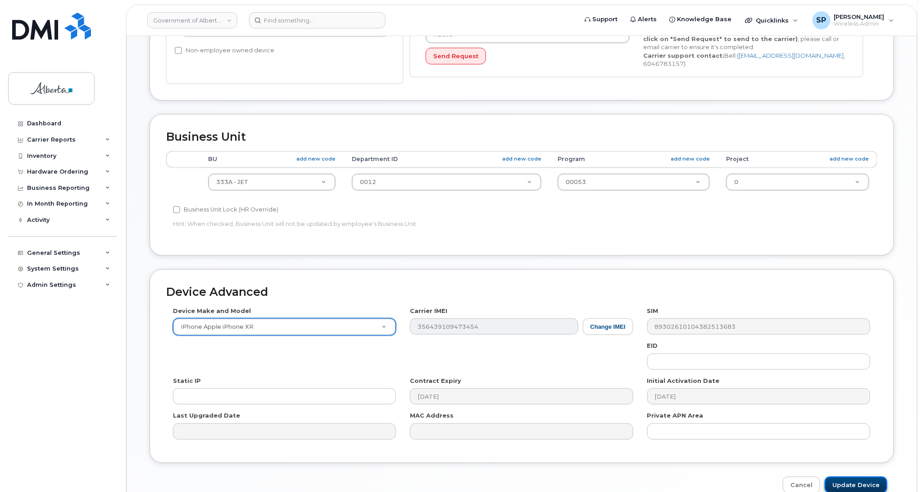
click at [849, 485] on input "Update Device" at bounding box center [856, 484] width 63 height 17
type input "Saving..."
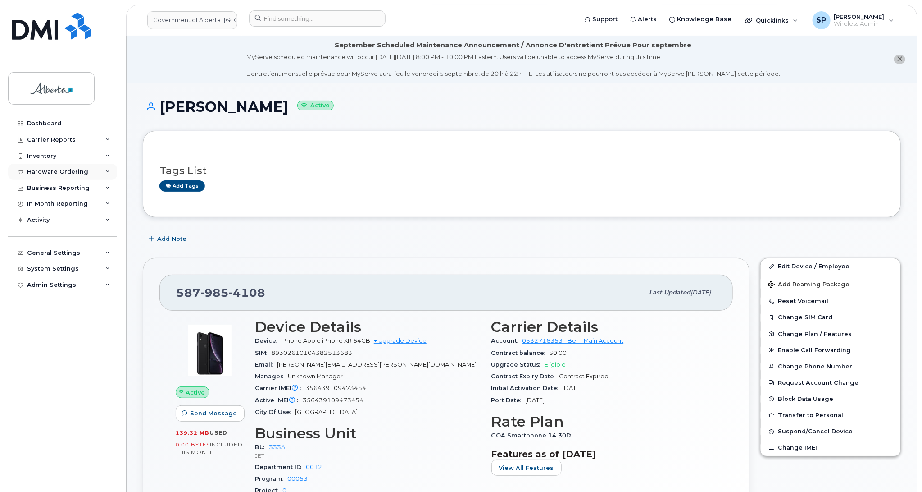
click at [44, 170] on div "Hardware Ordering" at bounding box center [57, 171] width 61 height 7
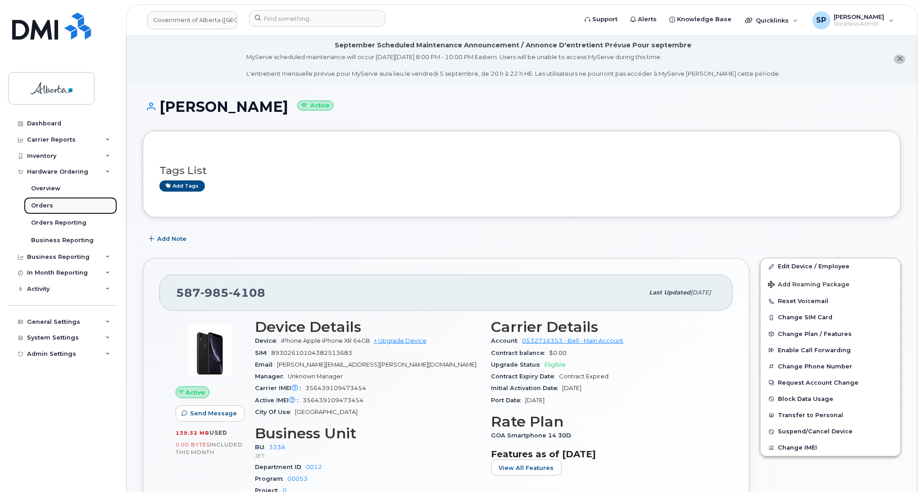
click at [41, 206] on div "Orders" at bounding box center [42, 205] width 22 height 8
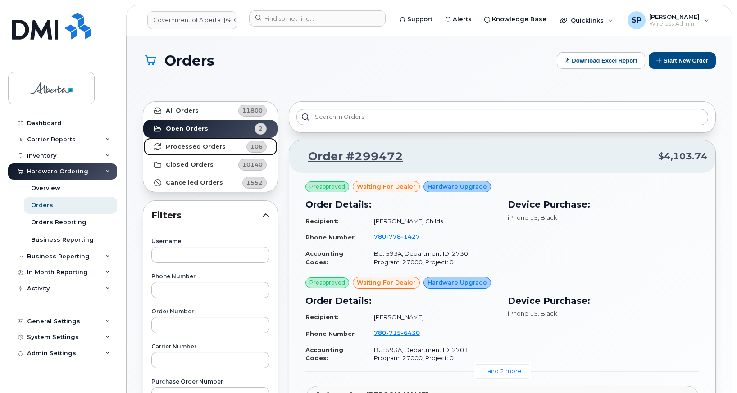
drag, startPoint x: 922, startPoint y: 8, endPoint x: 256, endPoint y: 149, distance: 680.4
click at [256, 149] on span "106" at bounding box center [257, 146] width 12 height 9
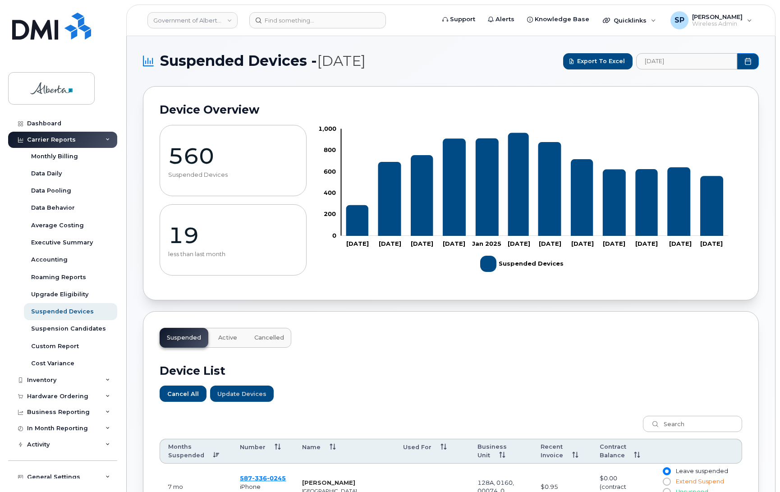
click at [106, 140] on icon at bounding box center [107, 139] width 5 height 5
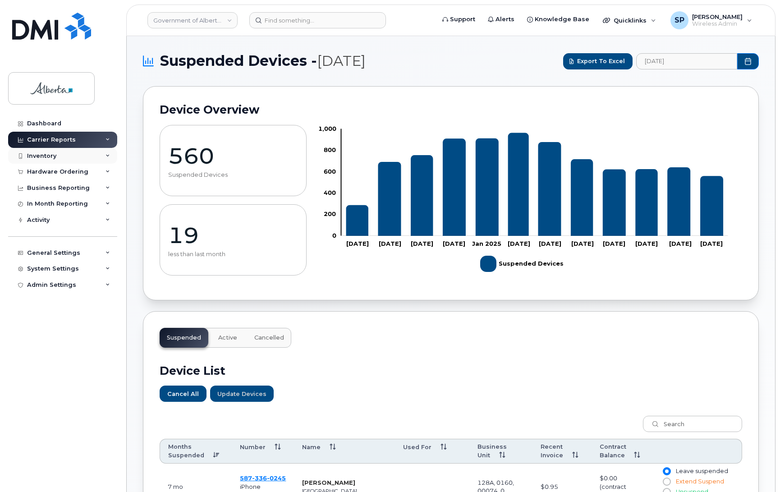
click at [43, 156] on div "Inventory" at bounding box center [41, 155] width 29 height 7
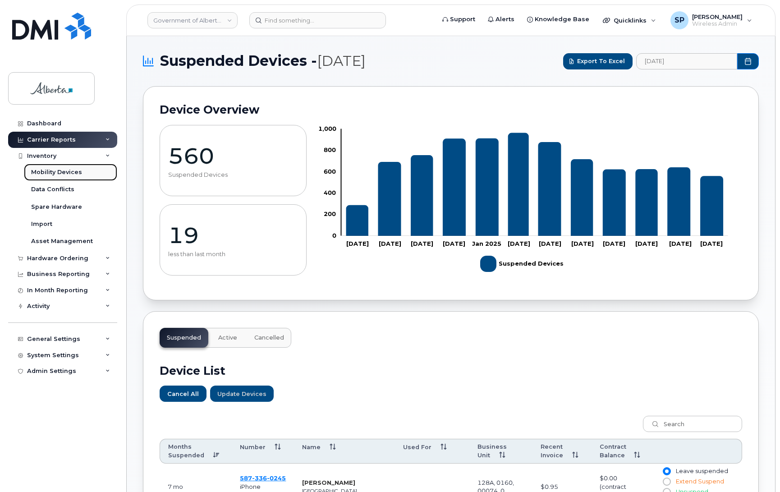
click at [52, 172] on div "Mobility Devices" at bounding box center [56, 172] width 51 height 8
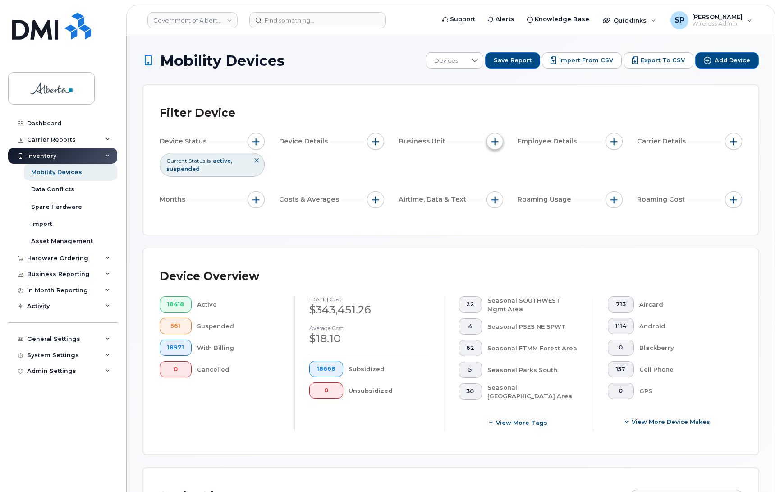
click at [497, 139] on span "button" at bounding box center [494, 141] width 7 height 7
click at [505, 182] on label "BU" at bounding box center [509, 182] width 9 height 9
click at [501, 182] on input "BU" at bounding box center [496, 182] width 7 height 7
checkbox input "true"
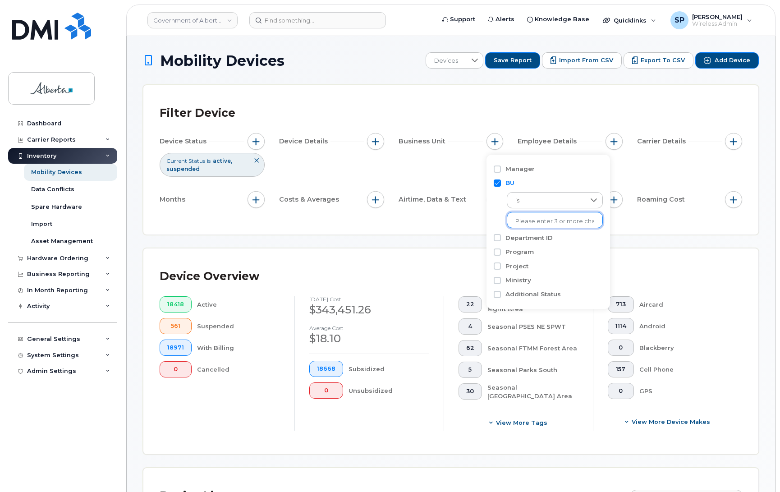
click at [524, 219] on input "text" at bounding box center [554, 221] width 79 height 8
type input "050"
click at [546, 237] on li "- 050A - EDU" at bounding box center [550, 240] width 86 height 17
click at [608, 271] on div "Project" at bounding box center [581, 266] width 176 height 14
click at [702, 284] on div "Device Overview" at bounding box center [451, 276] width 582 height 23
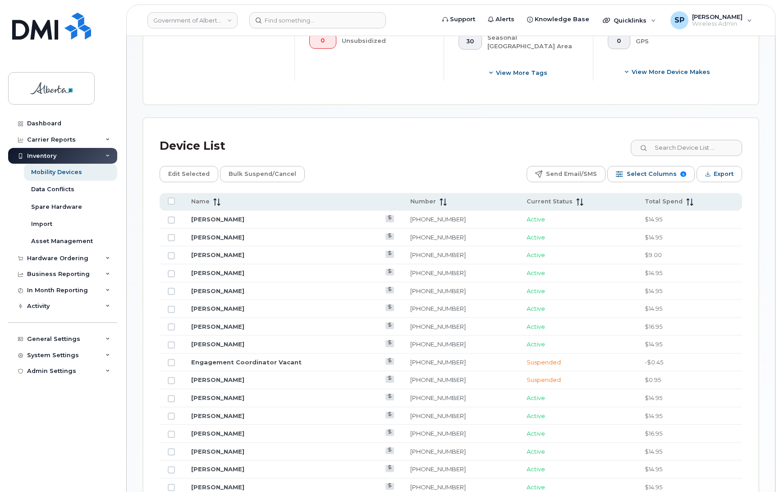
scroll to position [347, 0]
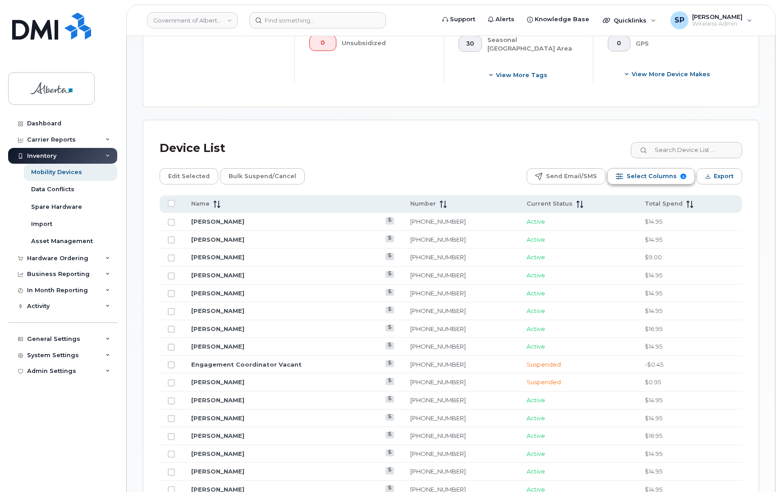
click at [626, 173] on button "Select Columns 5" at bounding box center [650, 176] width 87 height 16
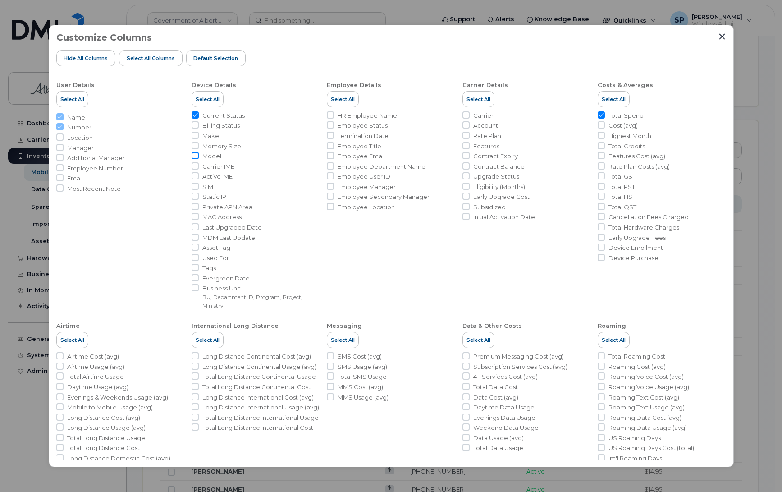
click at [196, 155] on input "Model" at bounding box center [195, 155] width 7 height 7
checkbox input "true"
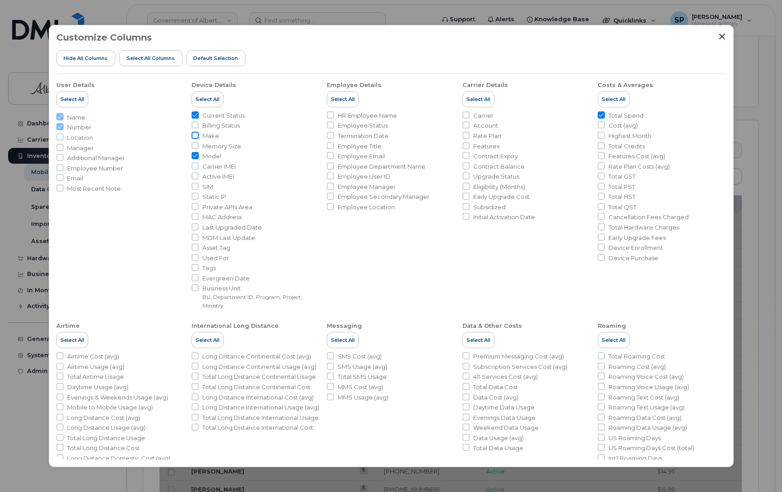
click at [194, 135] on input "Make" at bounding box center [195, 135] width 7 height 7
checkbox input "true"
click at [719, 37] on icon "Close" at bounding box center [721, 36] width 7 height 7
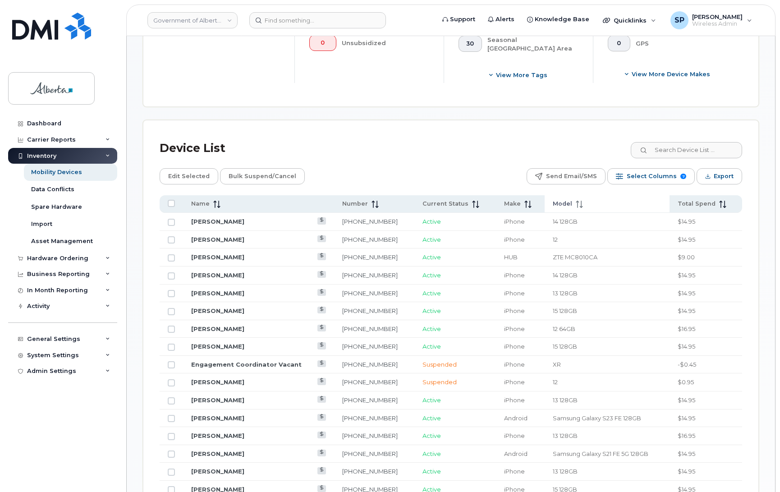
click at [575, 202] on icon at bounding box center [578, 204] width 7 height 7
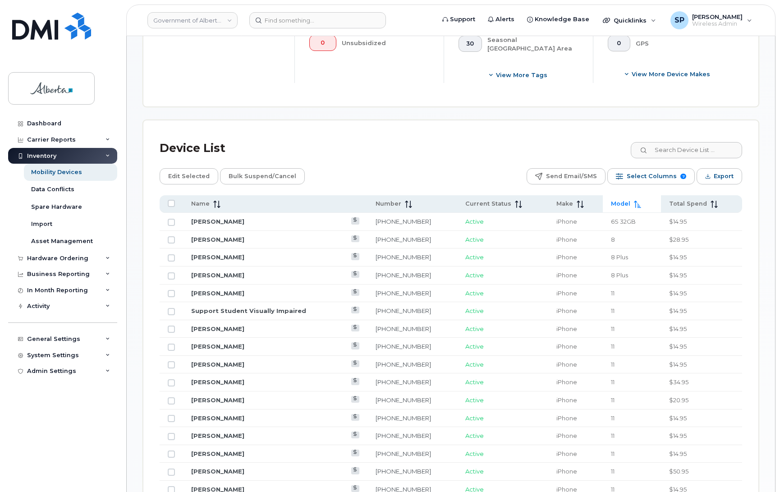
click at [634, 204] on icon at bounding box center [637, 204] width 7 height 7
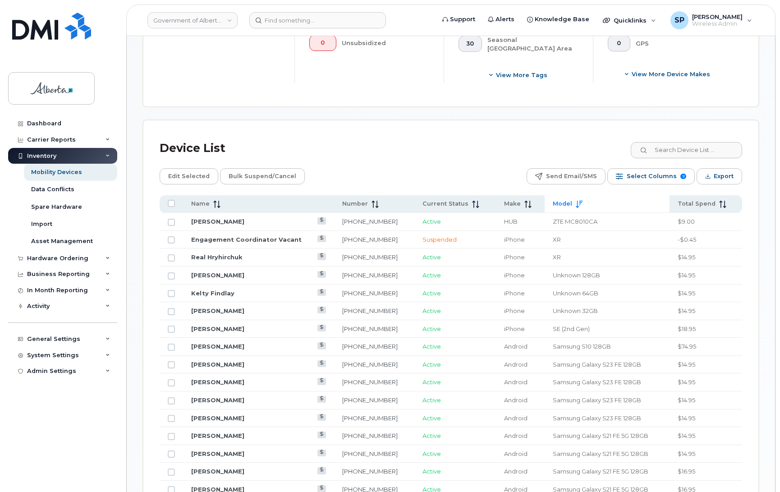
click at [575, 202] on icon at bounding box center [578, 204] width 7 height 7
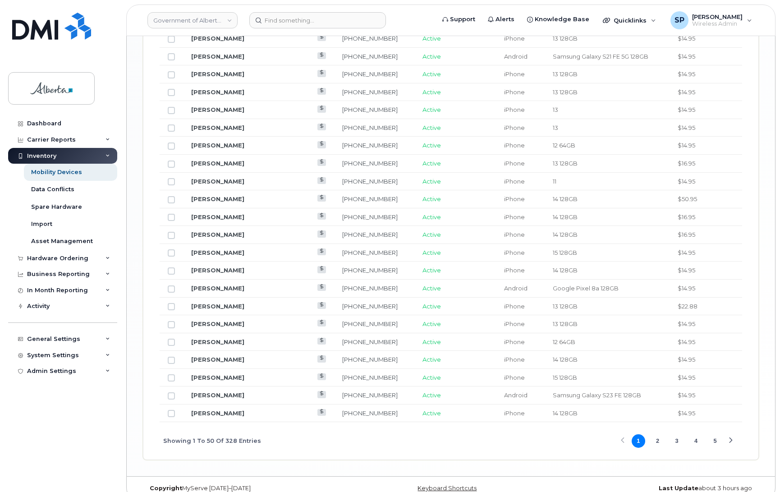
scroll to position [1035, 0]
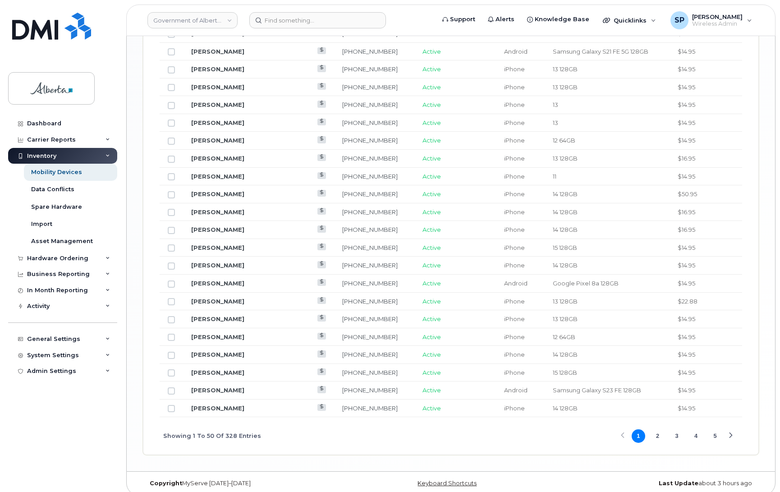
click at [657, 443] on button "2" at bounding box center [657, 436] width 14 height 14
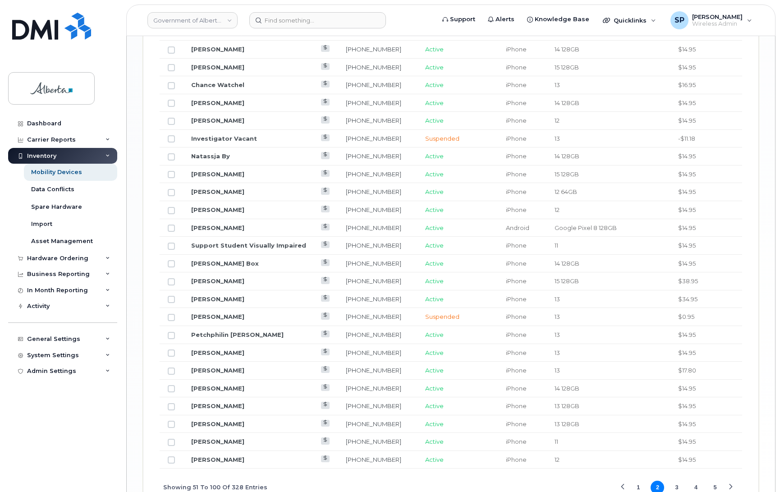
scroll to position [1049, 0]
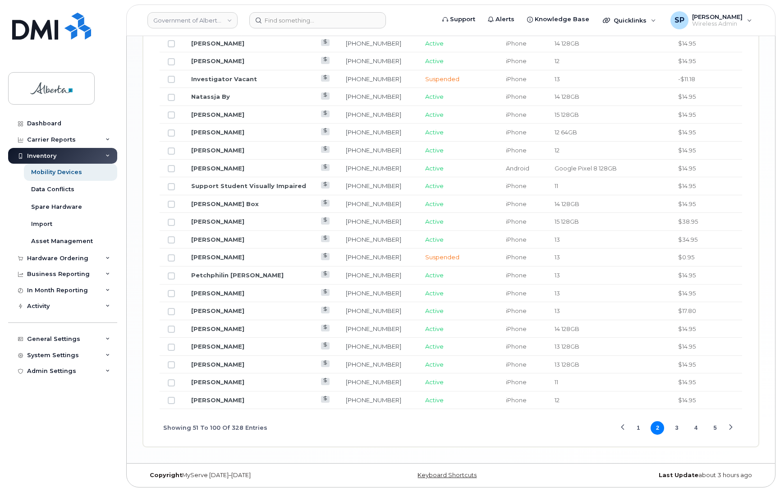
click at [621, 426] on div "Previous Page" at bounding box center [623, 427] width 6 height 6
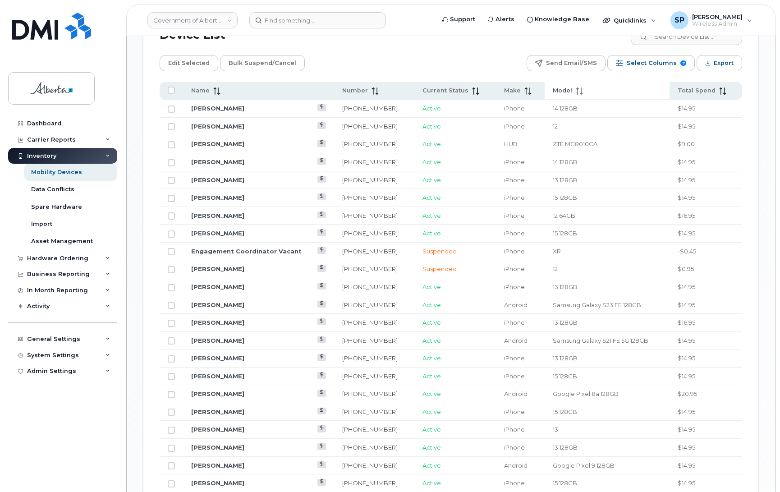
scroll to position [457, 0]
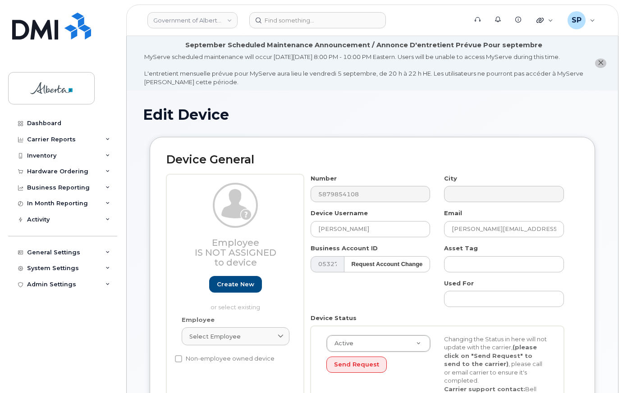
select select "4206363"
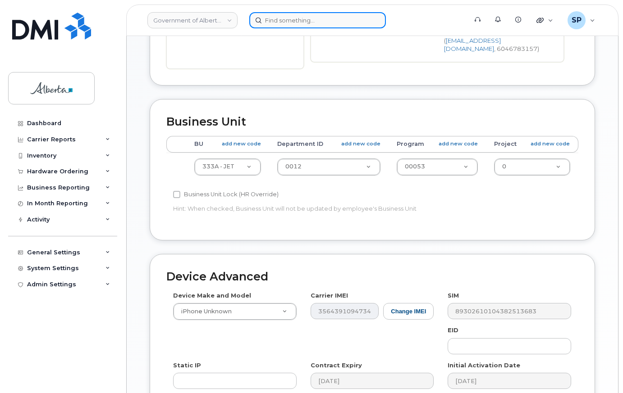
click at [334, 20] on input at bounding box center [317, 20] width 137 height 16
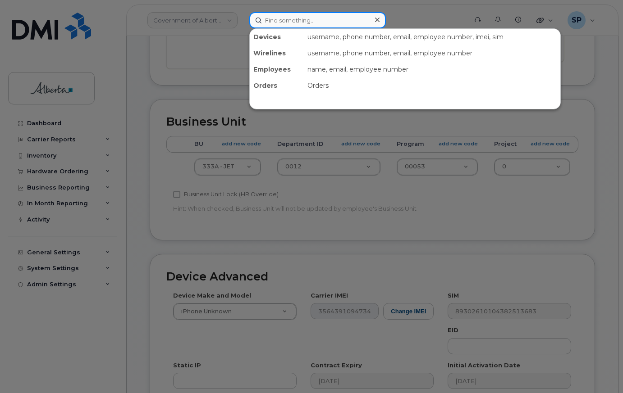
paste input "5878322657"
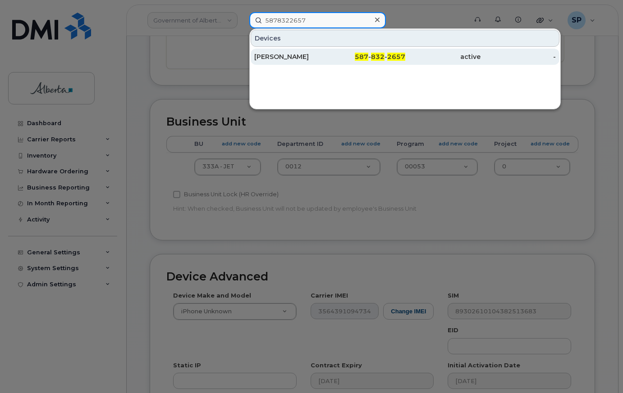
type input "5878322657"
click at [297, 59] on div "[PERSON_NAME]" at bounding box center [291, 56] width 75 height 9
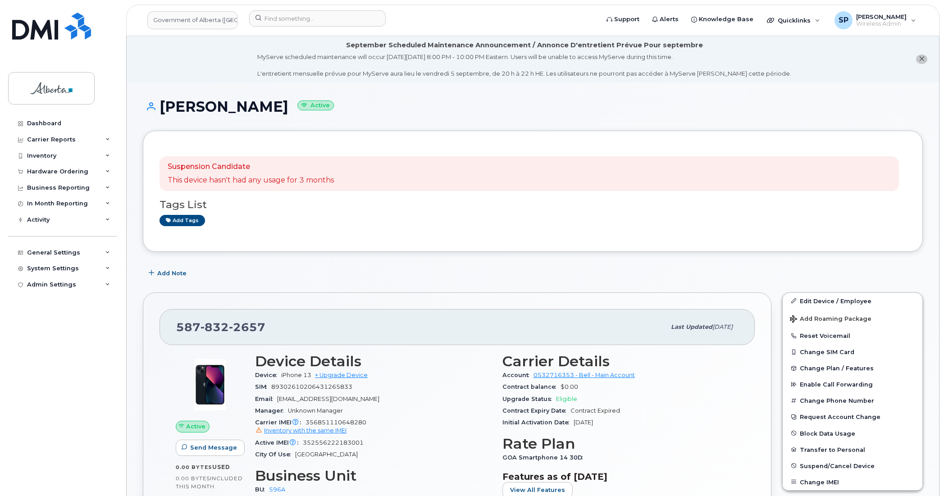
drag, startPoint x: 0, startPoint y: 0, endPoint x: 613, endPoint y: 93, distance: 620.3
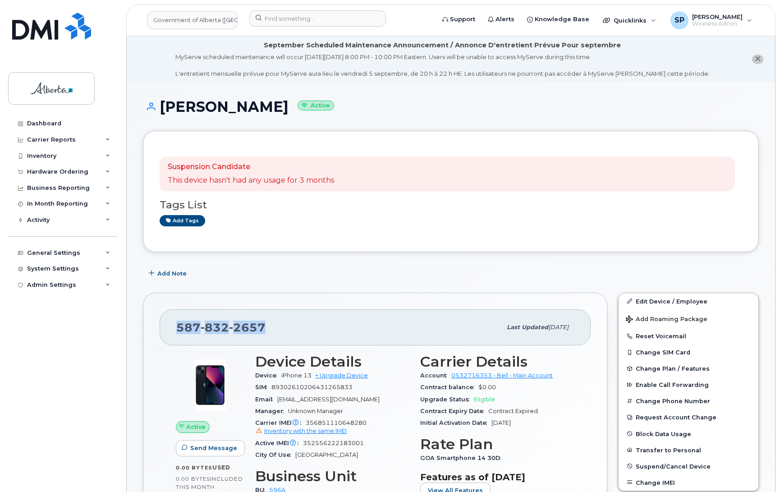
drag, startPoint x: 269, startPoint y: 326, endPoint x: 170, endPoint y: 327, distance: 99.1
click at [170, 327] on div "587 832 2657 Last updated Jul 25, 2025" at bounding box center [375, 327] width 431 height 36
copy span "587 832 2657"
drag, startPoint x: 365, startPoint y: 443, endPoint x: 305, endPoint y: 440, distance: 60.4
click at [305, 393] on div "Active IMEI Active IMEI is refreshed daily with a delay of up to 48 hours follo…" at bounding box center [332, 443] width 154 height 12
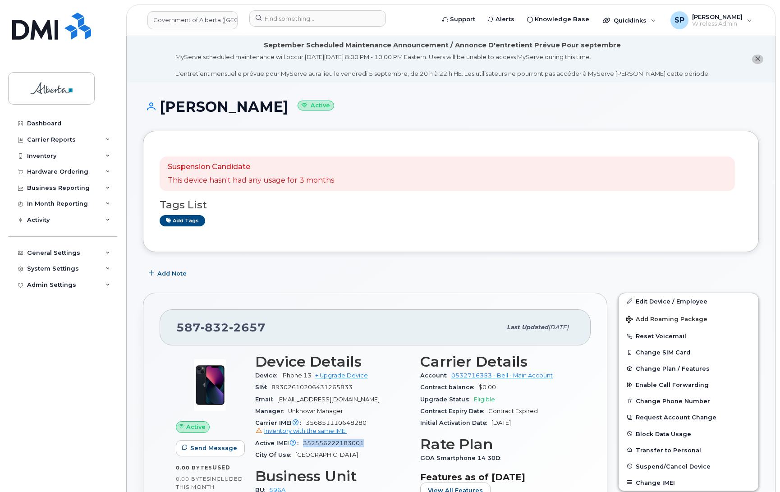
copy span "352556222183001"
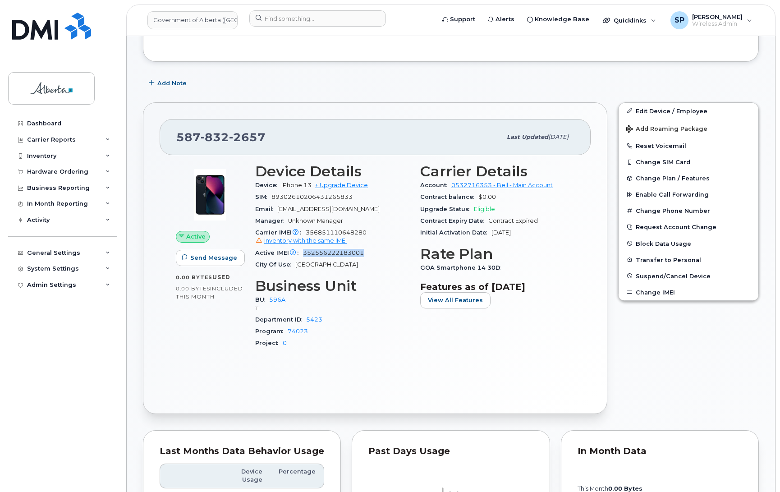
scroll to position [204, 0]
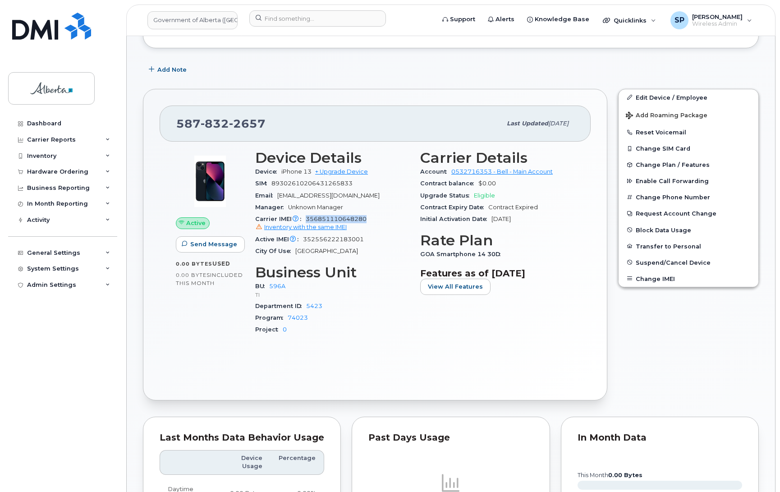
drag, startPoint x: 366, startPoint y: 219, endPoint x: 306, endPoint y: 219, distance: 59.9
click at [306, 219] on div "Carrier IMEI Carrier IMEI is reported during the last billing cycle or change o…" at bounding box center [332, 223] width 154 height 20
click at [368, 241] on div "Active IMEI Active IMEI is refreshed daily with a delay of up to 48 hours follo…" at bounding box center [332, 239] width 154 height 12
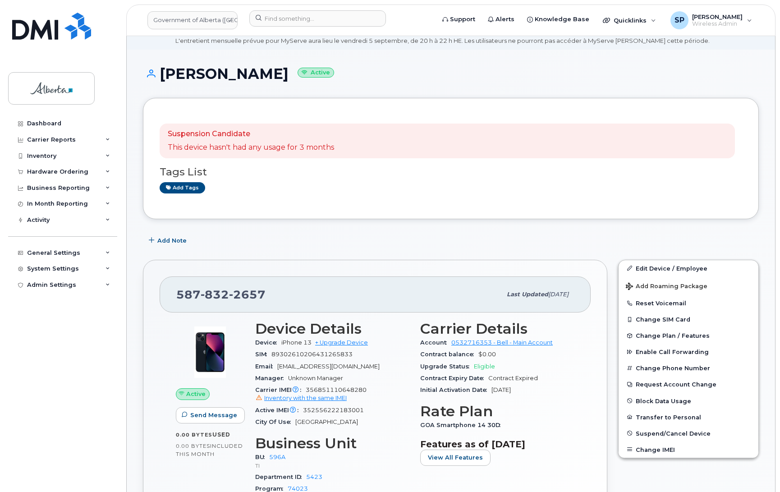
scroll to position [24, 0]
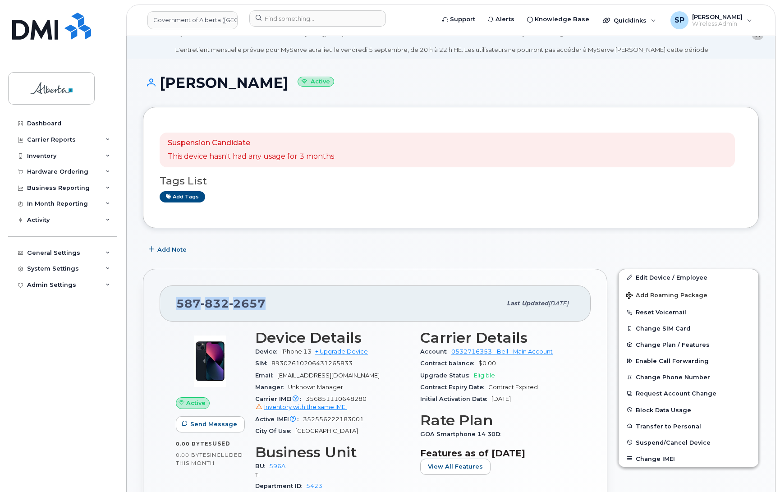
drag, startPoint x: 263, startPoint y: 298, endPoint x: 175, endPoint y: 309, distance: 88.5
click at [175, 309] on div "587 832 2657 Last updated Jul 25, 2025" at bounding box center [375, 303] width 431 height 36
copy span "587 832 2657"
click at [622, 274] on link "Edit Device / Employee" at bounding box center [688, 277] width 140 height 16
click at [622, 277] on link "Edit Device / Employee" at bounding box center [688, 277] width 140 height 16
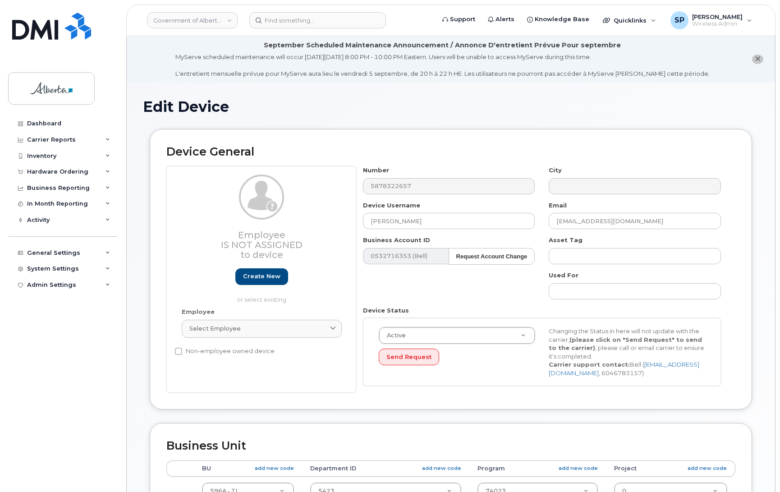
select select "4797729"
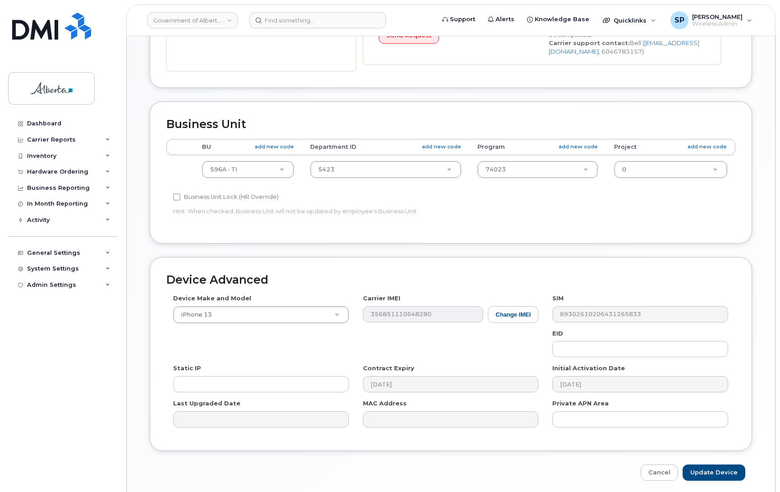
scroll to position [330, 0]
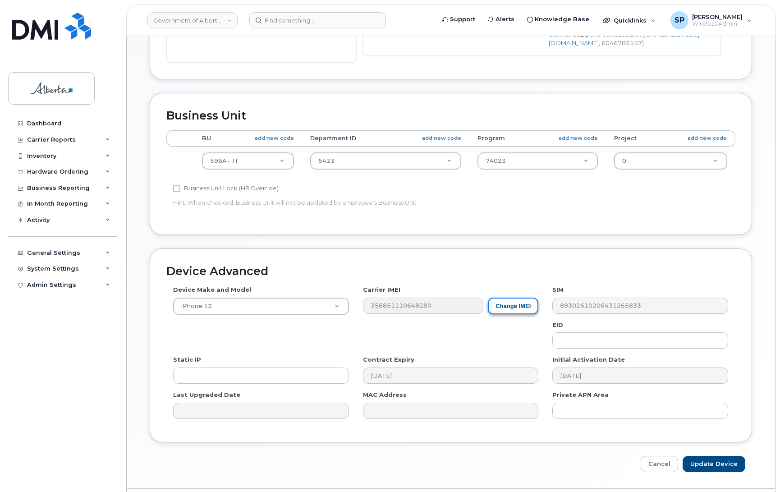
click at [502, 303] on button "Change IMEI" at bounding box center [513, 305] width 50 height 17
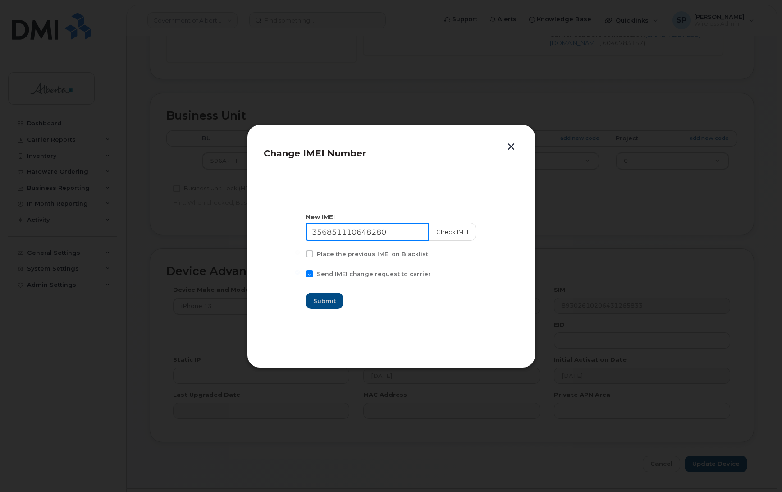
click at [374, 233] on input "356851110648280" at bounding box center [367, 232] width 123 height 18
paste input "2556222183001"
type input "352556222183001"
click at [453, 228] on button "Check IMEI" at bounding box center [451, 232] width 47 height 18
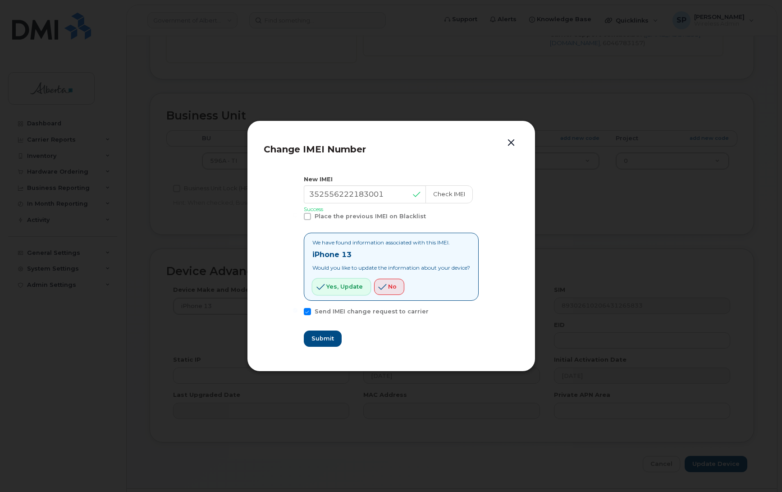
click at [350, 289] on span "Yes, update" at bounding box center [344, 286] width 37 height 9
click at [316, 339] on span "Submit" at bounding box center [322, 338] width 23 height 9
type input "352556222183001"
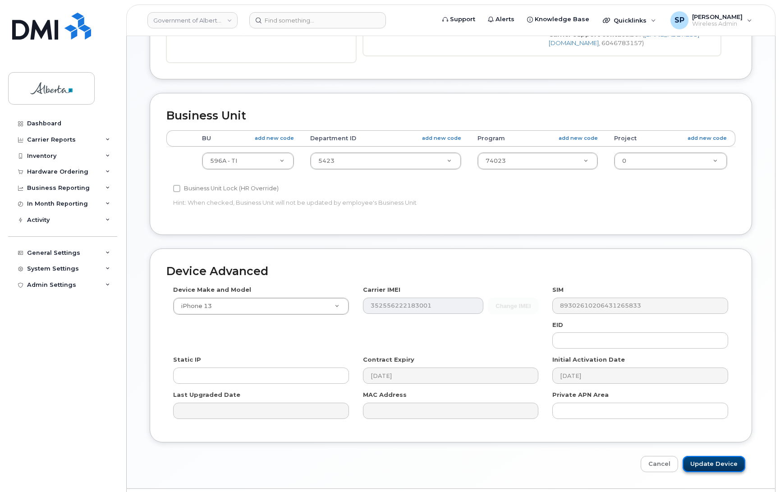
click at [722, 466] on input "Update Device" at bounding box center [713, 464] width 63 height 17
type input "Saving..."
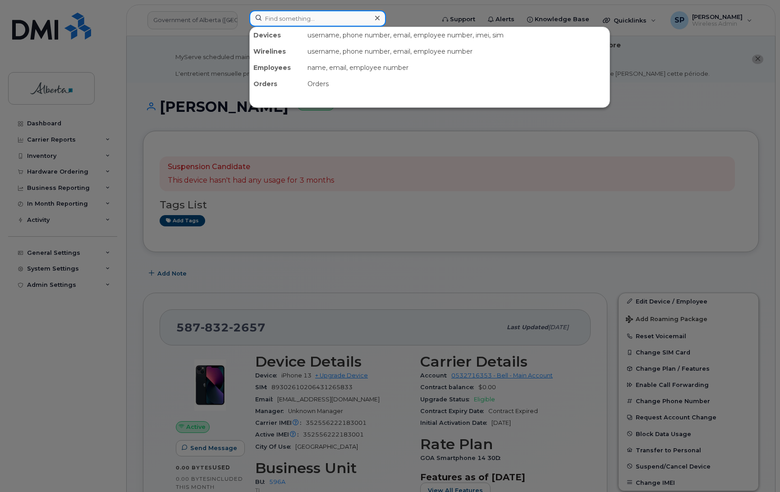
click at [303, 20] on input at bounding box center [317, 18] width 137 height 16
paste input "4038606274"
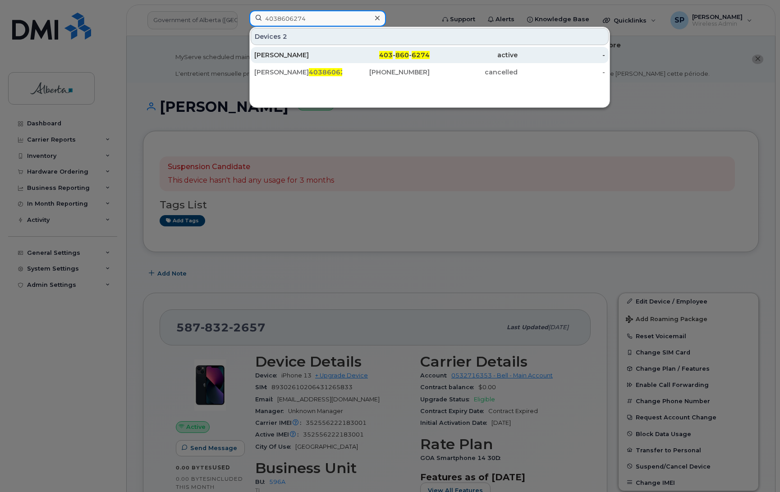
type input "4038606274"
click at [265, 59] on div "[PERSON_NAME]" at bounding box center [298, 54] width 88 height 9
